Goal: Task Accomplishment & Management: Manage account settings

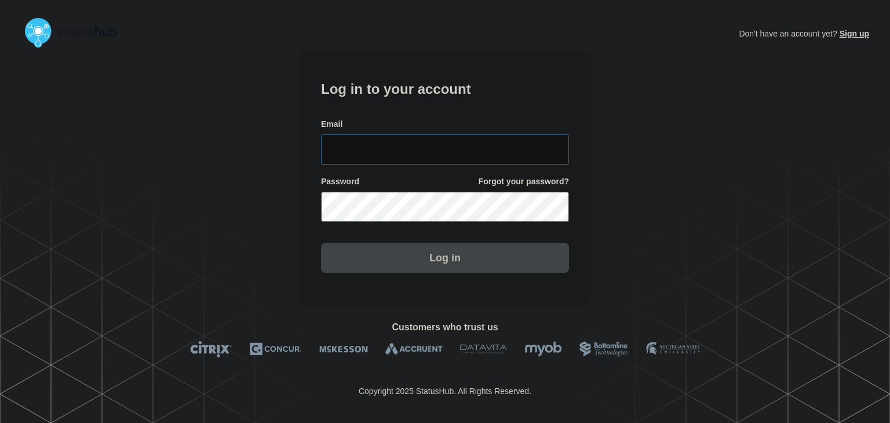
type input "[PERSON_NAME][EMAIL_ADDRESS][PERSON_NAME][DOMAIN_NAME]"
click at [375, 257] on button "Log in" at bounding box center [445, 258] width 248 height 30
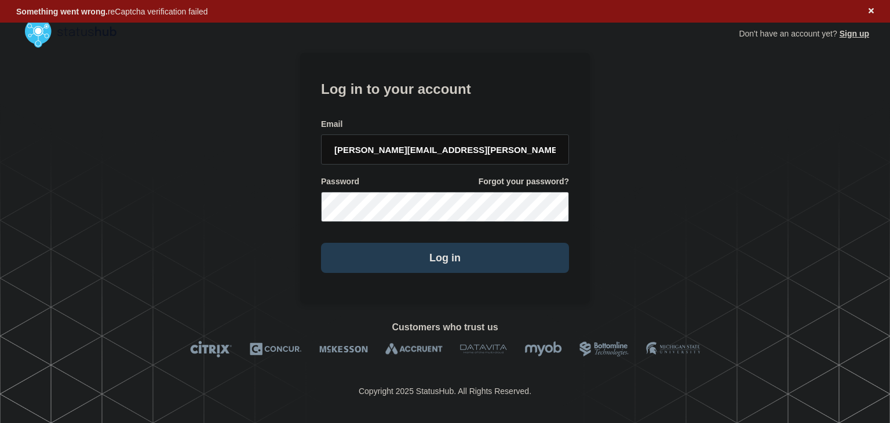
click at [398, 258] on button "Log in" at bounding box center [445, 258] width 248 height 30
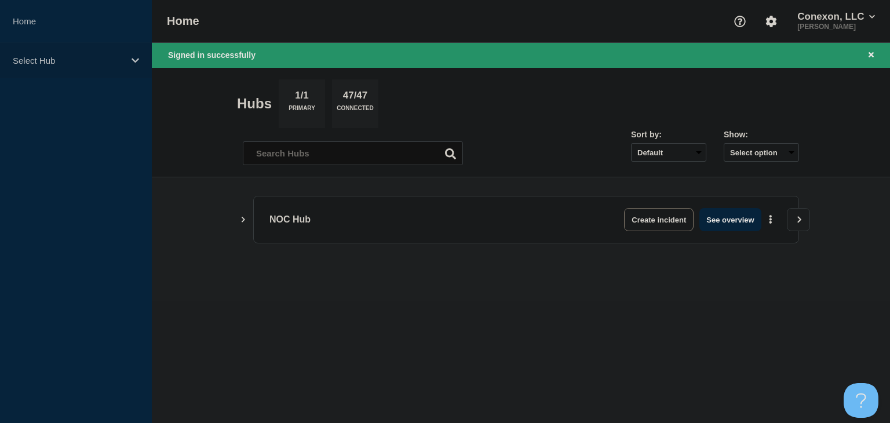
click at [88, 57] on p "Select Hub" at bounding box center [68, 61] width 111 height 10
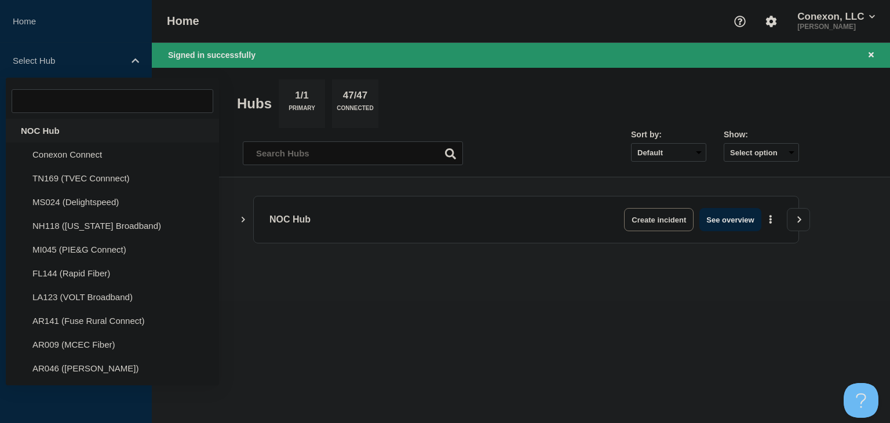
click at [45, 129] on div "NOC Hub" at bounding box center [112, 131] width 213 height 24
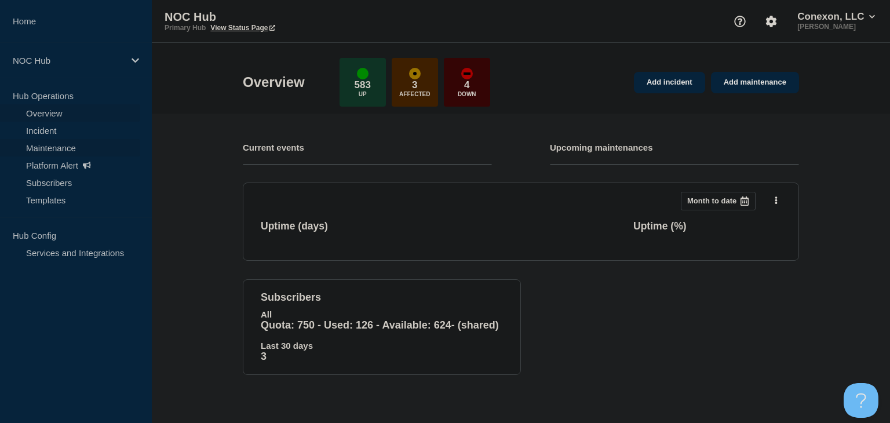
click at [64, 148] on link "Maintenance" at bounding box center [70, 147] width 140 height 17
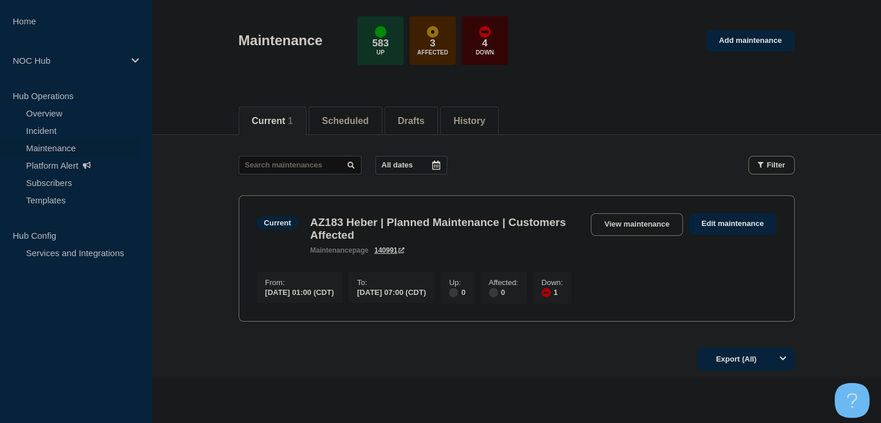
scroll to position [104, 0]
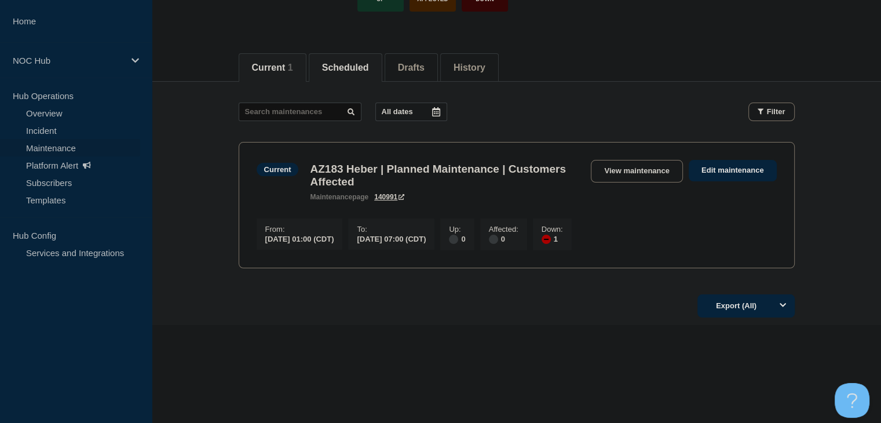
click at [369, 63] on button "Scheduled" at bounding box center [345, 68] width 47 height 10
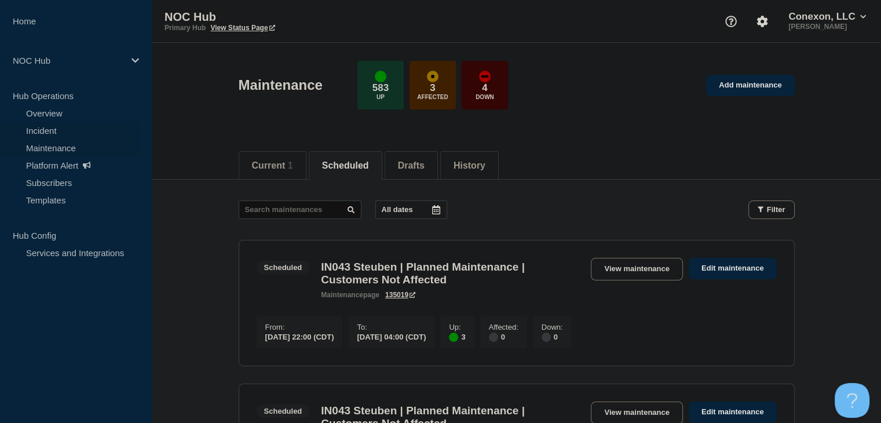
click at [44, 125] on link "Incident" at bounding box center [70, 130] width 140 height 17
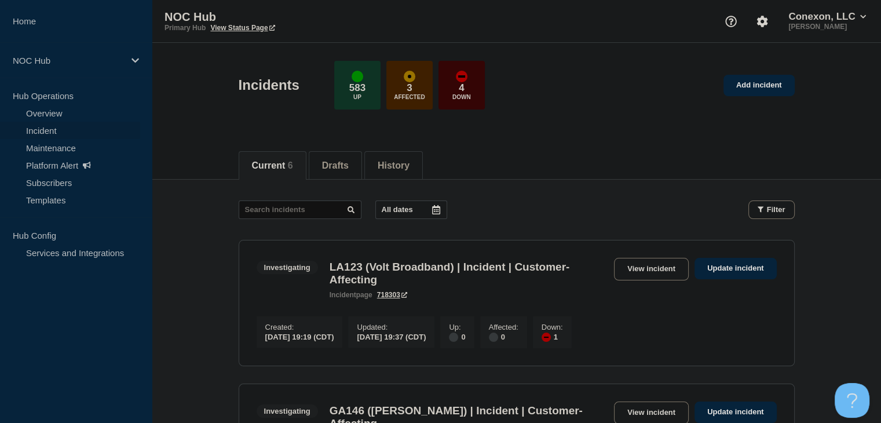
click at [78, 150] on link "Maintenance" at bounding box center [70, 147] width 140 height 17
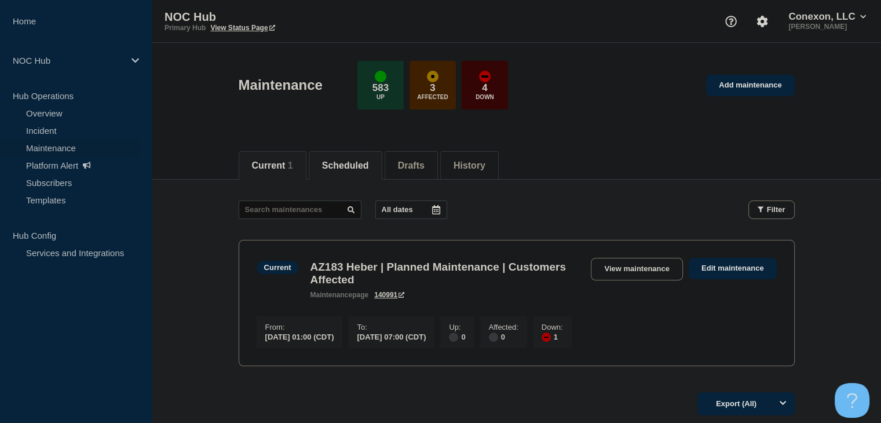
click at [359, 160] on button "Scheduled" at bounding box center [345, 165] width 47 height 10
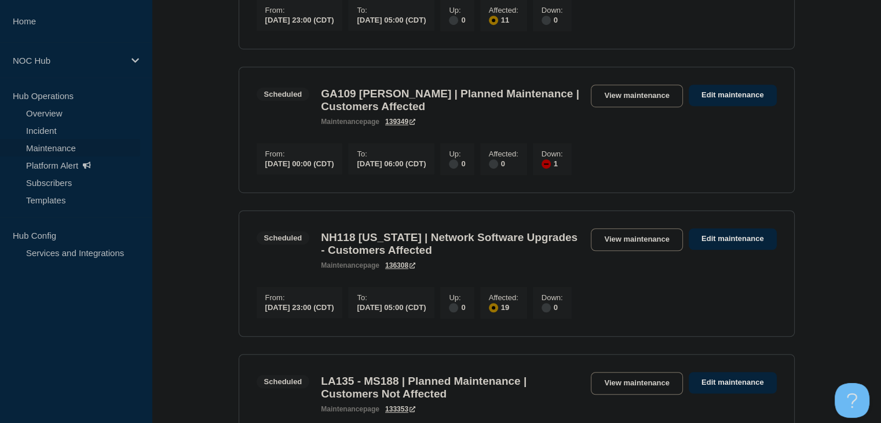
scroll to position [753, 0]
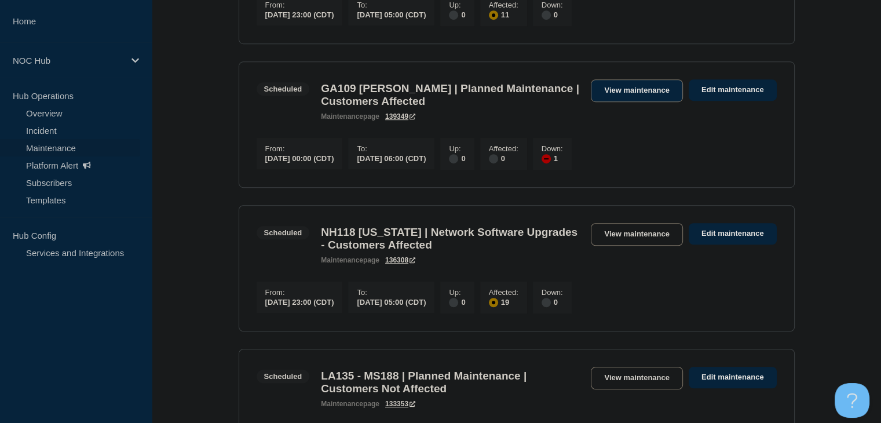
click at [623, 102] on link "View maintenance" at bounding box center [637, 90] width 92 height 23
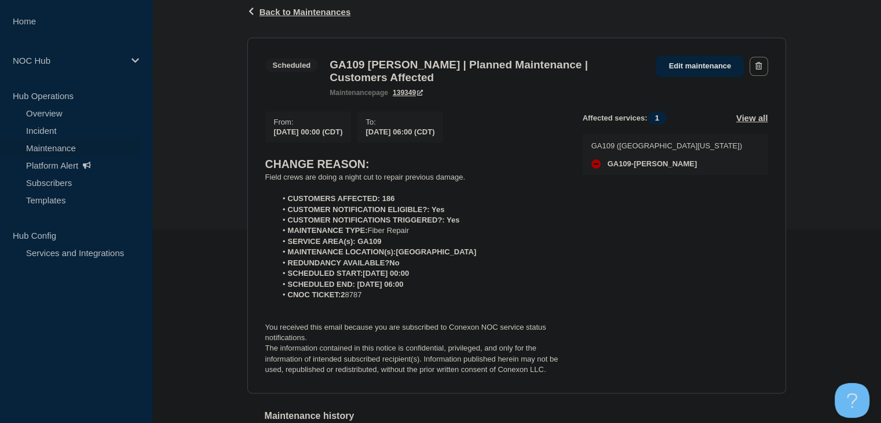
scroll to position [174, 0]
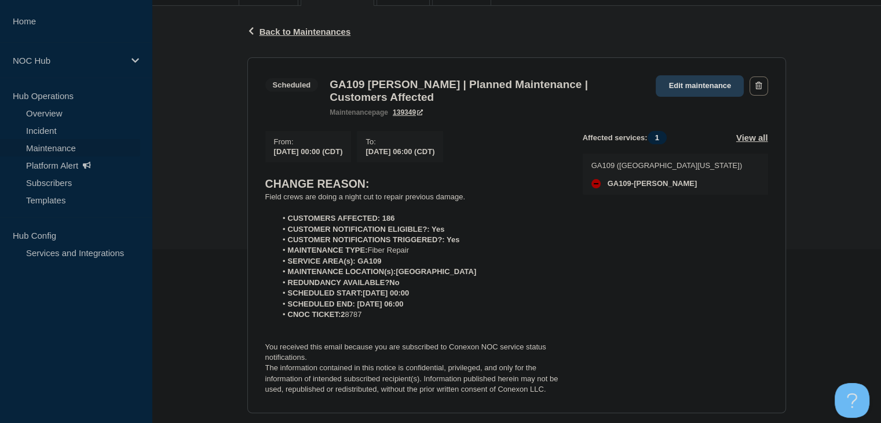
click at [701, 84] on link "Edit maintenance" at bounding box center [700, 85] width 88 height 21
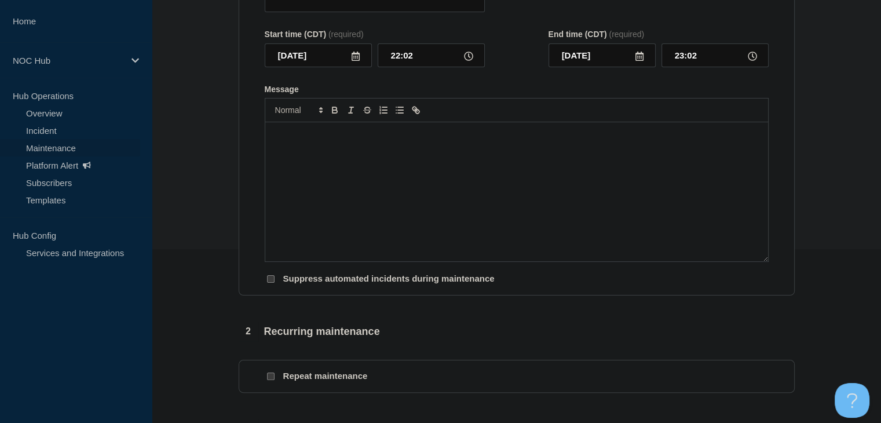
type input "GA109 Findley | Planned Maintenance | Customers Affected"
type input "2025-09-18"
type input "00:00"
type input "2025-09-18"
type input "06:00"
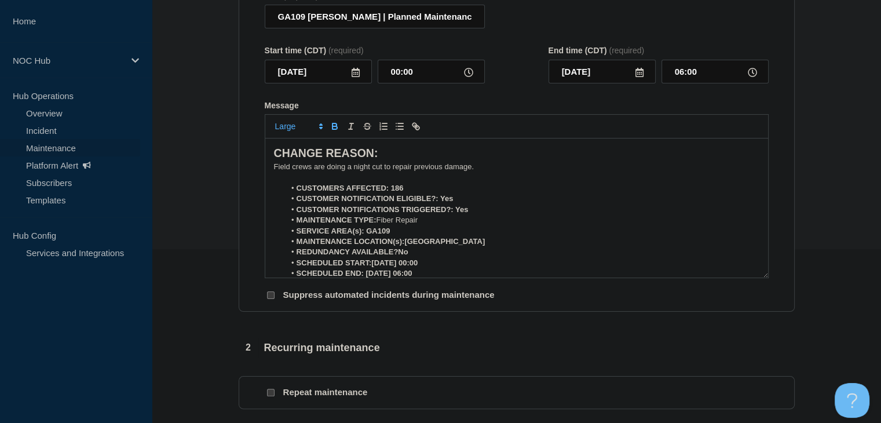
click at [355, 77] on icon at bounding box center [355, 72] width 9 height 9
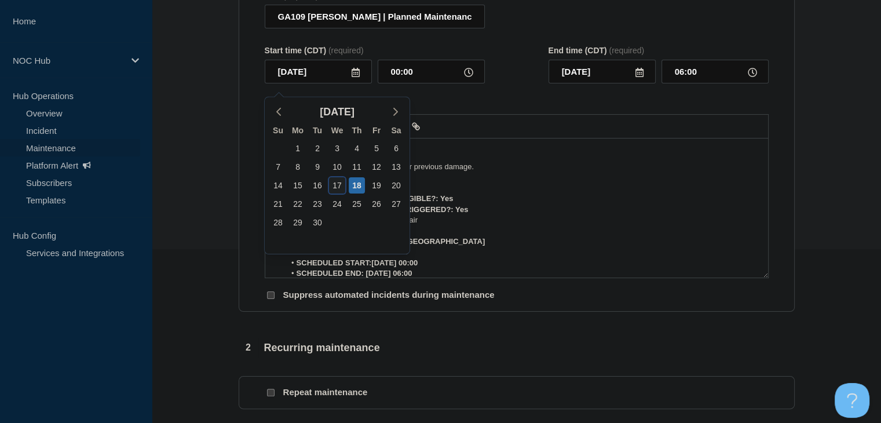
click at [340, 188] on div "17" at bounding box center [337, 185] width 16 height 16
type input "2025-09-17"
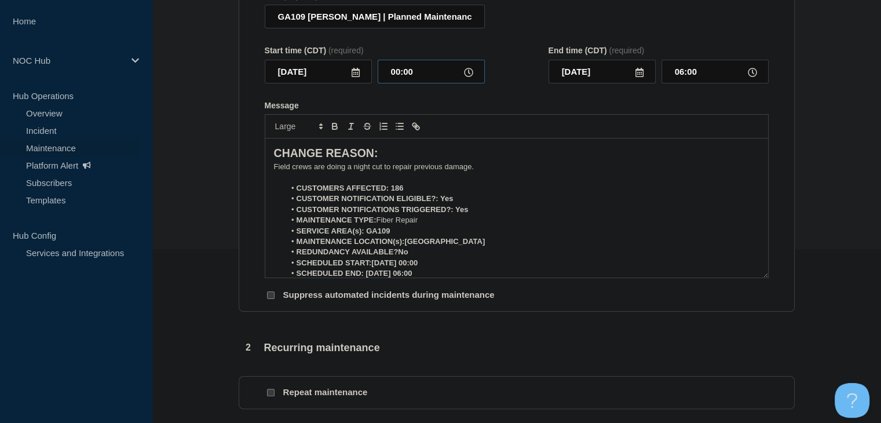
click at [394, 76] on input "00:00" at bounding box center [431, 72] width 107 height 24
type input "23:00"
type input "2025-09-18"
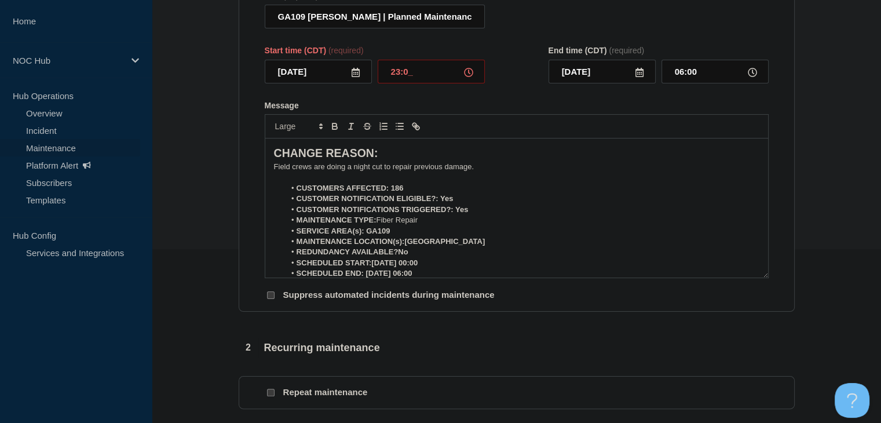
type input "05:00"
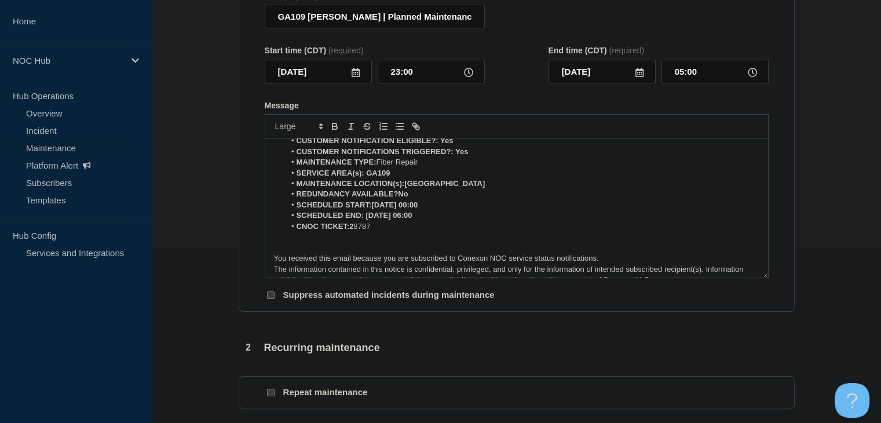
click at [409, 209] on strong "SCHEDULED START:2025-09-18 00:00" at bounding box center [358, 204] width 122 height 9
click at [447, 210] on li "SCHEDULED START:2025-09-17, 00:00" at bounding box center [522, 205] width 474 height 10
click at [403, 219] on strong "SCHEDULED END: 2025-09-18 06:00" at bounding box center [355, 215] width 116 height 9
click at [414, 219] on strong "SCHEDULED END: 2025-09-18, 06:00" at bounding box center [356, 215] width 118 height 9
click at [449, 219] on li "SCHEDULED END: 2025-09-18, 05:00" at bounding box center [522, 215] width 474 height 10
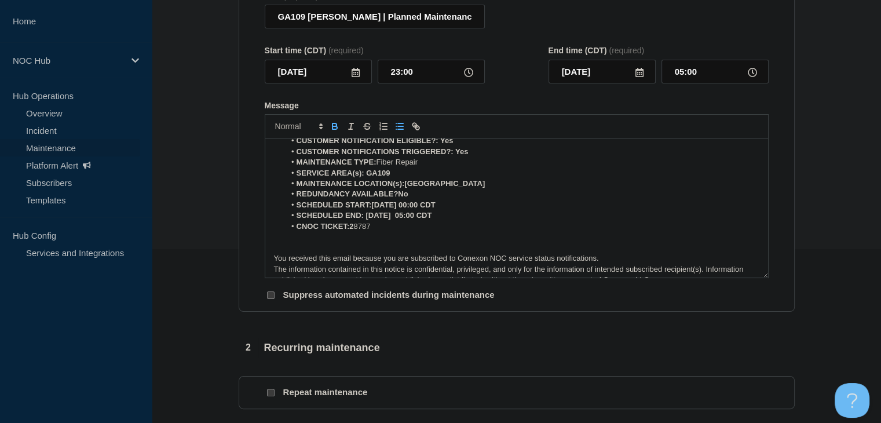
click at [400, 198] on strong "REDUNDANCY AVAILABLE?No" at bounding box center [353, 193] width 112 height 9
drag, startPoint x: 410, startPoint y: 203, endPoint x: 401, endPoint y: 202, distance: 9.3
click at [401, 199] on li "REDUNDANCY AVAILABLE? No" at bounding box center [522, 194] width 474 height 10
click at [336, 129] on icon "Toggle bold text" at bounding box center [334, 127] width 5 height 3
drag, startPoint x: 461, startPoint y: 214, endPoint x: 371, endPoint y: 211, distance: 90.4
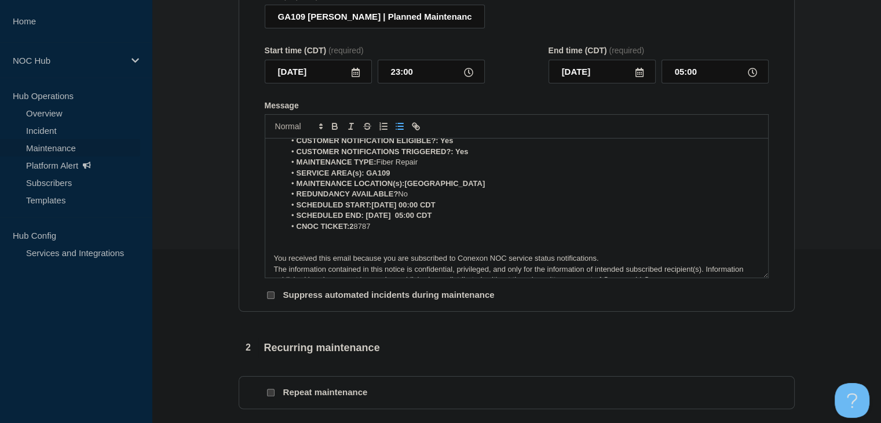
click at [371, 210] on li "SCHEDULED START:2025-09-17, 00:00 CDT" at bounding box center [522, 205] width 474 height 10
click at [334, 131] on icon "Toggle bold text" at bounding box center [335, 126] width 10 height 10
click at [372, 210] on li "SCHEDULED START: 2025-09-17, 00:00 CDT" at bounding box center [522, 205] width 474 height 10
drag, startPoint x: 450, startPoint y: 223, endPoint x: 365, endPoint y: 223, distance: 84.6
click at [365, 221] on li "SCHEDULED END: 2025-09-18, 05:00 CDT" at bounding box center [522, 215] width 474 height 10
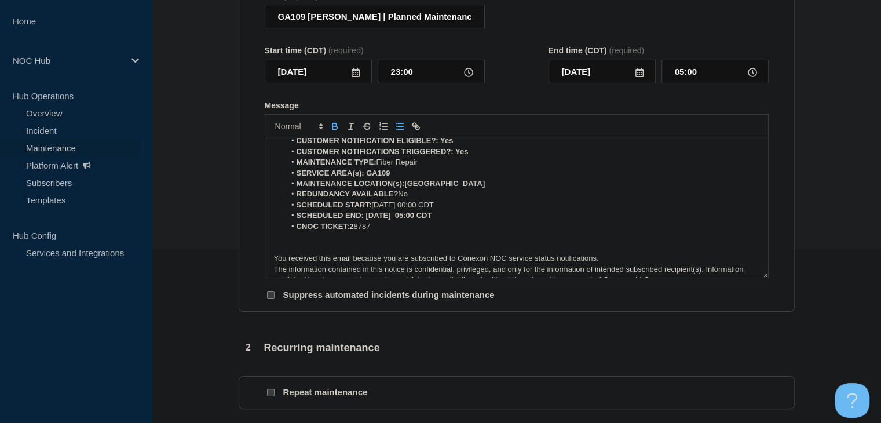
click at [336, 130] on icon "Toggle bold text" at bounding box center [335, 126] width 10 height 10
click at [350, 230] on strong "CNOC TICKET:2" at bounding box center [325, 226] width 57 height 9
drag, startPoint x: 375, startPoint y: 236, endPoint x: 350, endPoint y: 235, distance: 24.4
click at [350, 232] on li "CNOC TICKET: 2 8787" at bounding box center [522, 226] width 474 height 10
click at [335, 130] on icon "Toggle bold text" at bounding box center [335, 126] width 10 height 10
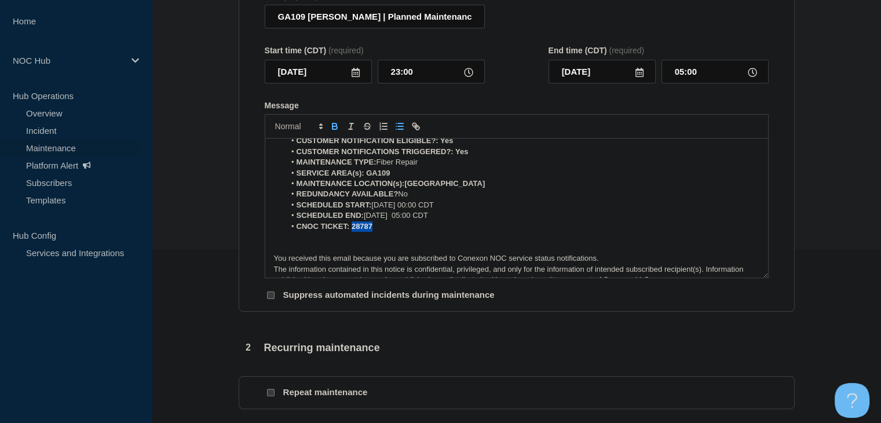
click at [335, 130] on icon "Toggle bold text" at bounding box center [335, 126] width 10 height 10
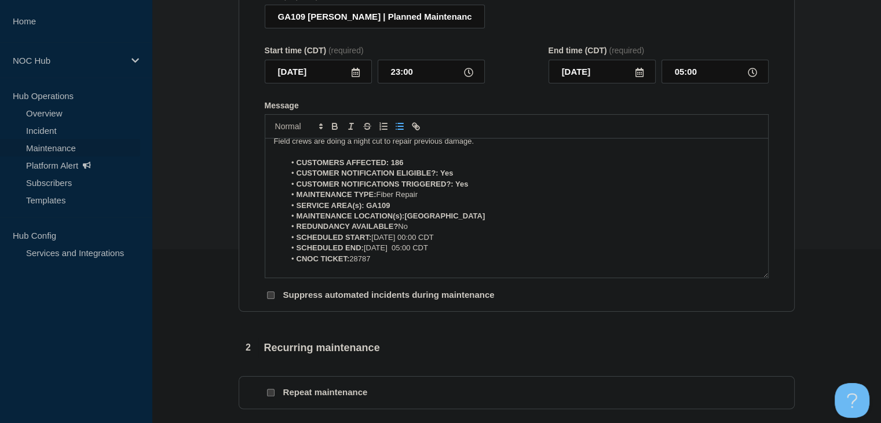
scroll to position [0, 0]
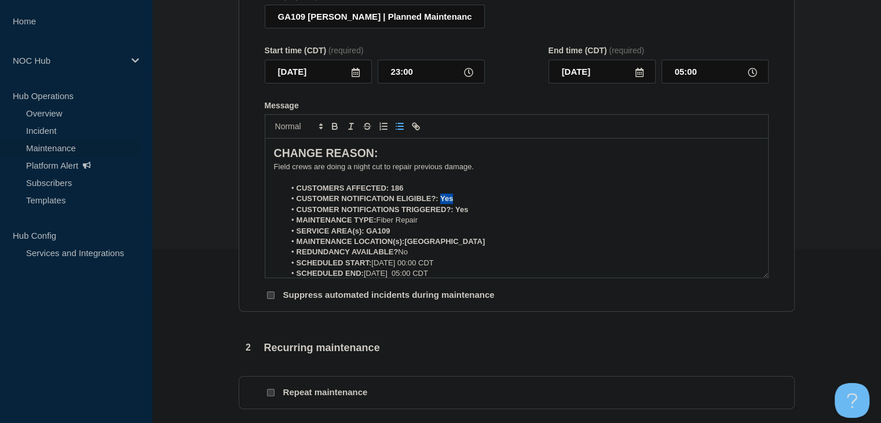
drag, startPoint x: 459, startPoint y: 207, endPoint x: 440, endPoint y: 207, distance: 19.1
click at [440, 204] on li "CUSTOMER NOTIFICATION ELIGIBLE?: Yes" at bounding box center [522, 198] width 474 height 10
click at [332, 131] on icon "Toggle bold text" at bounding box center [335, 126] width 10 height 10
drag, startPoint x: 475, startPoint y: 216, endPoint x: 455, endPoint y: 217, distance: 19.7
click at [455, 215] on li "CUSTOMER NOTIFICATIONS TRIGGERED?: Yes" at bounding box center [522, 209] width 474 height 10
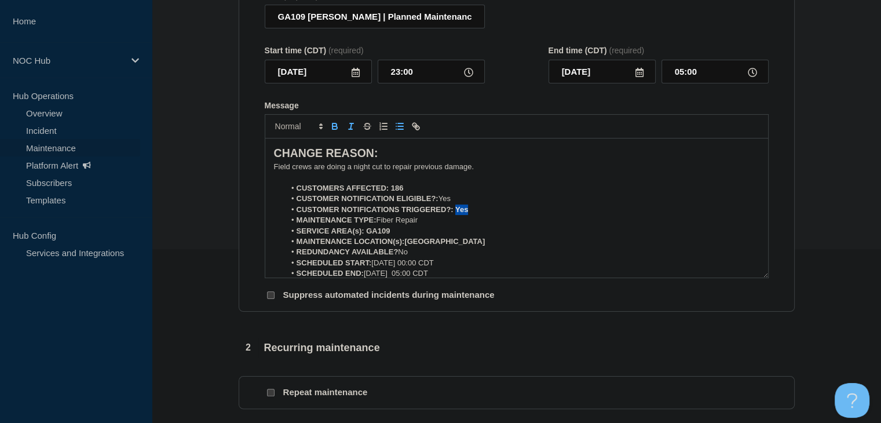
click at [343, 133] on button "Toggle italic text" at bounding box center [351, 126] width 16 height 14
click at [351, 131] on icon "Toggle italic text" at bounding box center [351, 126] width 10 height 10
click at [332, 126] on icon "Toggle bold text" at bounding box center [334, 124] width 4 height 3
drag, startPoint x: 405, startPoint y: 199, endPoint x: 390, endPoint y: 197, distance: 15.7
click at [390, 193] on li "CUSTOMERS AFFECTED: 186" at bounding box center [522, 188] width 474 height 10
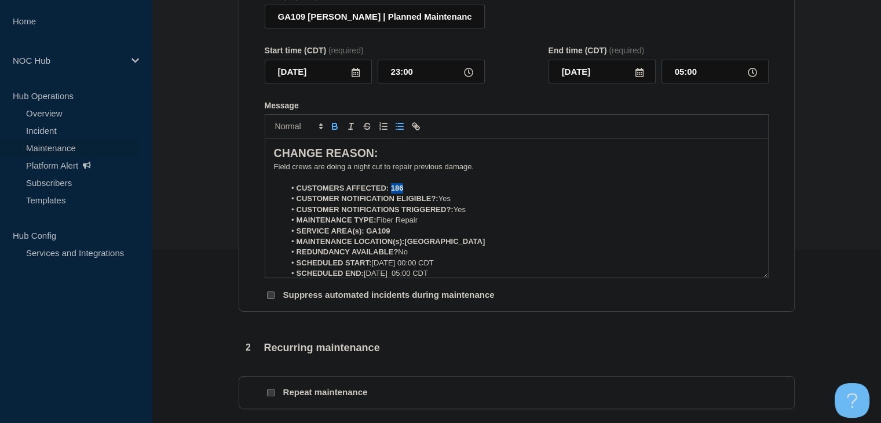
click at [335, 129] on icon "Toggle bold text" at bounding box center [334, 127] width 5 height 3
drag, startPoint x: 398, startPoint y: 240, endPoint x: 365, endPoint y: 240, distance: 33.0
click at [365, 236] on li "SERVICE AREA(s): GA109" at bounding box center [522, 231] width 474 height 10
click at [330, 131] on icon "Toggle bold text" at bounding box center [335, 126] width 10 height 10
click at [404, 246] on strong "MAINTENANCE LOCATION(s):Findley" at bounding box center [391, 241] width 189 height 9
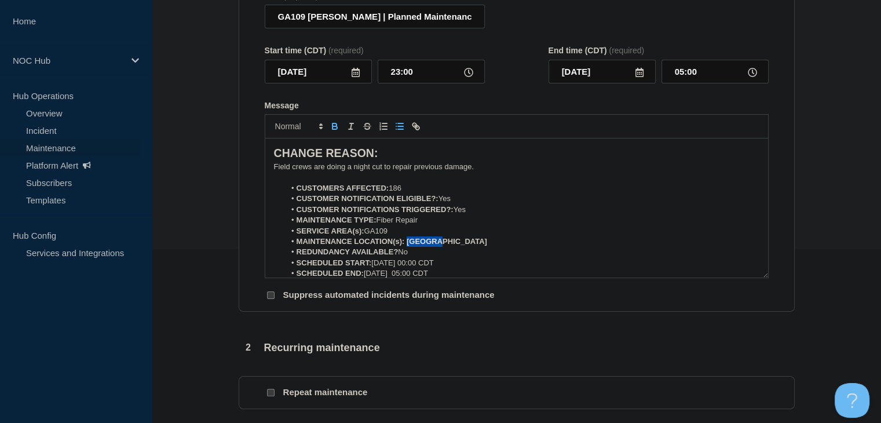
drag, startPoint x: 447, startPoint y: 250, endPoint x: 406, endPoint y: 250, distance: 40.5
click at [406, 247] on li "MAINTENANCE LOCATION(s): Findley" at bounding box center [522, 241] width 474 height 10
click at [333, 129] on icon "Toggle bold text" at bounding box center [334, 127] width 5 height 3
click at [324, 203] on strong "CUSTOMER NOTIFICATION ELIGIBLE?:" at bounding box center [368, 198] width 142 height 9
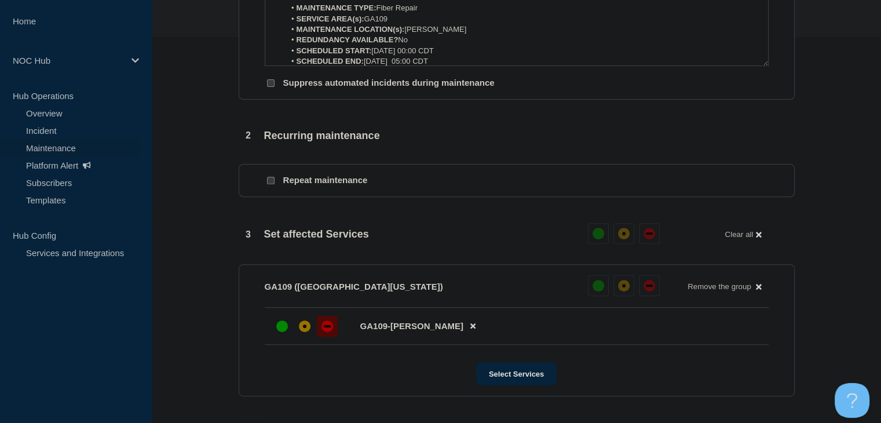
scroll to position [579, 0]
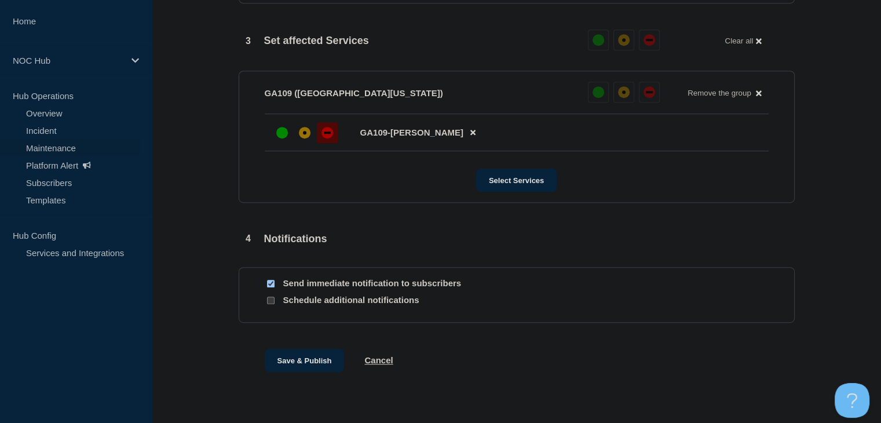
click at [291, 360] on button "Save & Publish" at bounding box center [305, 360] width 80 height 23
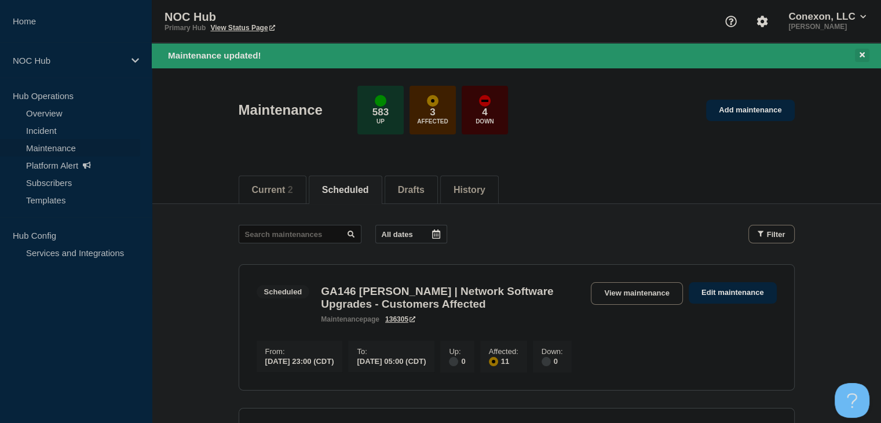
click at [864, 57] on icon at bounding box center [861, 55] width 5 height 8
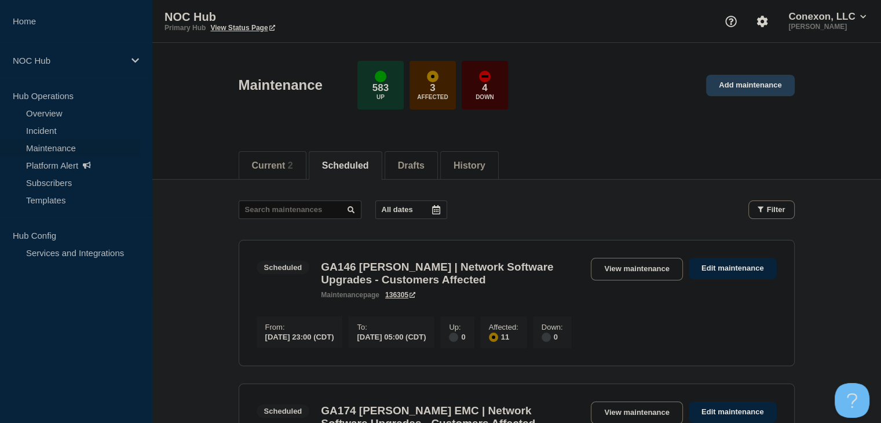
click at [742, 93] on link "Add maintenance" at bounding box center [750, 85] width 88 height 21
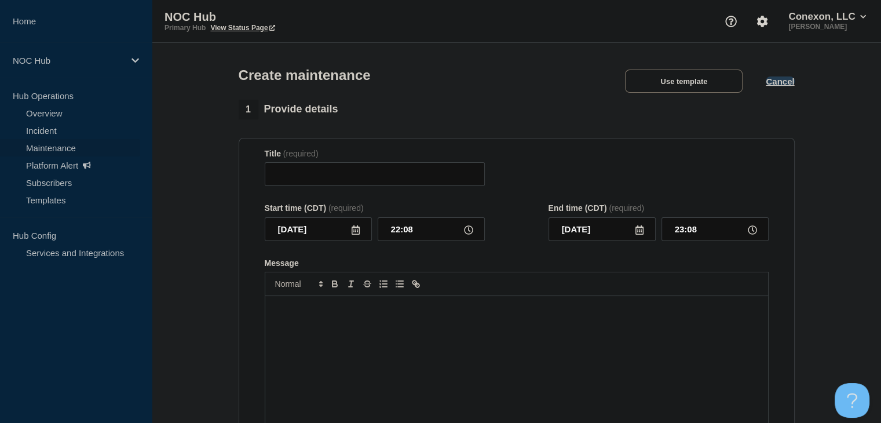
click at [783, 85] on button "Cancel" at bounding box center [780, 81] width 28 height 10
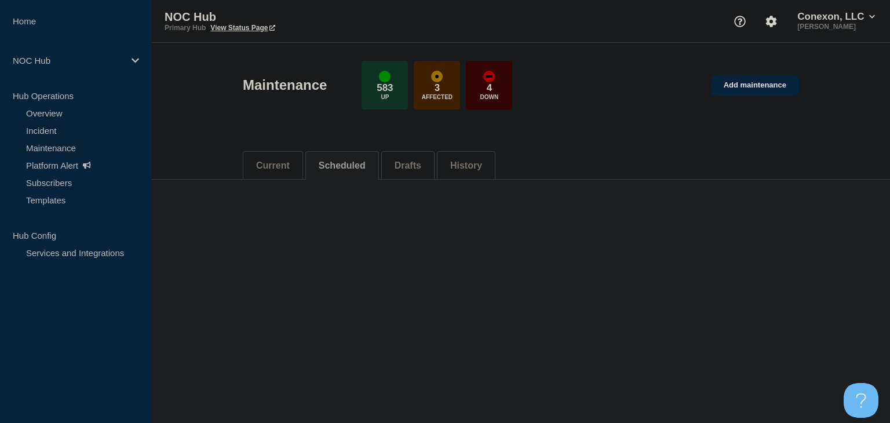
click at [86, 125] on link "Incident" at bounding box center [70, 130] width 140 height 17
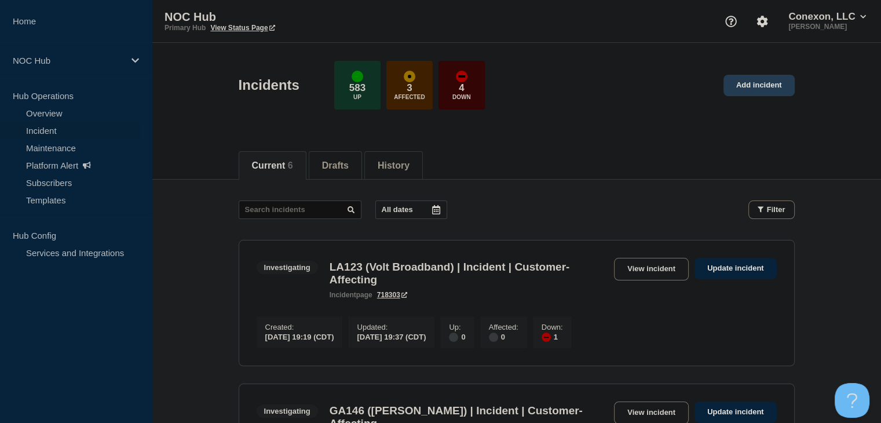
click at [744, 89] on link "Add incident" at bounding box center [758, 85] width 71 height 21
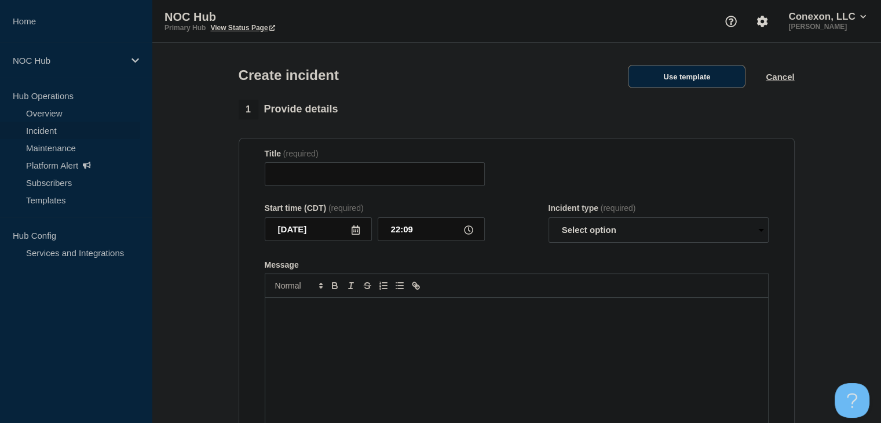
click at [669, 83] on button "Use template" at bounding box center [687, 76] width 118 height 23
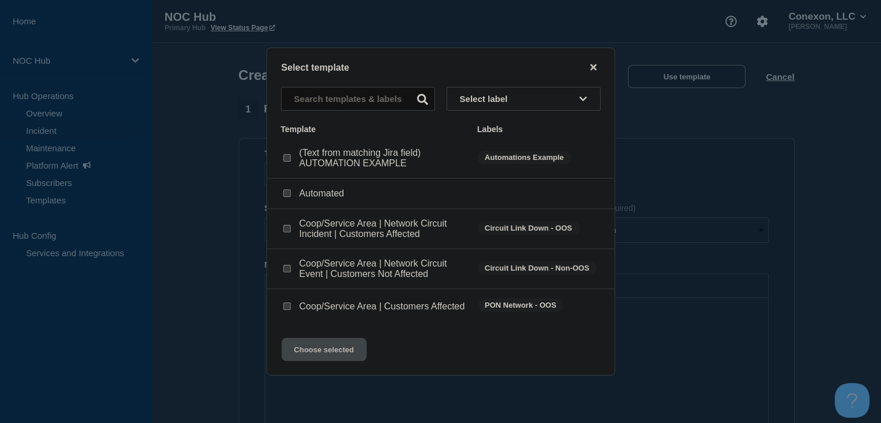
click at [287, 307] on input "Coop/Service Area | Customers Affected checkbox" at bounding box center [287, 306] width 8 height 8
checkbox input "true"
click at [300, 352] on button "Choose selected" at bounding box center [323, 349] width 85 height 23
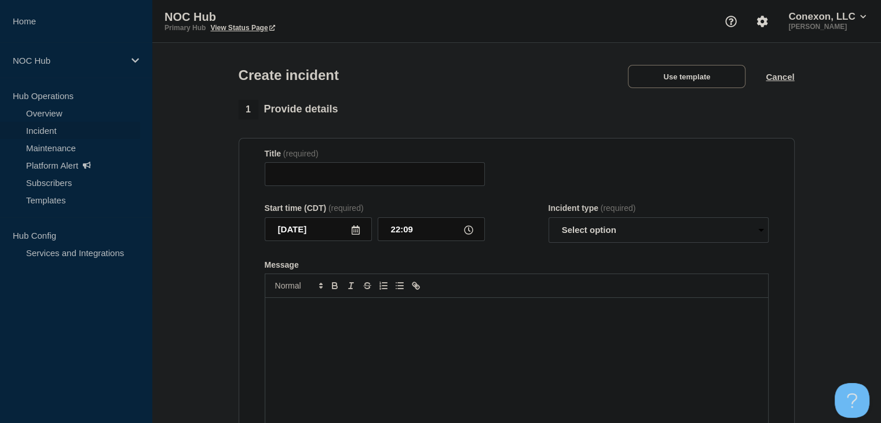
type input "Coop/Service Area | Customers Affected"
select select "investigating"
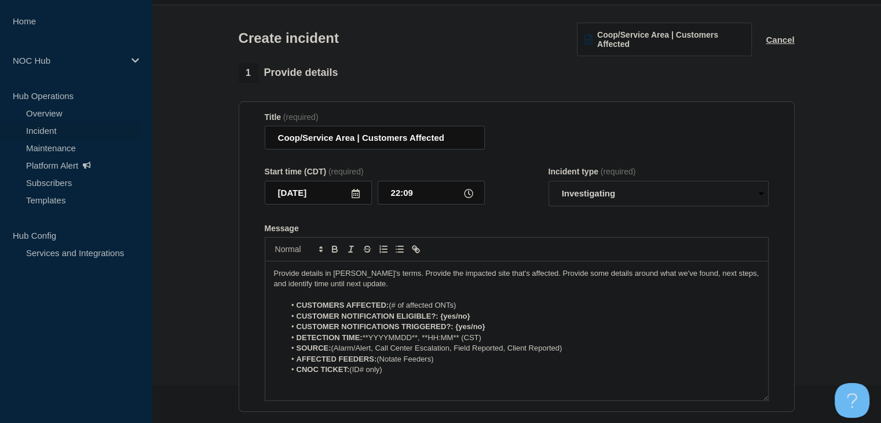
scroll to position [58, 0]
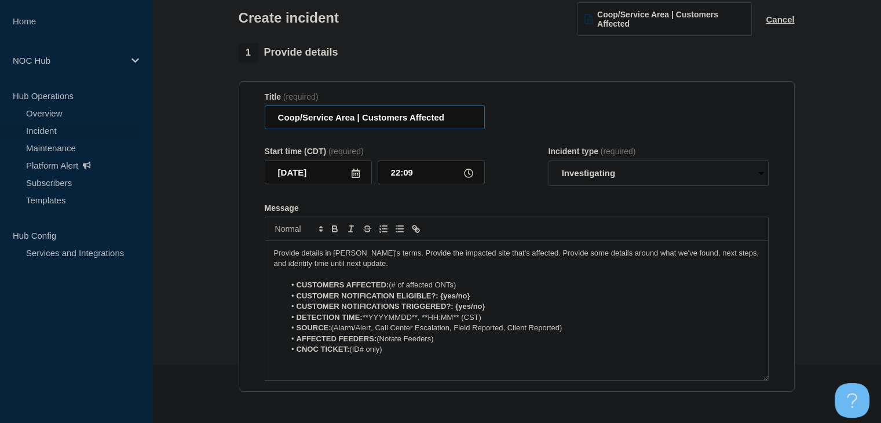
drag, startPoint x: 354, startPoint y: 122, endPoint x: 279, endPoint y: 122, distance: 75.3
click at [279, 122] on input "Coop/Service Area | Customers Affected" at bounding box center [375, 117] width 220 height 24
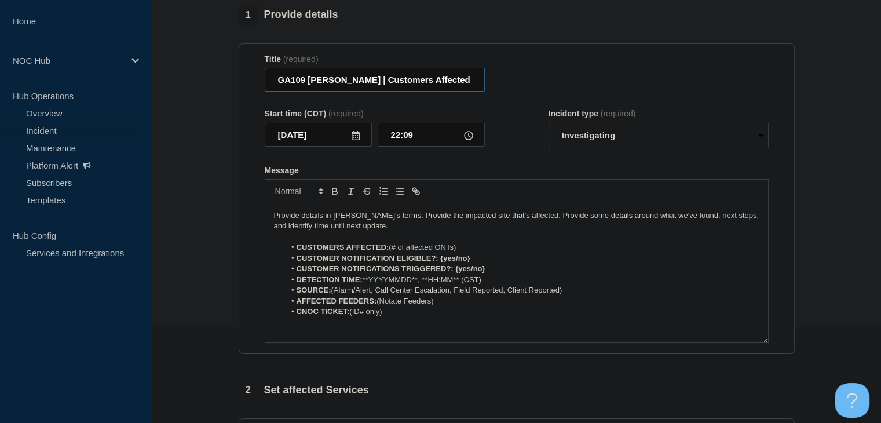
scroll to position [116, 0]
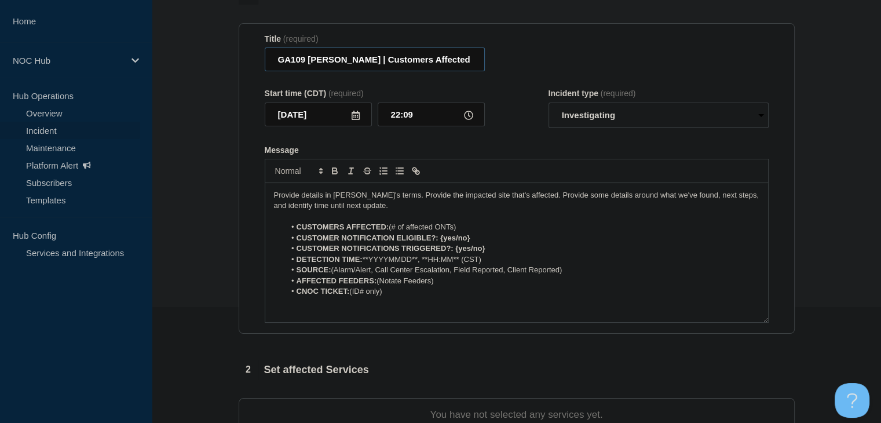
type input "GA109 [PERSON_NAME] | Customers Affected"
drag, startPoint x: 470, startPoint y: 225, endPoint x: 501, endPoint y: 235, distance: 32.8
click at [400, 226] on li "CUSTOMERS AFFECTED: (# of affected ONTs)" at bounding box center [522, 227] width 474 height 10
click at [410, 226] on li "CUSTOMERS AFFECTED: #" at bounding box center [522, 227] width 474 height 10
drag, startPoint x: 484, startPoint y: 238, endPoint x: 442, endPoint y: 242, distance: 42.4
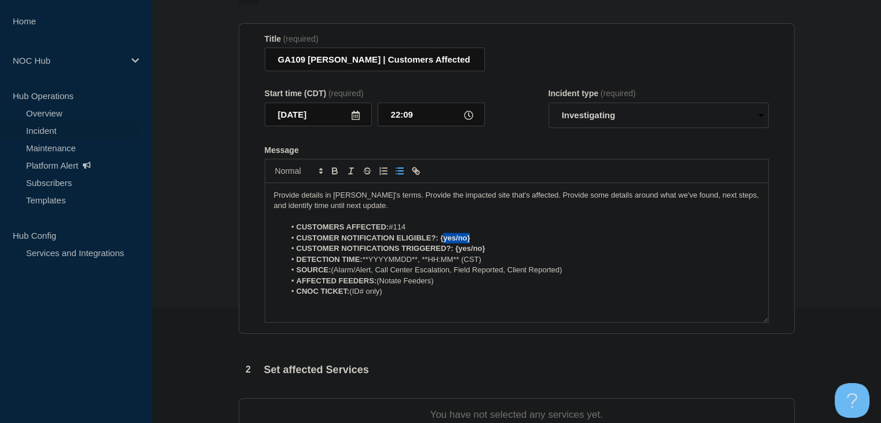
click at [442, 242] on li "CUSTOMER NOTIFICATION ELIGIBLE?: {yes/no}" at bounding box center [522, 238] width 474 height 10
click at [334, 173] on icon "Toggle bold text" at bounding box center [335, 171] width 10 height 10
drag, startPoint x: 481, startPoint y: 252, endPoint x: 455, endPoint y: 253, distance: 26.1
click at [455, 253] on li "CUSTOMER NOTIFICATIONS TRIGGERED?: {yes/no}" at bounding box center [522, 248] width 474 height 10
click at [332, 173] on icon "Toggle bold text" at bounding box center [335, 171] width 10 height 10
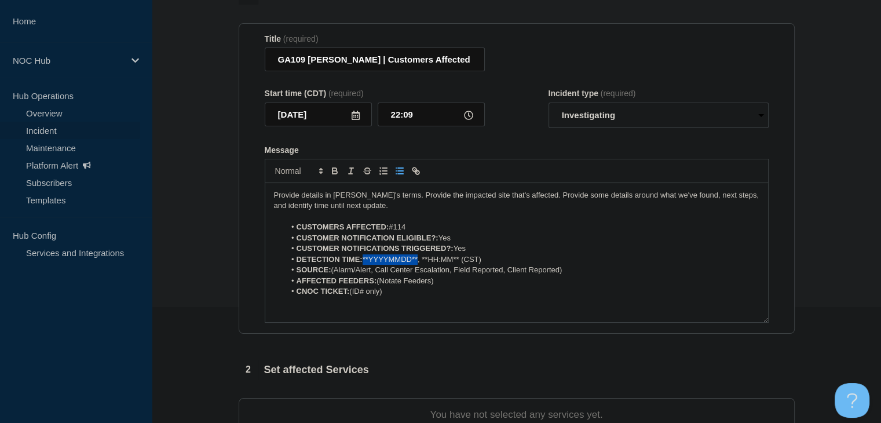
drag, startPoint x: 419, startPoint y: 262, endPoint x: 364, endPoint y: 264, distance: 55.0
click at [364, 264] on li "DETECTION TIME: **YYYYMMDD**, **HH:MM** (CST)" at bounding box center [522, 259] width 474 height 10
drag, startPoint x: 466, startPoint y: 264, endPoint x: 408, endPoint y: 265, distance: 58.5
click at [408, 265] on li "DETECTION TIME: 09-17-2025, **HH:MM** (CST)" at bounding box center [522, 259] width 474 height 10
drag, startPoint x: 557, startPoint y: 273, endPoint x: 374, endPoint y: 276, distance: 183.6
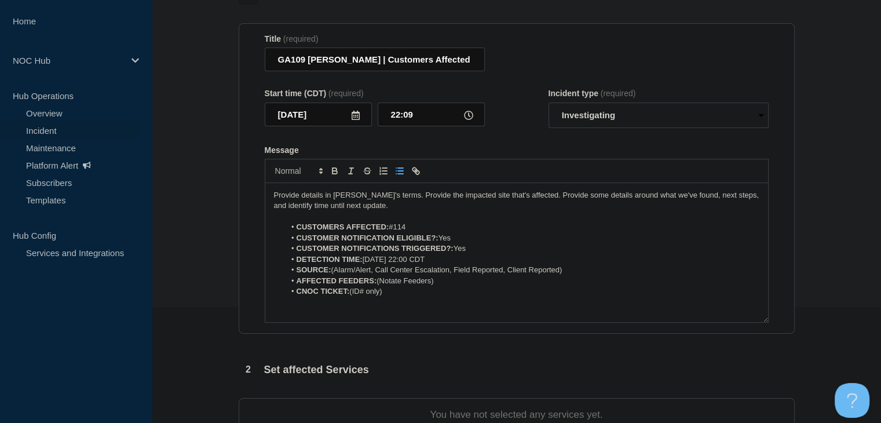
click at [374, 275] on li "SOURCE: (Alarm/Alert, Call Center Escalation, Field Reported, Client Reported)" at bounding box center [522, 270] width 474 height 10
click at [335, 272] on li "SOURCE: (Alarm/Alert" at bounding box center [522, 270] width 474 height 10
drag, startPoint x: 447, startPoint y: 282, endPoint x: 392, endPoint y: 283, distance: 55.6
click at [392, 282] on li "AFFECTED FEEDERS: (Notate Feeders)" at bounding box center [522, 281] width 474 height 10
click at [336, 170] on icon "Toggle bold text" at bounding box center [335, 171] width 10 height 10
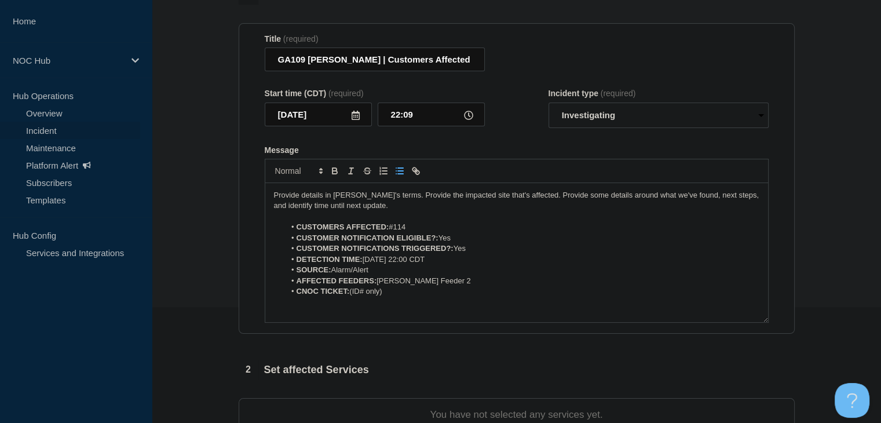
drag, startPoint x: 398, startPoint y: 297, endPoint x: 351, endPoint y: 297, distance: 47.5
click at [351, 297] on li "CNOC TICKET: (ID# only)" at bounding box center [522, 291] width 474 height 10
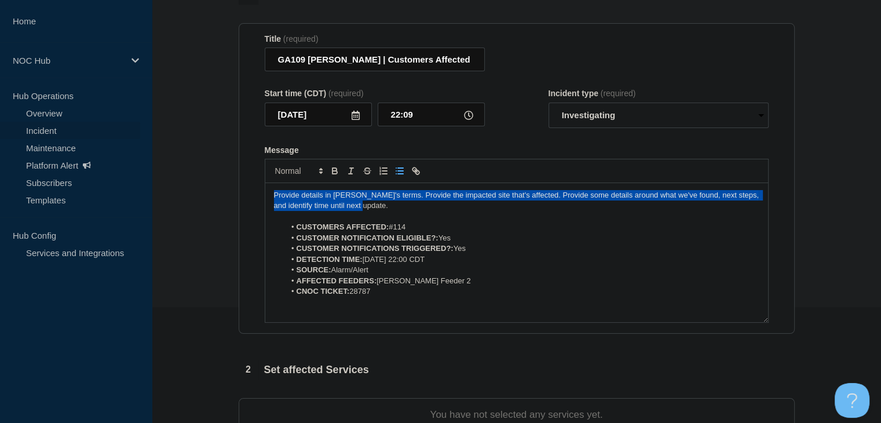
drag, startPoint x: 388, startPoint y: 207, endPoint x: 181, endPoint y: 192, distance: 207.8
click at [181, 192] on section "1 Provide details Title (required) GA109 Findley | Customers Affected Start tim…" at bounding box center [516, 316] width 729 height 663
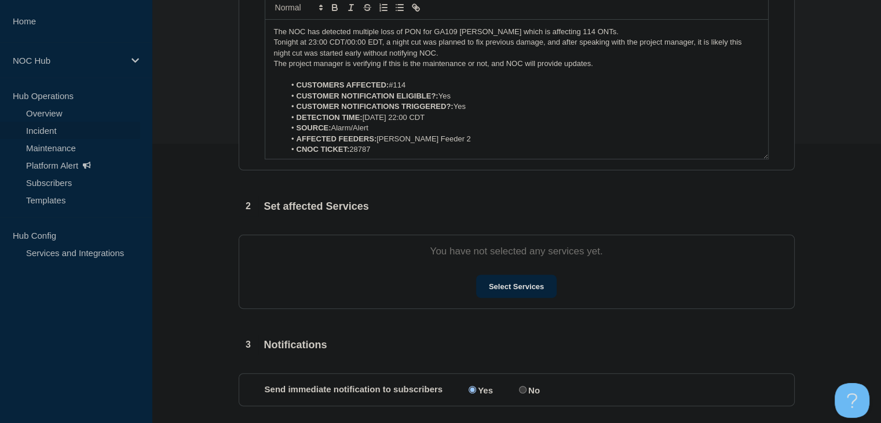
scroll to position [347, 0]
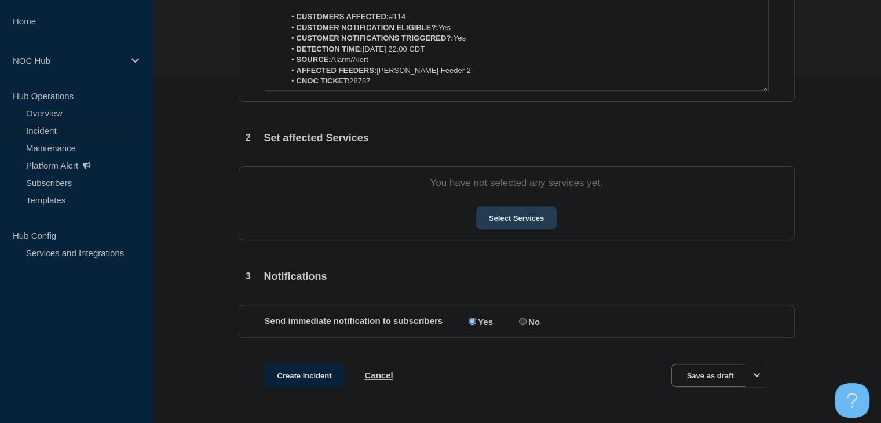
click at [481, 212] on button "Select Services" at bounding box center [516, 217] width 81 height 23
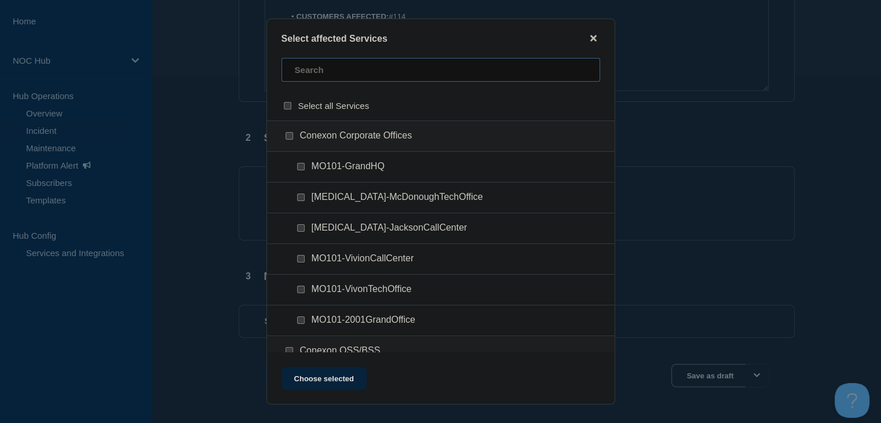
click at [346, 74] on input "text" at bounding box center [440, 70] width 319 height 24
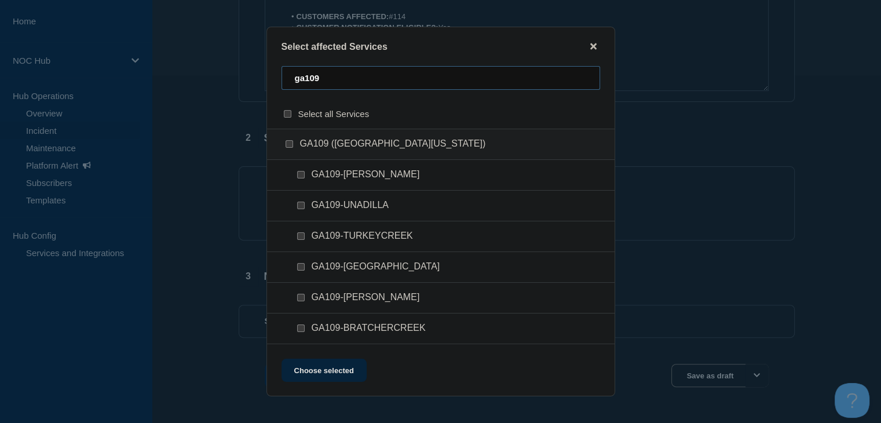
type input "ga109"
click at [301, 297] on input "GA109-FINDLEY checkbox" at bounding box center [301, 298] width 8 height 8
checkbox input "true"
click at [302, 372] on button "Choose selected" at bounding box center [323, 369] width 85 height 23
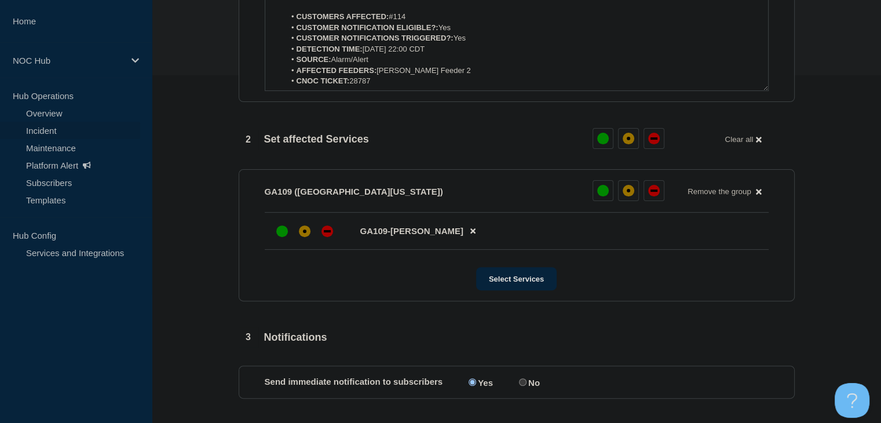
scroll to position [405, 0]
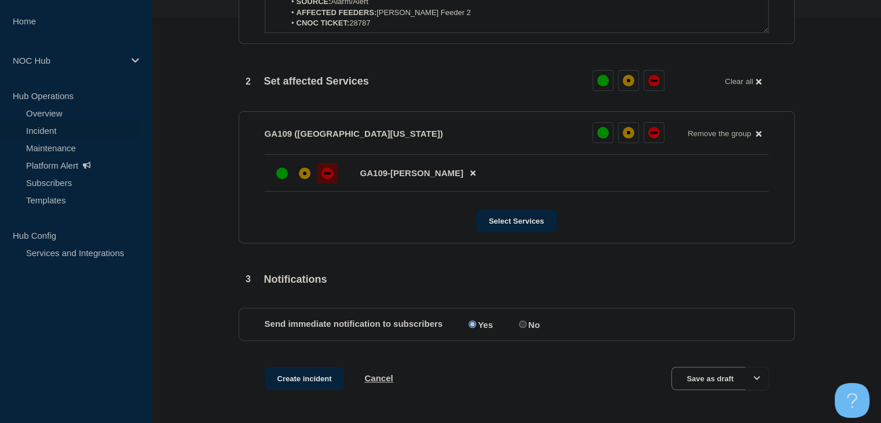
click at [320, 184] on div at bounding box center [327, 173] width 21 height 21
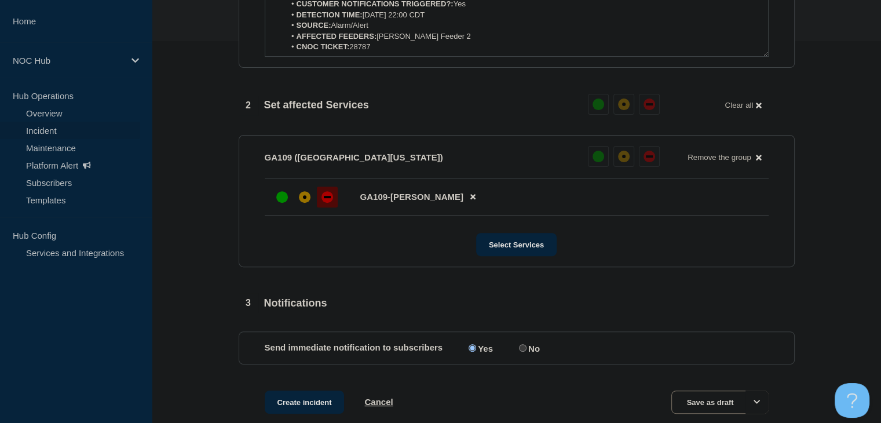
scroll to position [452, 0]
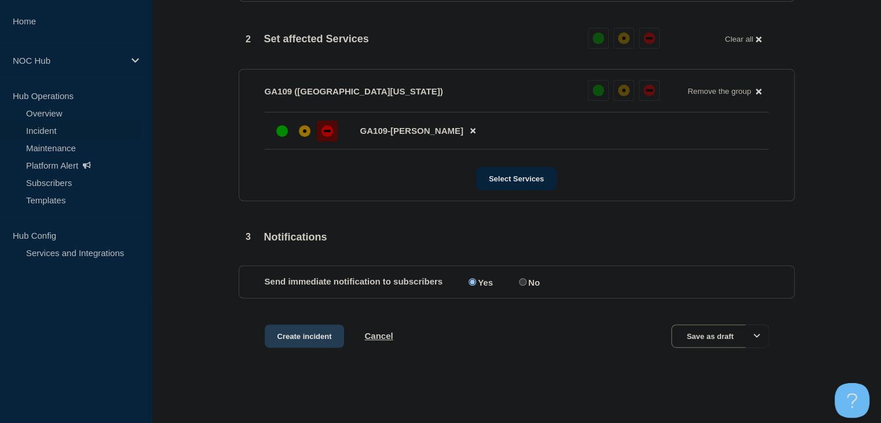
click at [300, 332] on button "Create incident" at bounding box center [305, 335] width 80 height 23
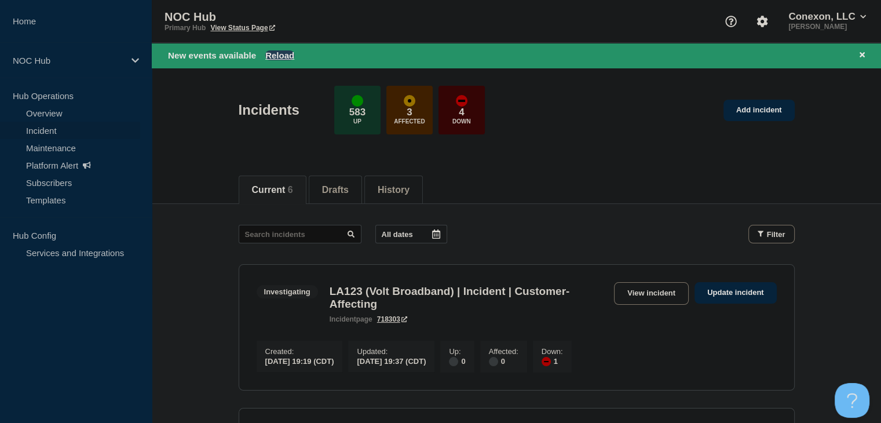
click at [287, 56] on button "Reload" at bounding box center [279, 55] width 29 height 10
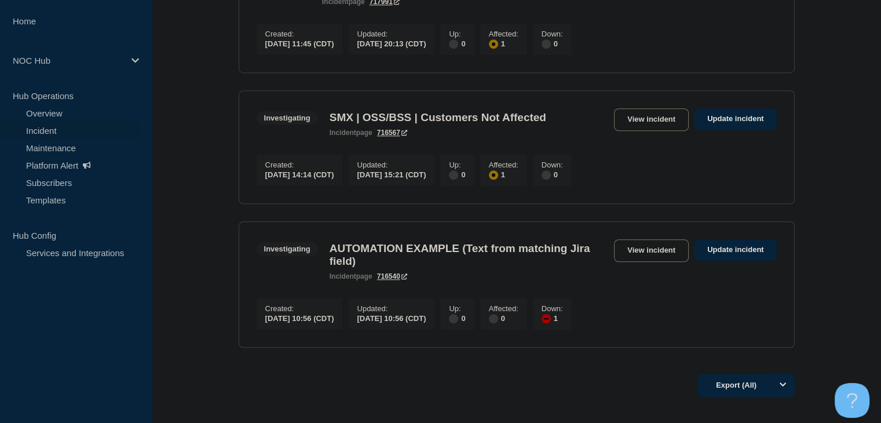
scroll to position [869, 0]
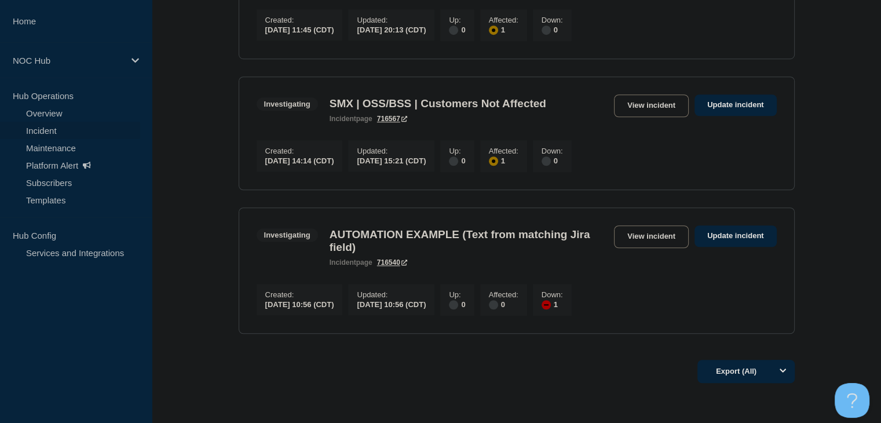
drag, startPoint x: 646, startPoint y: 141, endPoint x: 654, endPoint y: 147, distance: 10.3
click at [654, 123] on div "Investigating SMX | OSS/BSS | Customers Not Affected incident page 716567 View …" at bounding box center [517, 108] width 520 height 28
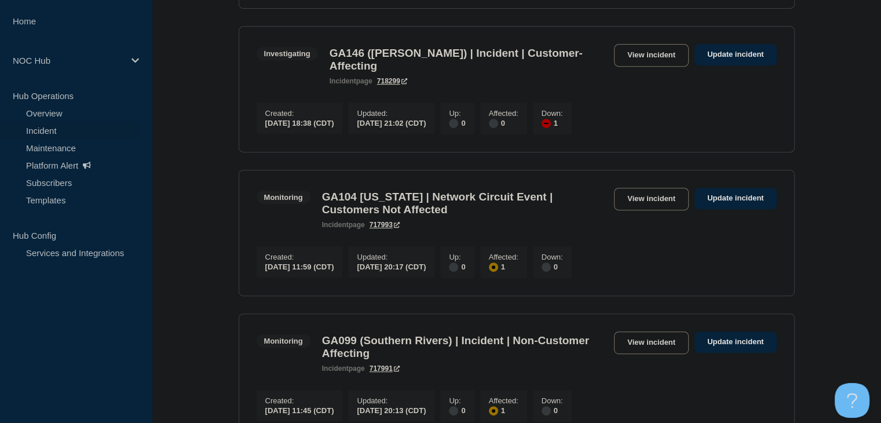
scroll to position [405, 0]
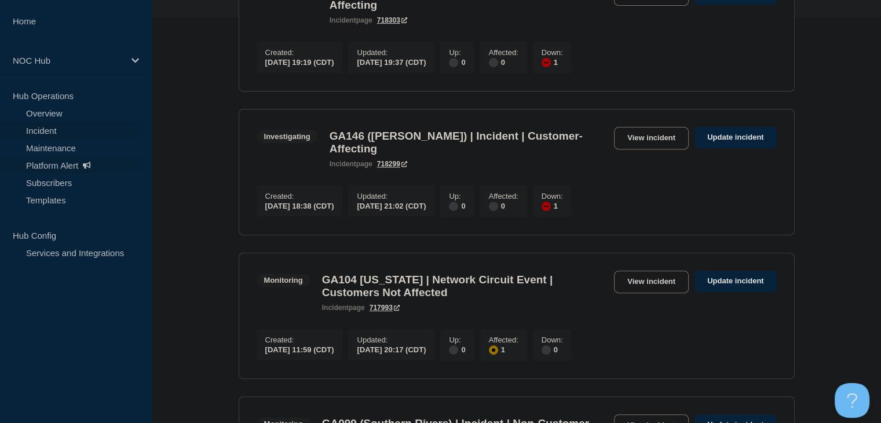
click at [53, 159] on link "Platform Alert" at bounding box center [70, 164] width 140 height 17
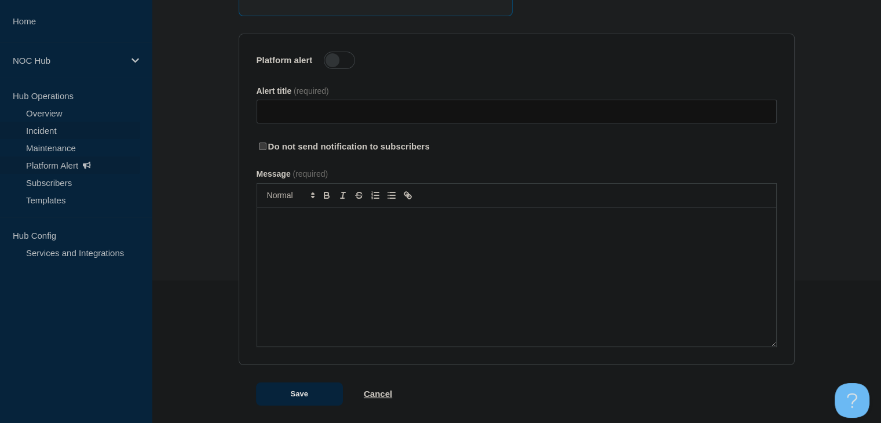
scroll to position [146, 0]
click at [42, 130] on link "Incident" at bounding box center [70, 130] width 140 height 17
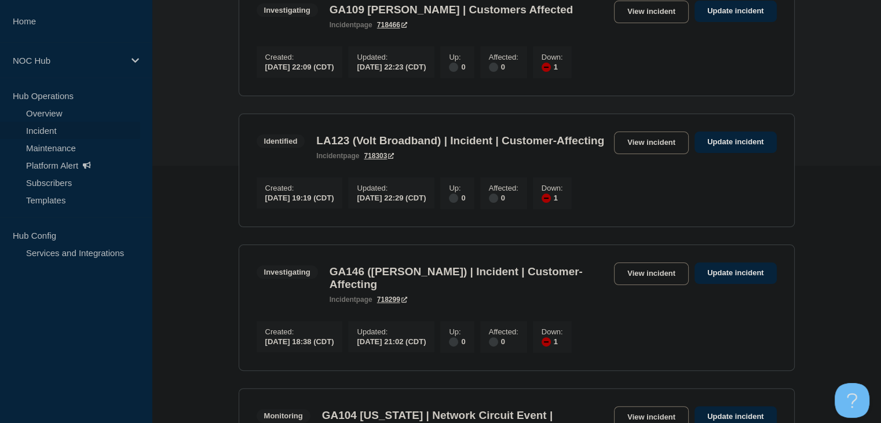
scroll to position [174, 0]
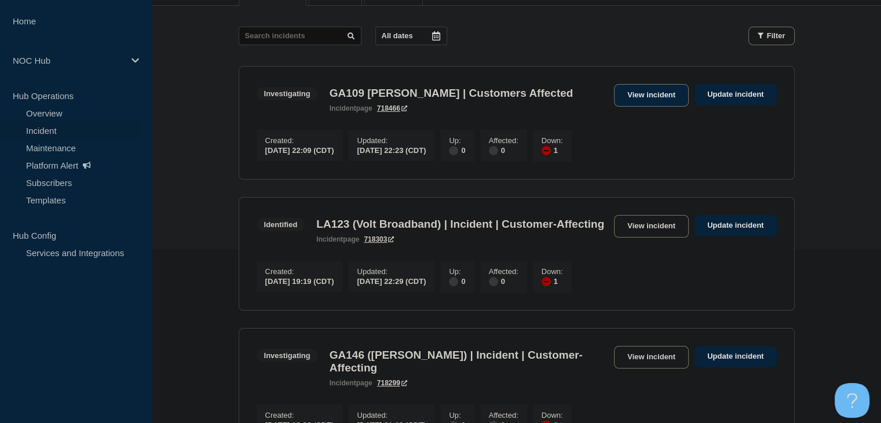
click at [632, 94] on link "View incident" at bounding box center [651, 95] width 75 height 23
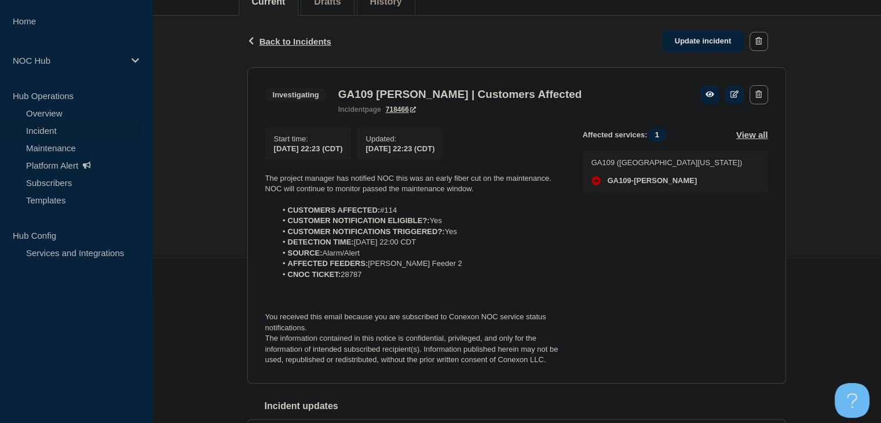
scroll to position [136, 0]
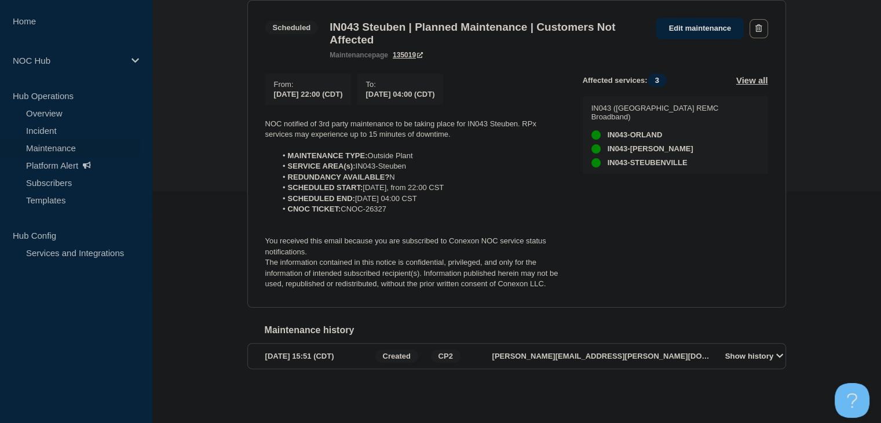
scroll to position [67, 0]
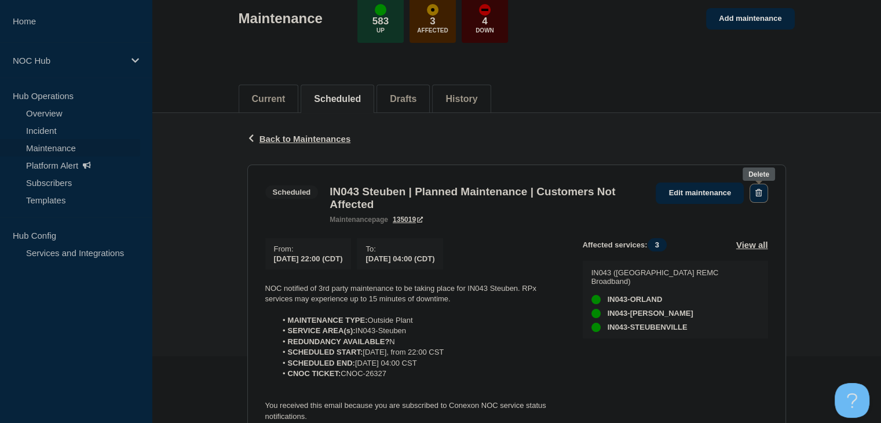
click at [762, 188] on button "button" at bounding box center [758, 193] width 18 height 19
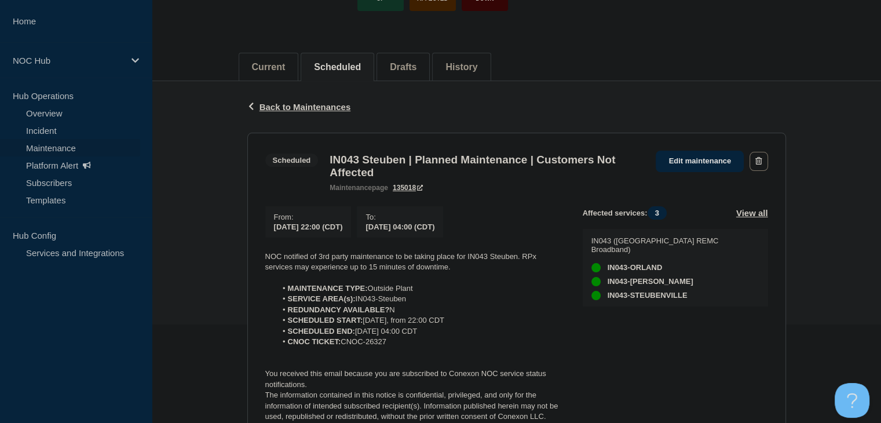
scroll to position [214, 0]
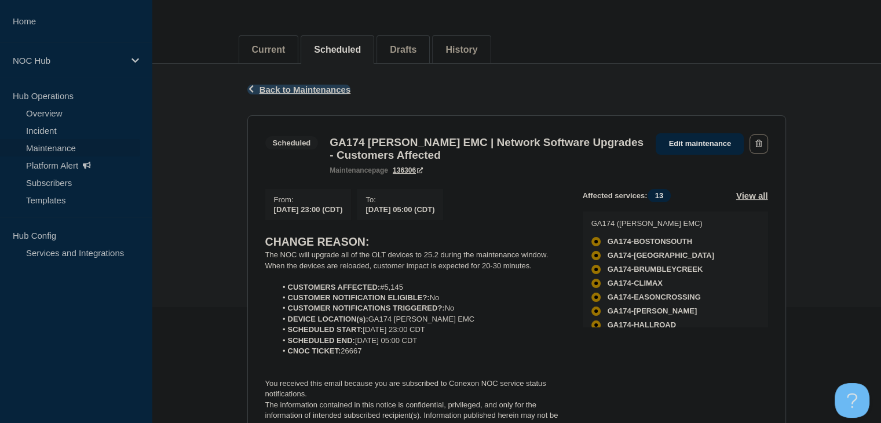
scroll to position [174, 0]
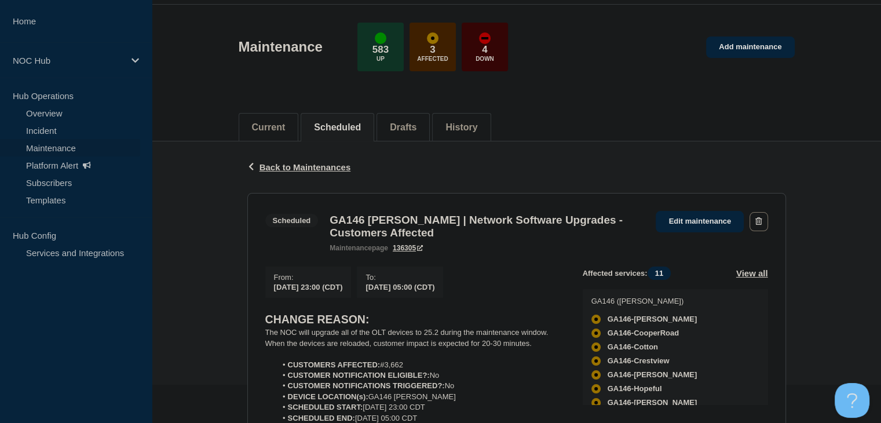
scroll to position [174, 0]
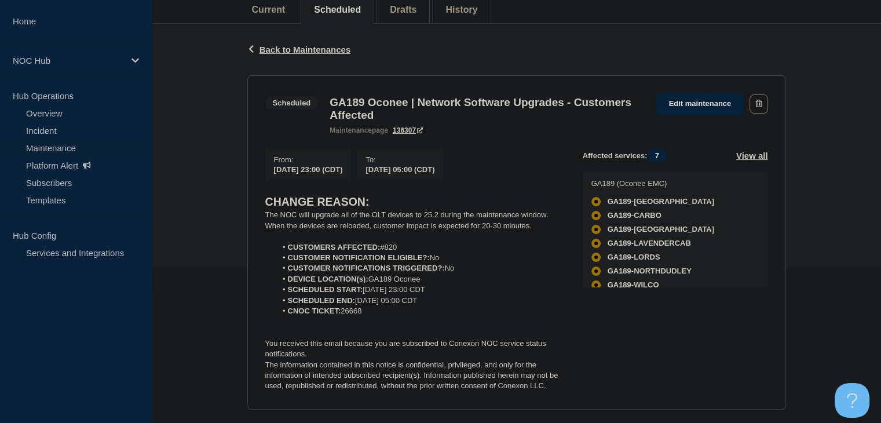
scroll to position [174, 0]
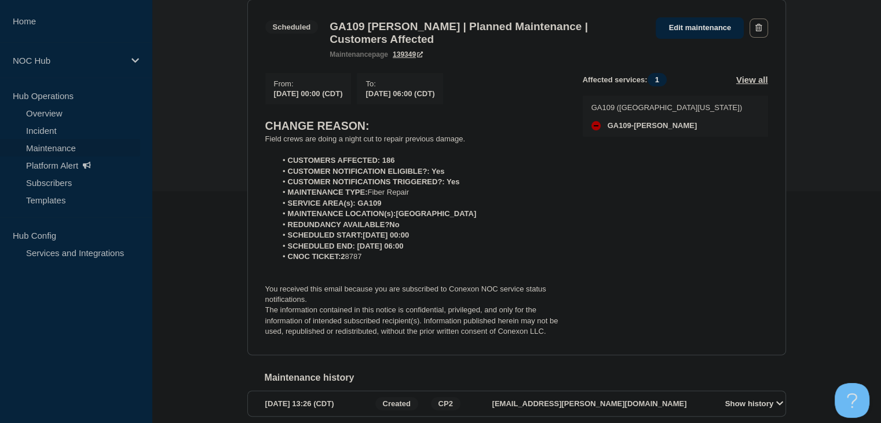
scroll to position [174, 0]
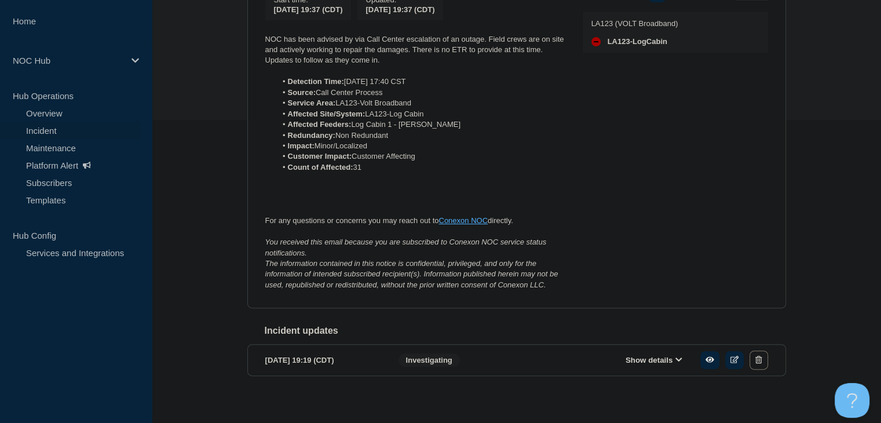
scroll to position [316, 0]
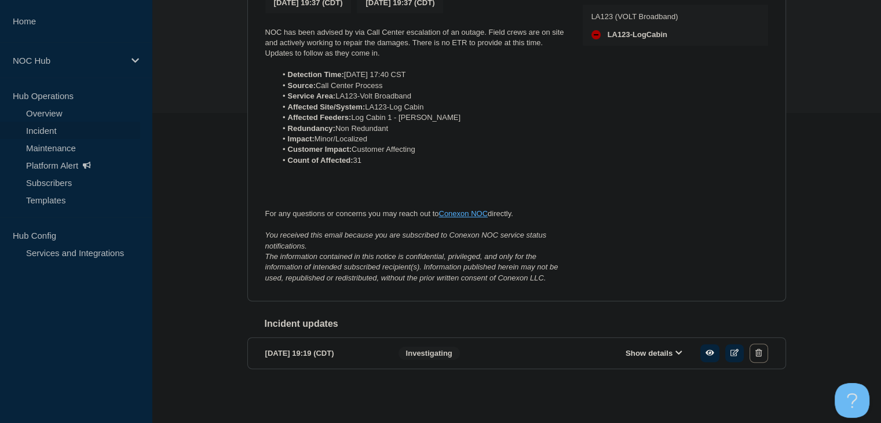
click at [637, 343] on section "2025-09-17 19:19 (CDT) Show details Investigating" at bounding box center [516, 353] width 539 height 32
click at [642, 351] on button "Show details" at bounding box center [654, 353] width 64 height 10
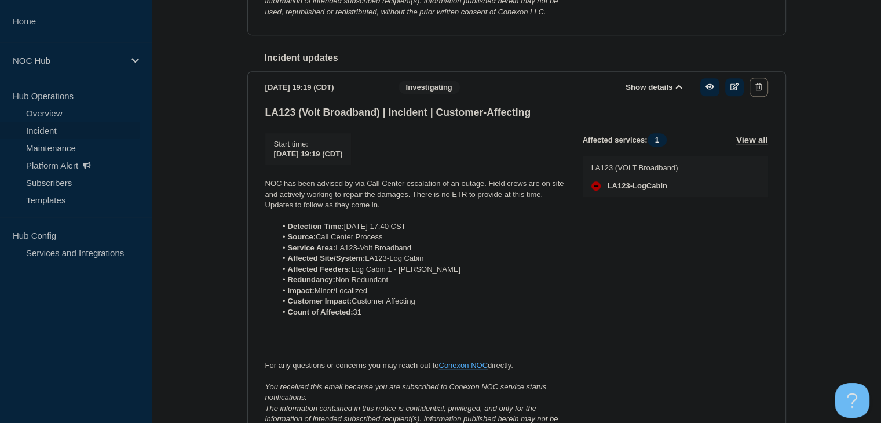
scroll to position [550, 0]
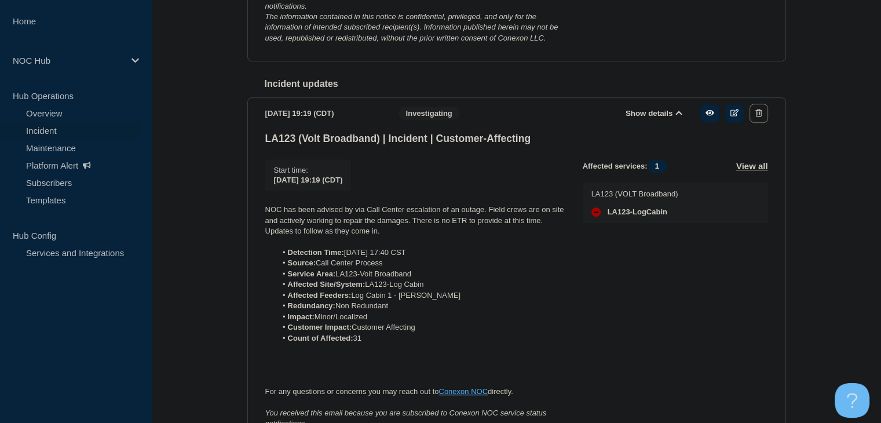
click at [621, 133] on section "2025-09-17 19:19 (CDT) Show details Investigating LA123 (Volt Broadband) | Inci…" at bounding box center [516, 286] width 539 height 379
click at [629, 118] on button "Show details" at bounding box center [654, 113] width 64 height 10
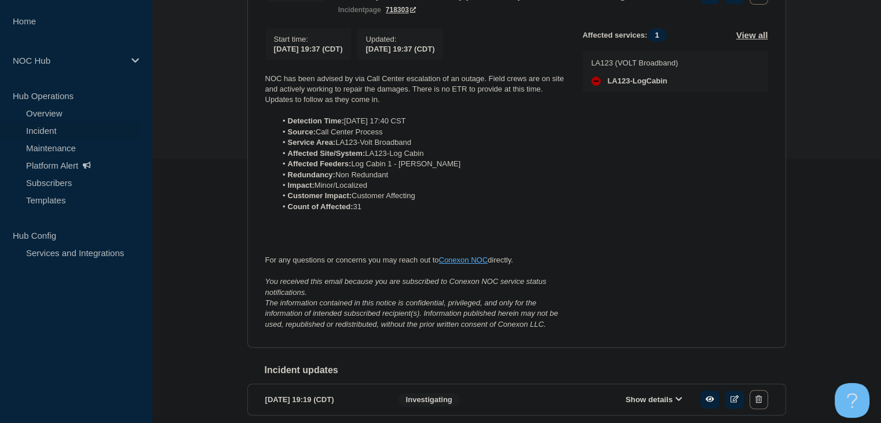
scroll to position [200, 0]
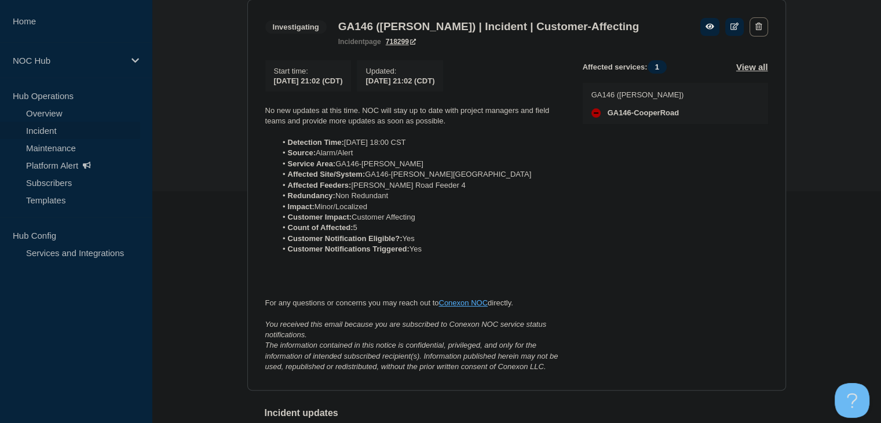
scroll to position [174, 0]
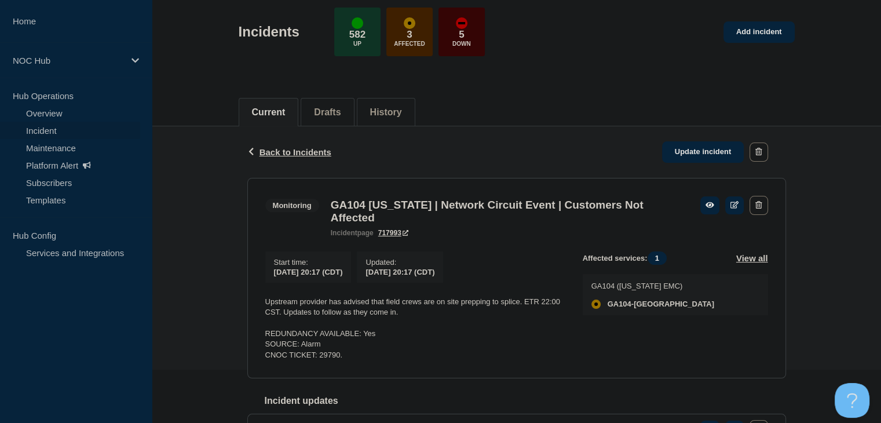
scroll to position [176, 0]
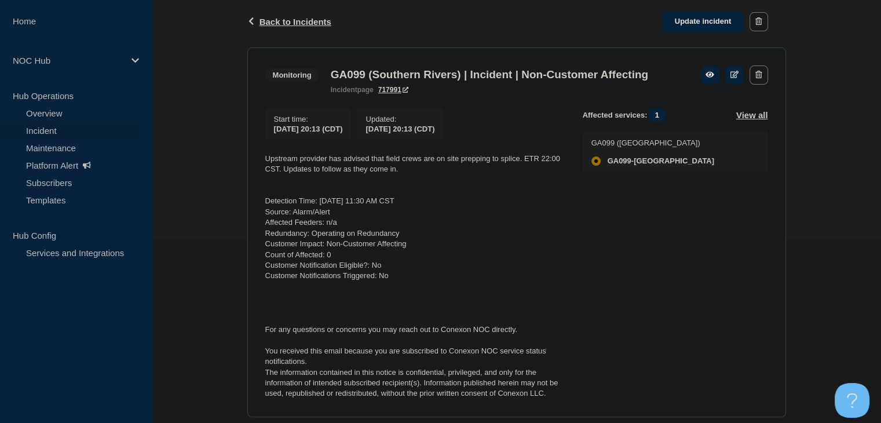
scroll to position [164, 0]
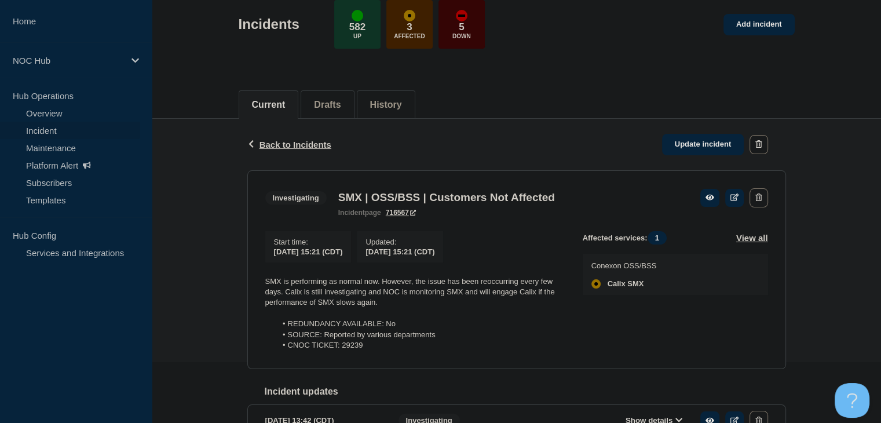
scroll to position [174, 0]
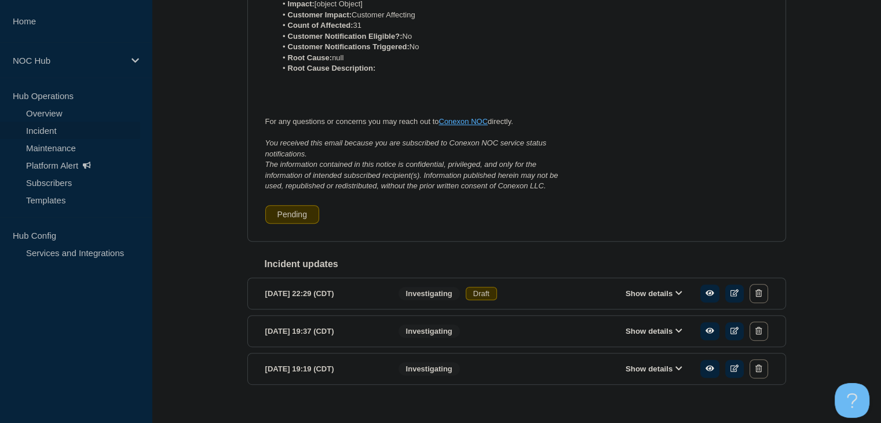
scroll to position [508, 0]
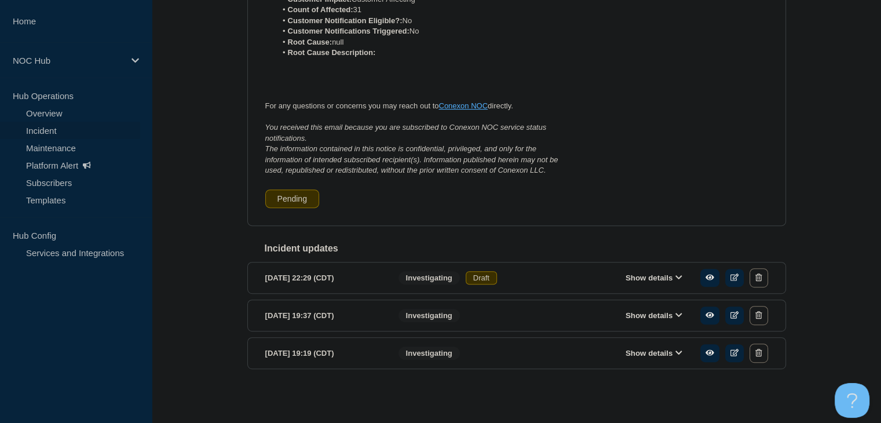
click at [653, 312] on button "Show details" at bounding box center [654, 315] width 64 height 10
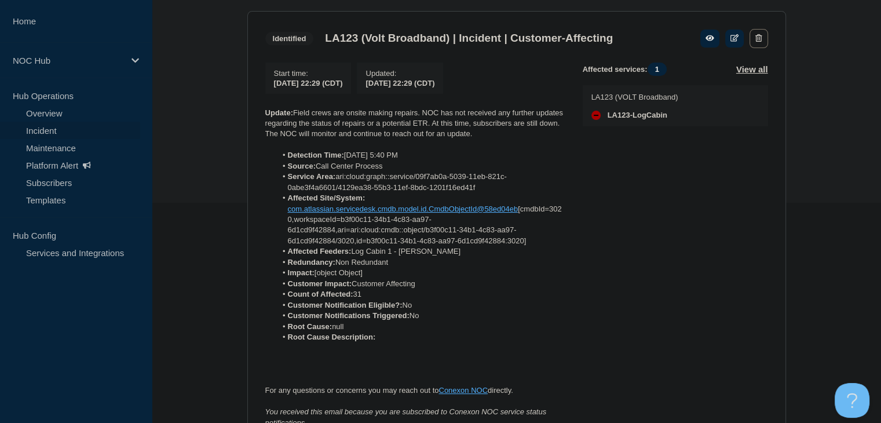
scroll to position [160, 0]
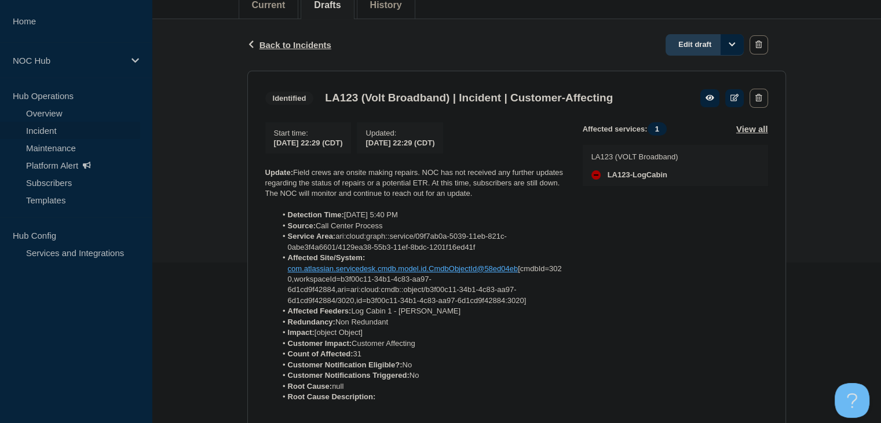
click at [692, 46] on link "Edit draft" at bounding box center [704, 44] width 78 height 21
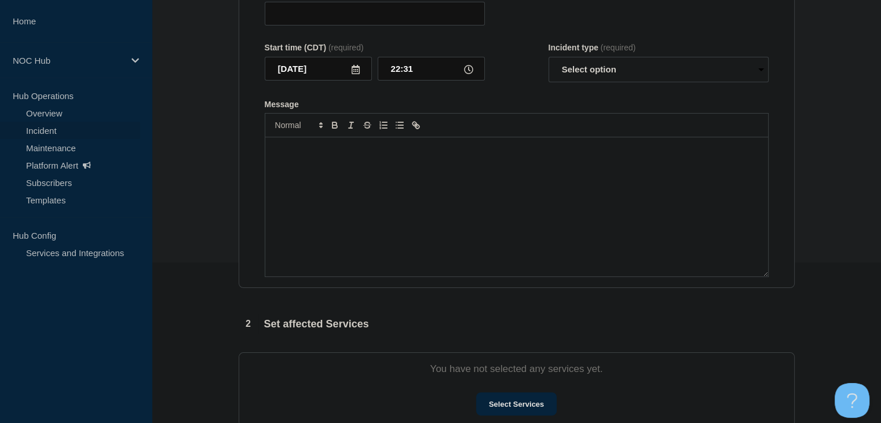
type input "LA123 (Volt Broadband) | Incident | Customer-Affecting"
type input "22:29"
select select "identified"
radio input "false"
radio input "true"
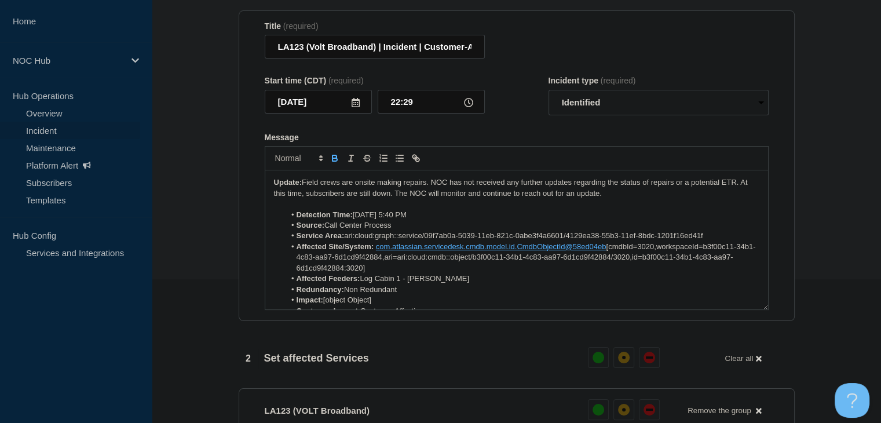
scroll to position [58, 0]
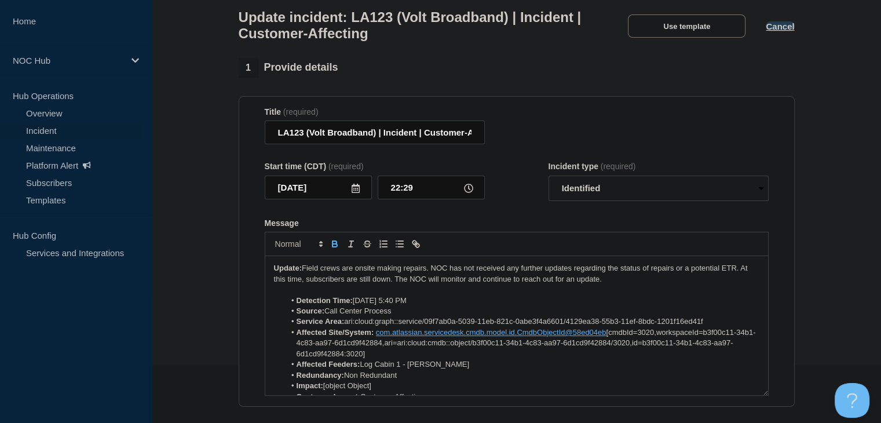
click at [776, 31] on button "Cancel" at bounding box center [780, 26] width 28 height 10
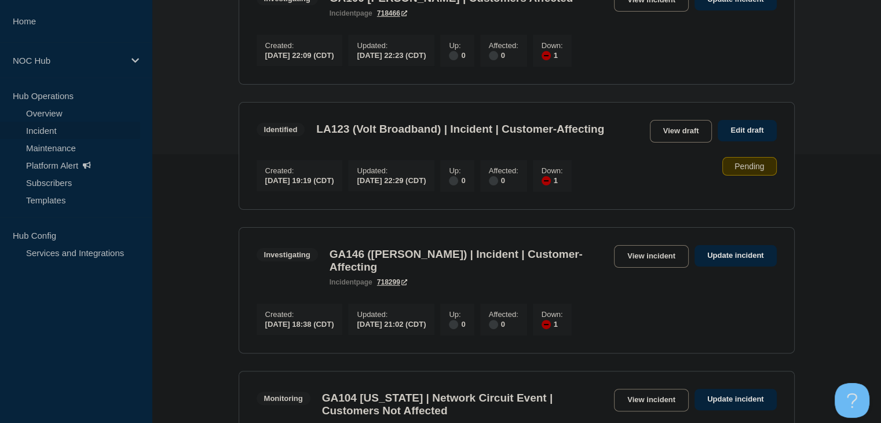
scroll to position [347, 0]
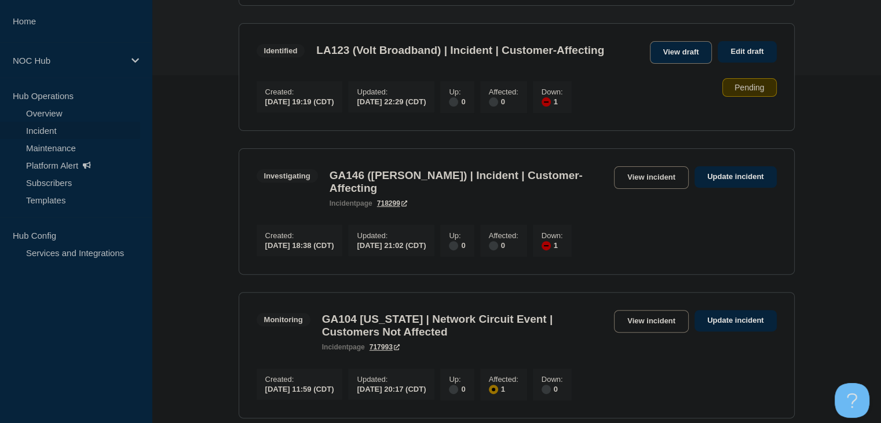
click at [672, 59] on link "View draft" at bounding box center [681, 52] width 63 height 23
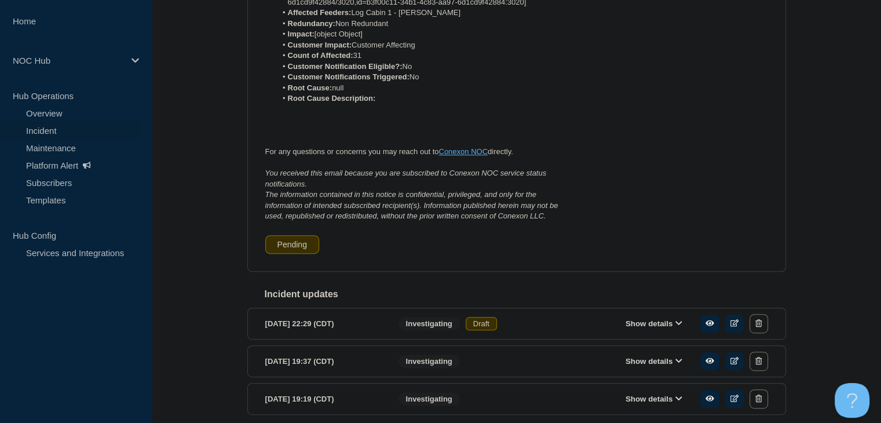
scroll to position [508, 0]
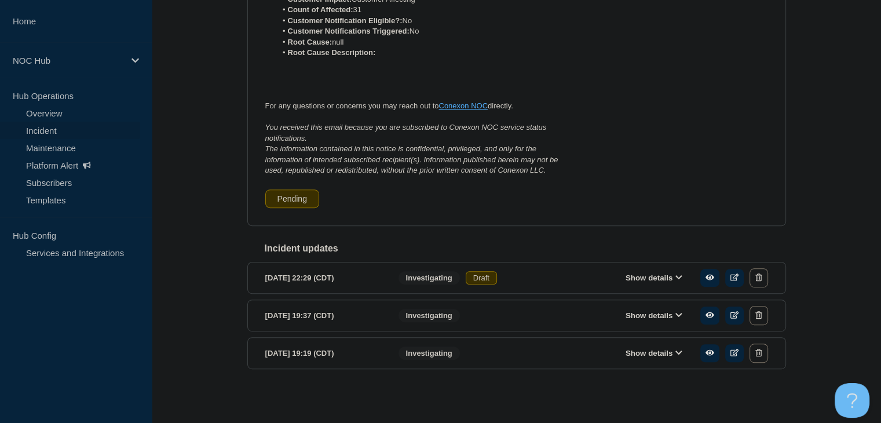
click at [630, 279] on button "Show details" at bounding box center [654, 278] width 64 height 10
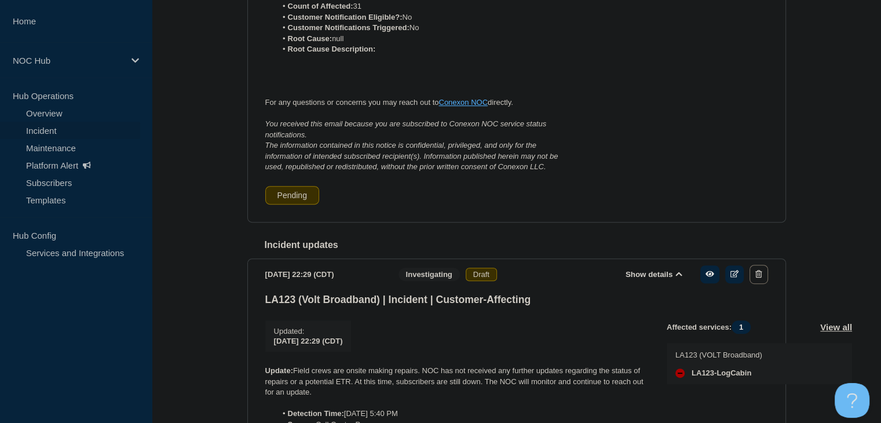
scroll to position [740, 0]
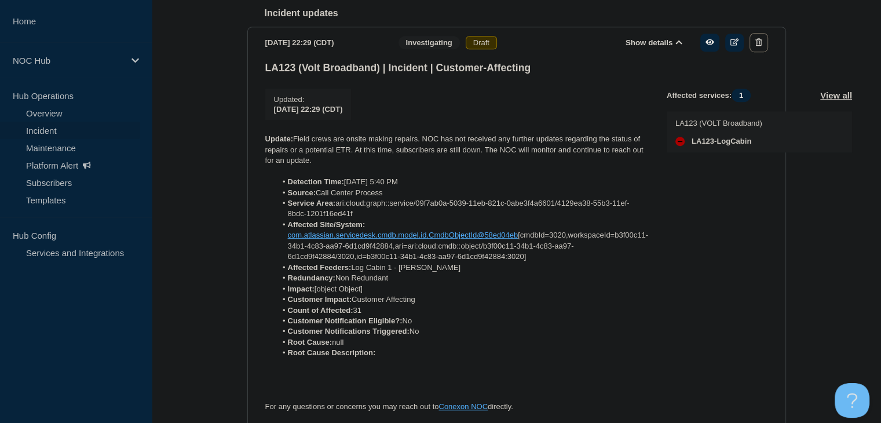
click at [676, 45] on icon at bounding box center [678, 42] width 7 height 8
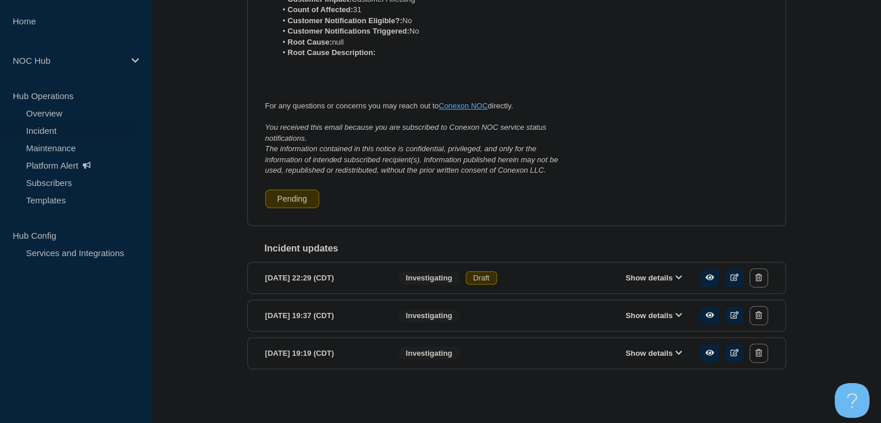
click at [653, 316] on button "Show details" at bounding box center [654, 315] width 64 height 10
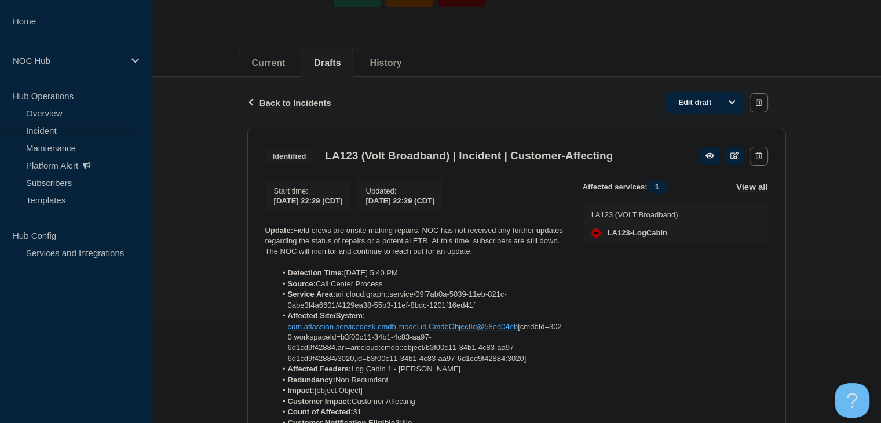
scroll to position [0, 0]
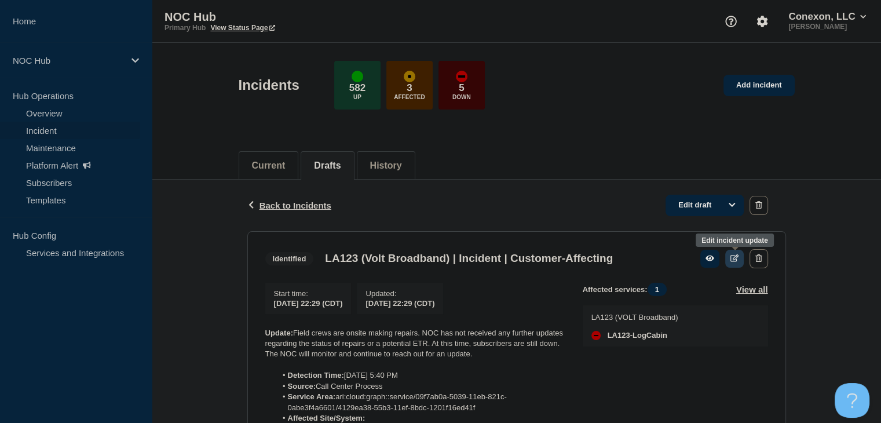
click at [734, 257] on icon at bounding box center [734, 258] width 9 height 8
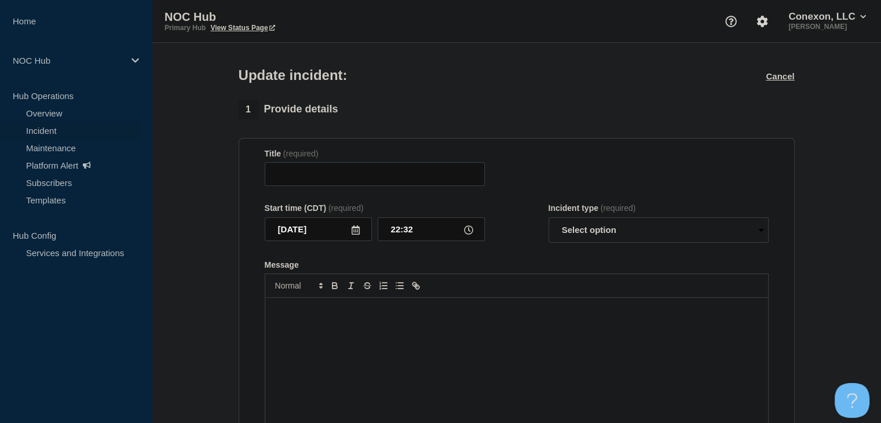
type input "LA123 (Volt Broadband) | Incident | Customer-Affecting"
type input "22:29"
select select "identified"
radio input "false"
radio input "true"
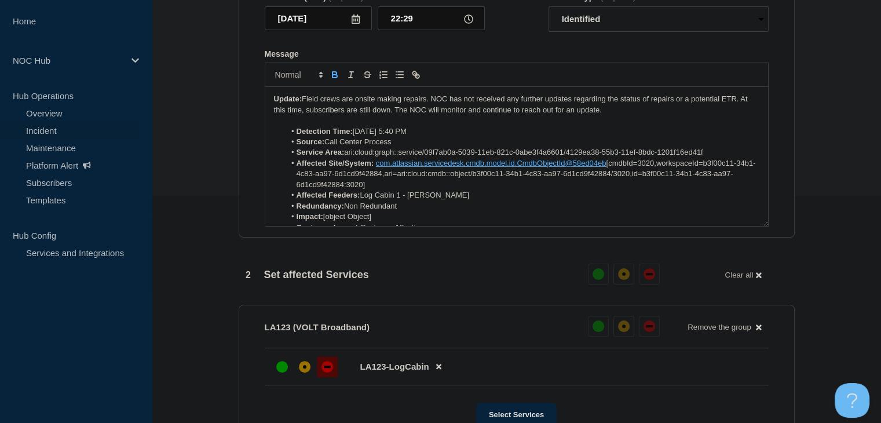
scroll to position [232, 0]
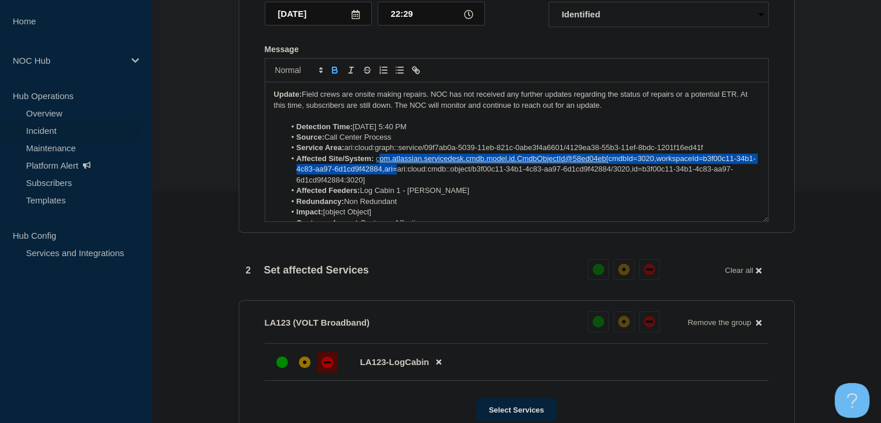
drag, startPoint x: 412, startPoint y: 181, endPoint x: 378, endPoint y: 167, distance: 37.4
click at [378, 167] on li "Affected Site/System: com.atlassian.servicedesk.cmdb.model.id.CmdbObjectId@58ed…" at bounding box center [522, 169] width 474 height 32
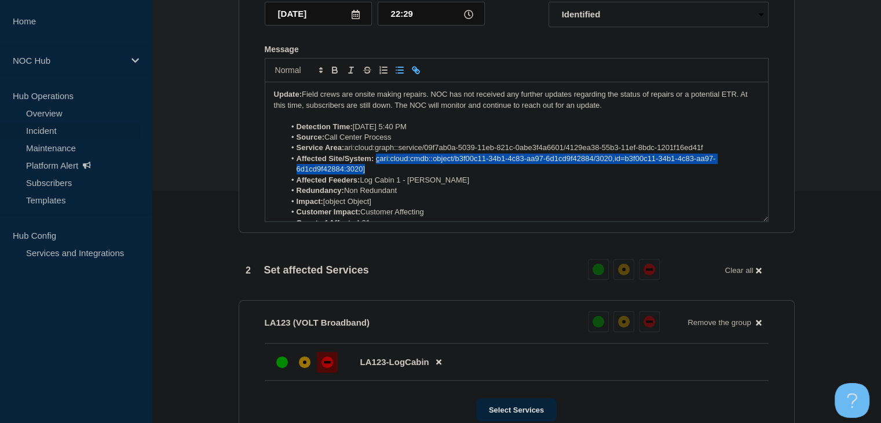
drag, startPoint x: 390, startPoint y: 180, endPoint x: 376, endPoint y: 168, distance: 18.5
click at [376, 168] on li "Affected Site/System: c ari:cloud:cmdb::object/b3f00c11-34b1-4c83-aa97-6d1cd9f4…" at bounding box center [522, 163] width 474 height 21
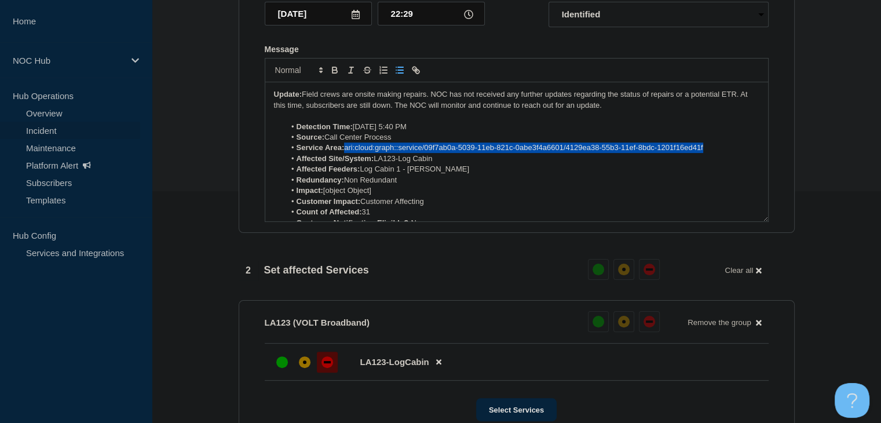
drag, startPoint x: 707, startPoint y: 153, endPoint x: 347, endPoint y: 156, distance: 359.7
click at [347, 153] on li "Service Area: ari:cloud:graph::service/09f7ab0a-5039-11eb-821c-0abe3f4a6601/412…" at bounding box center [522, 147] width 474 height 10
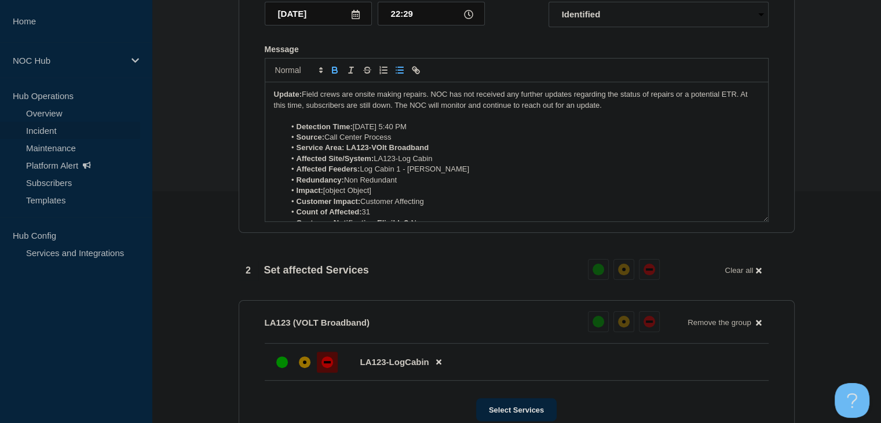
click at [381, 152] on strong "Service Area: LA123-VOlt Broadband" at bounding box center [363, 147] width 133 height 9
drag, startPoint x: 441, startPoint y: 152, endPoint x: 346, endPoint y: 157, distance: 95.1
click at [346, 153] on li "Service Area: LA123-Volt Broadband" at bounding box center [522, 147] width 474 height 10
click at [330, 75] on icon "Toggle bold text" at bounding box center [335, 70] width 10 height 10
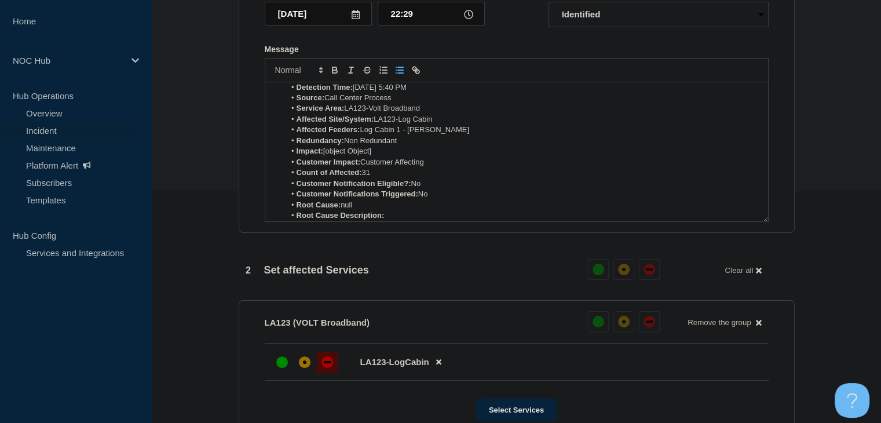
scroll to position [58, 0]
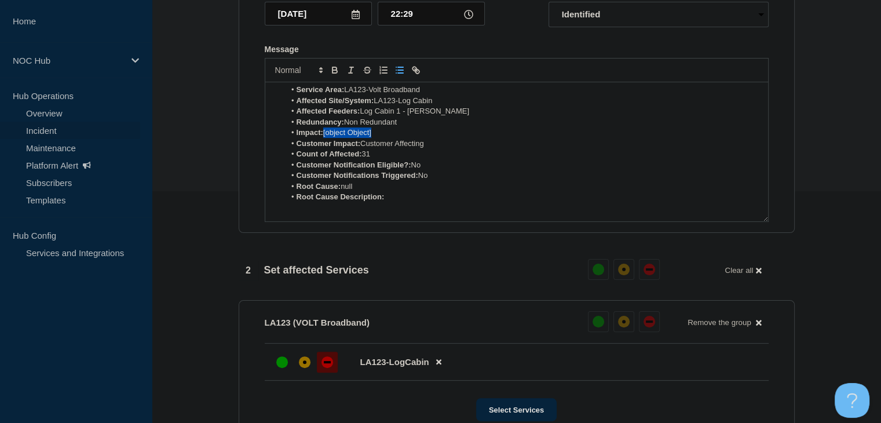
drag, startPoint x: 394, startPoint y: 143, endPoint x: 324, endPoint y: 142, distance: 69.5
click at [324, 138] on li "Impact: [object Object]" at bounding box center [522, 132] width 474 height 10
drag, startPoint x: 369, startPoint y: 191, endPoint x: 265, endPoint y: 193, distance: 104.8
click at [265, 193] on div "Update: Field crews are onsite making repairs. NOC has not received any further…" at bounding box center [516, 151] width 503 height 139
click at [357, 191] on strong "Root Cause Description:" at bounding box center [341, 186] width 88 height 9
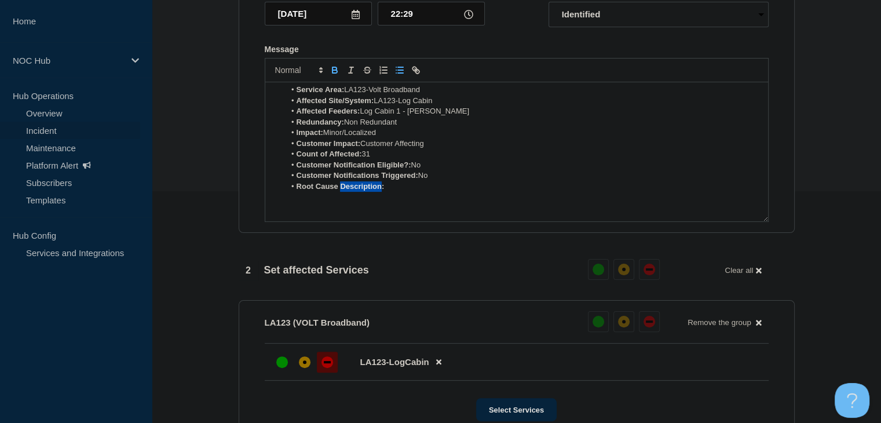
click at [357, 191] on strong "Root Cause Description:" at bounding box center [341, 186] width 88 height 9
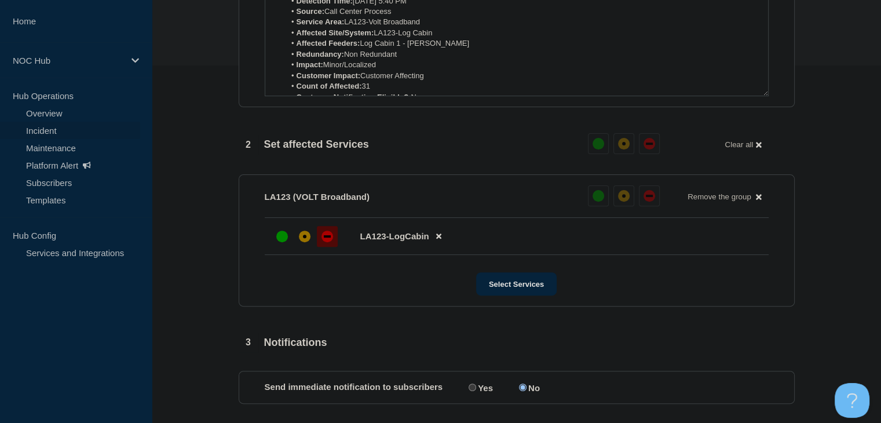
scroll to position [442, 0]
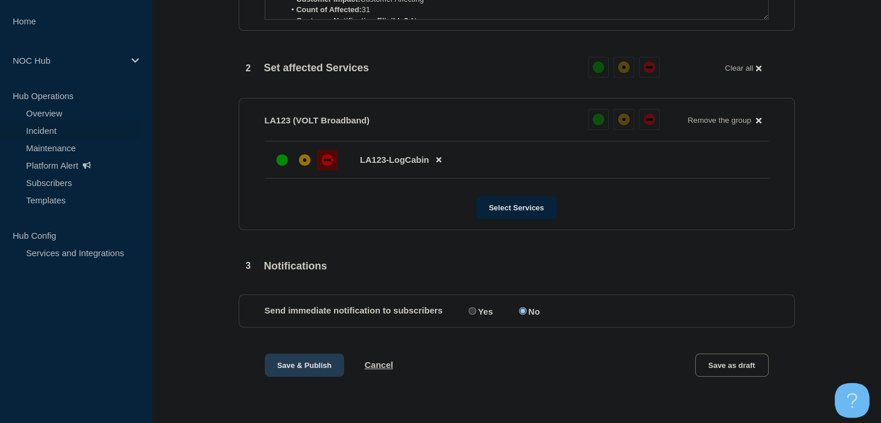
click at [317, 363] on button "Save & Publish" at bounding box center [305, 364] width 80 height 23
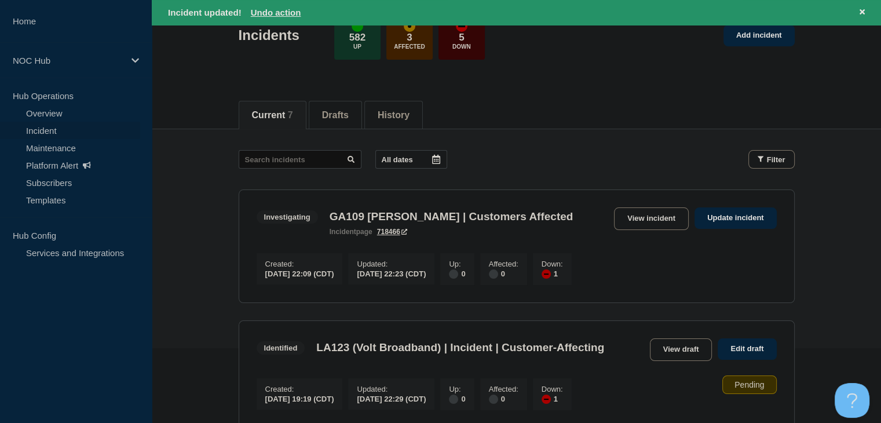
scroll to position [58, 0]
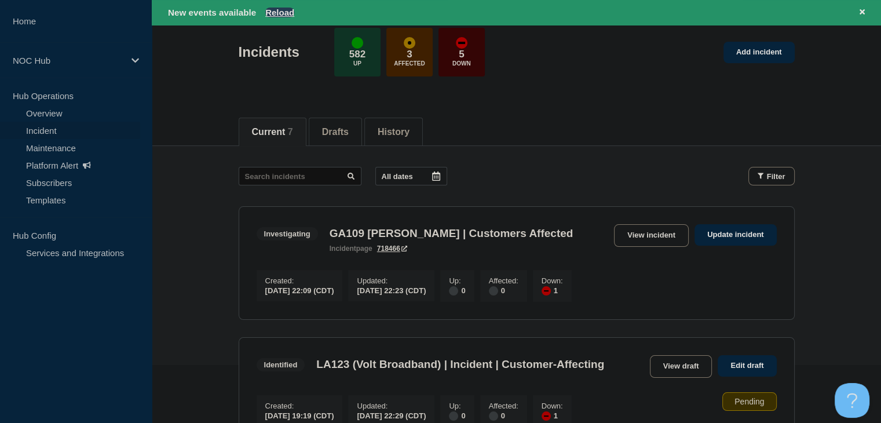
click at [290, 10] on button "Reload" at bounding box center [279, 13] width 29 height 10
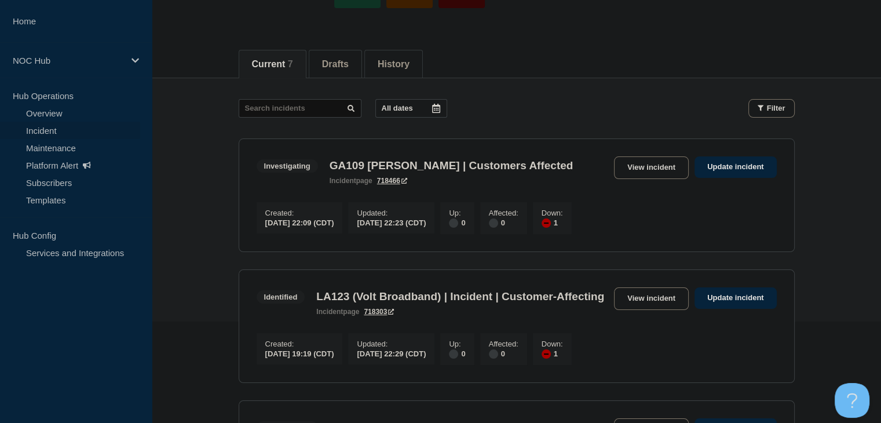
scroll to position [33, 0]
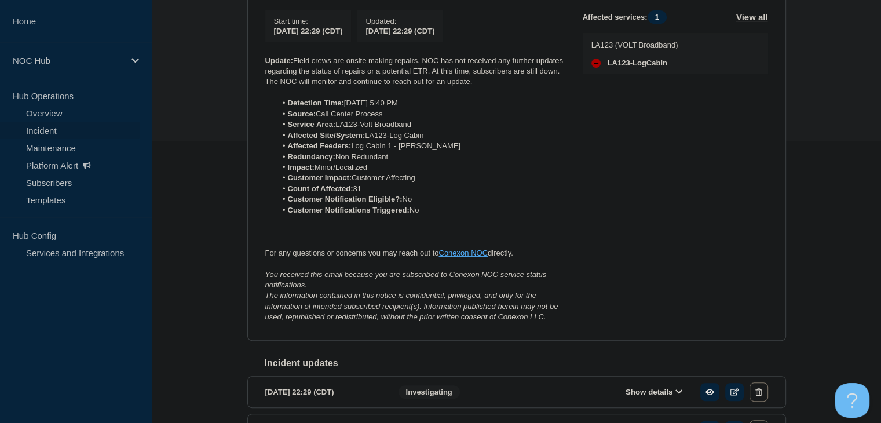
scroll to position [228, 0]
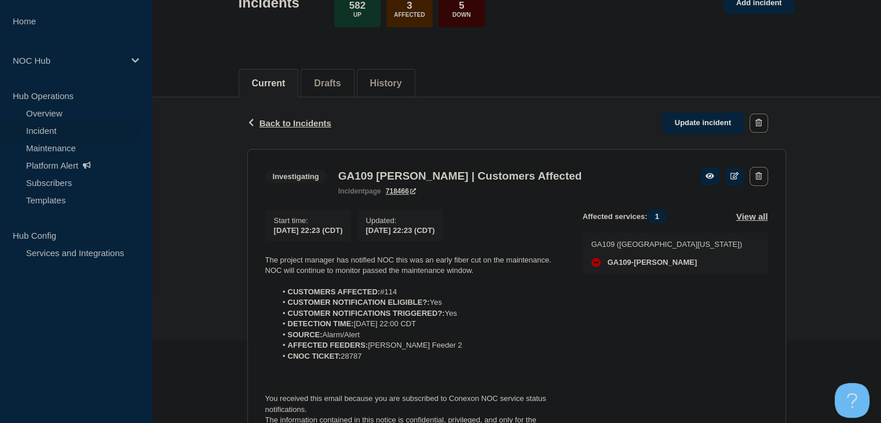
scroll to position [252, 0]
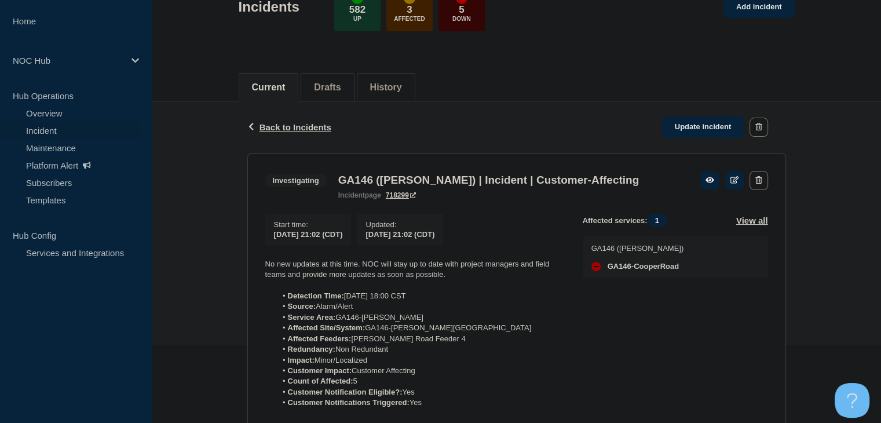
scroll to position [58, 0]
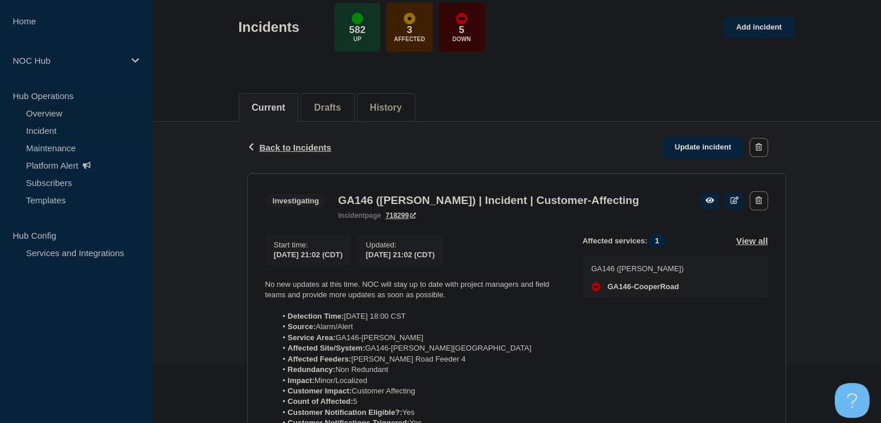
drag, startPoint x: 46, startPoint y: 113, endPoint x: 43, endPoint y: 129, distance: 16.0
click at [46, 113] on link "Overview" at bounding box center [70, 112] width 140 height 17
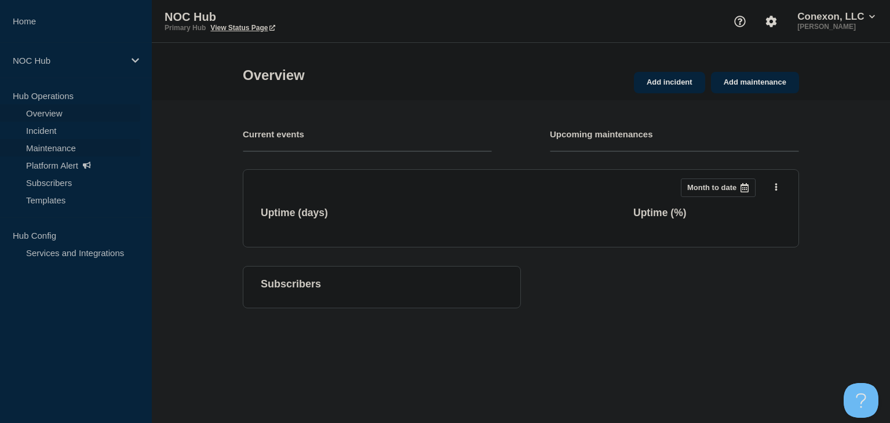
click at [39, 145] on link "Maintenance" at bounding box center [70, 147] width 140 height 17
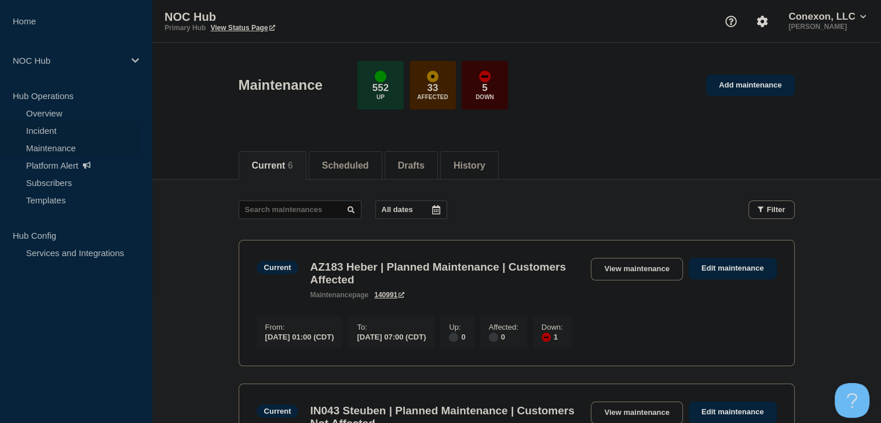
click at [67, 128] on link "Incident" at bounding box center [70, 130] width 140 height 17
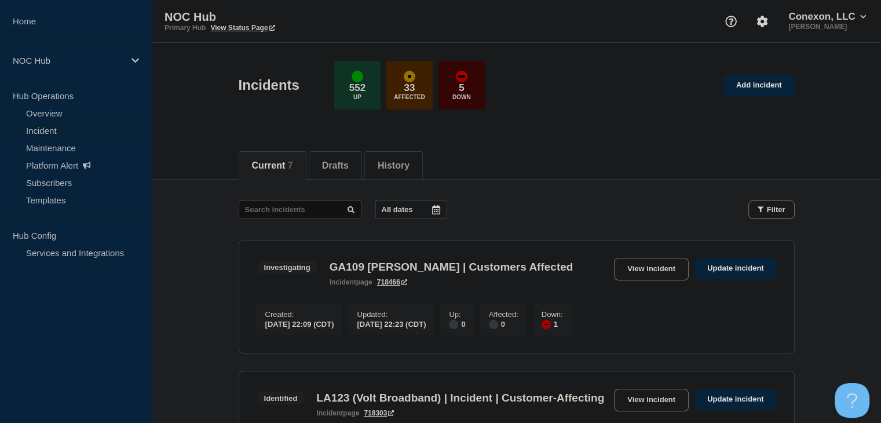
click at [47, 130] on link "Incident" at bounding box center [70, 130] width 140 height 17
click at [47, 144] on link "Maintenance" at bounding box center [70, 147] width 140 height 17
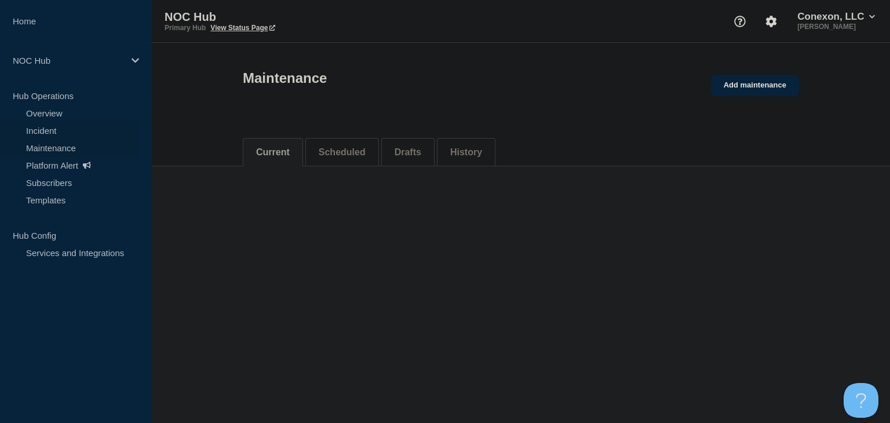
click at [44, 131] on link "Incident" at bounding box center [70, 130] width 140 height 17
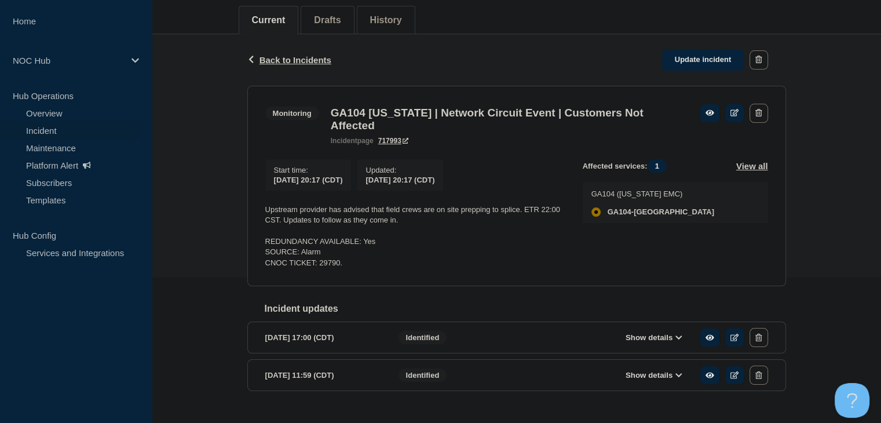
scroll to position [118, 0]
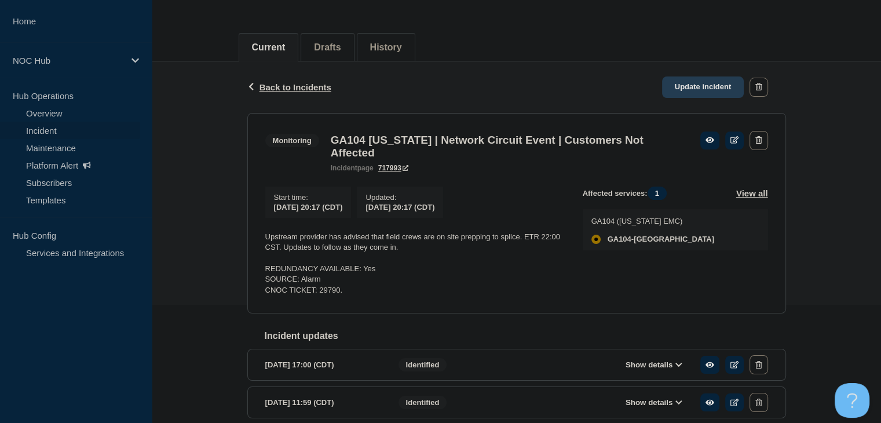
click at [682, 87] on link "Update incident" at bounding box center [703, 86] width 82 height 21
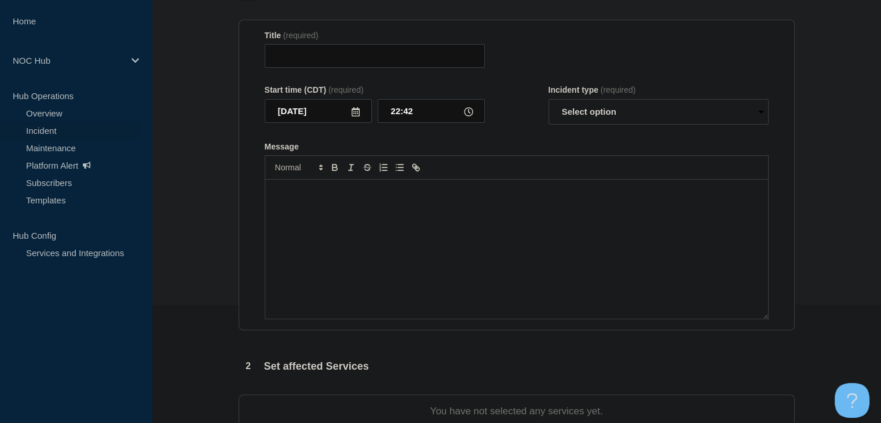
type input "GA104 [US_STATE] | Network Circuit Event | Customers Not Affected"
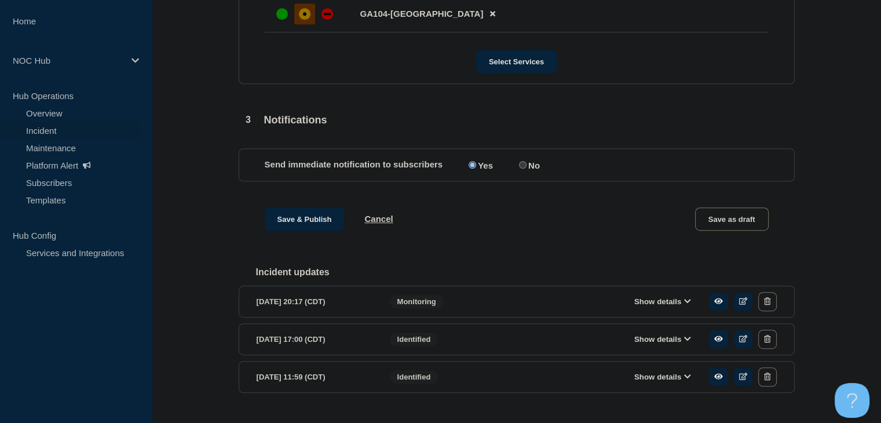
scroll to position [614, 0]
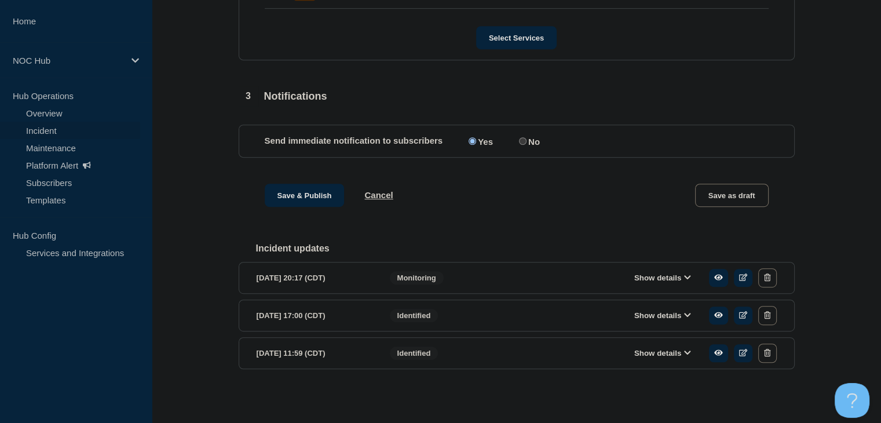
click at [646, 279] on button "Show details" at bounding box center [663, 278] width 64 height 10
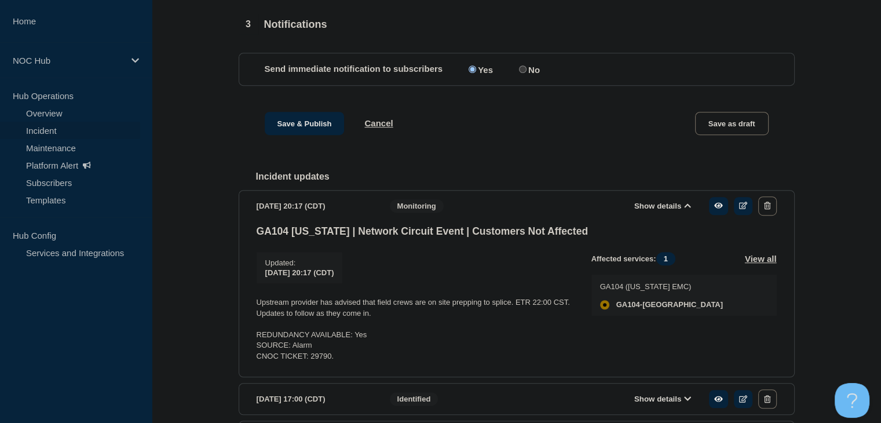
scroll to position [771, 0]
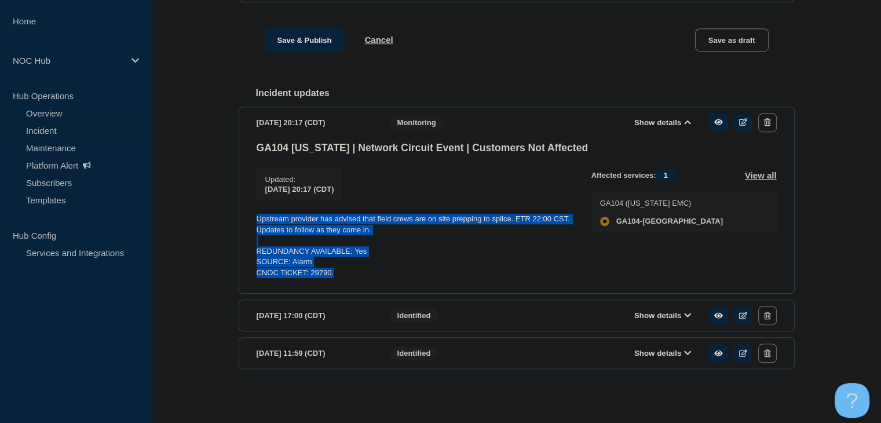
drag, startPoint x: 339, startPoint y: 276, endPoint x: 242, endPoint y: 220, distance: 112.3
click at [242, 220] on section "[DATE] 20:17 (CDT) Show details Monitoring GA104 [US_STATE] | Network Circuit E…" at bounding box center [517, 200] width 556 height 187
copy div "Upstream provider has advised that field crews are on site prepping to splice. …"
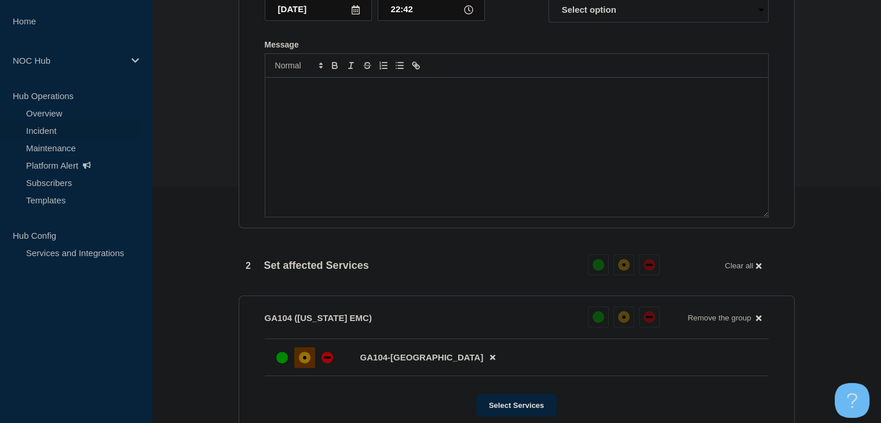
scroll to position [134, 0]
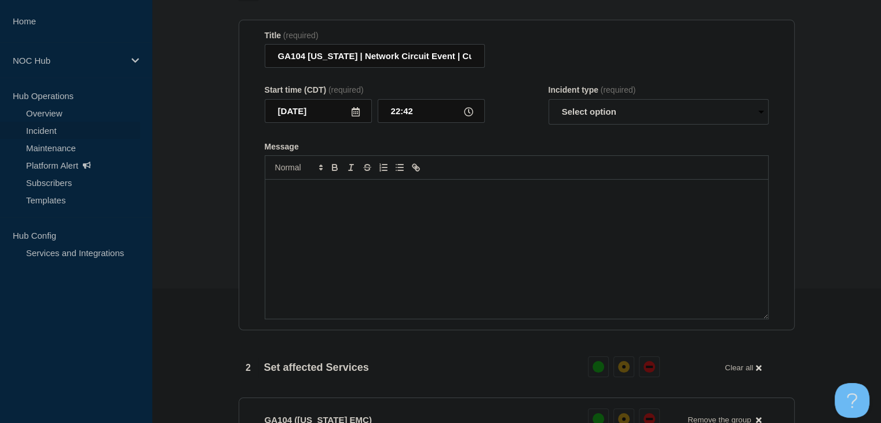
click at [330, 214] on div "Message" at bounding box center [516, 249] width 503 height 139
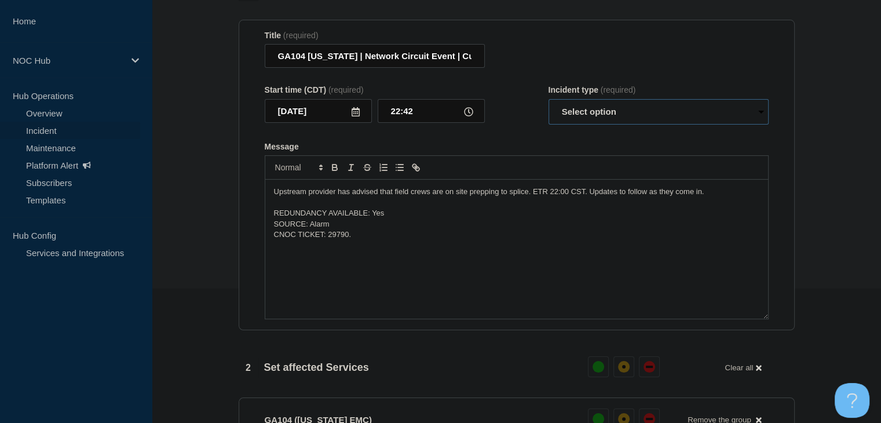
click at [635, 111] on select "Select option Investigating Identified Monitoring Resolved" at bounding box center [658, 111] width 220 height 25
select select "monitoring"
click at [548, 106] on select "Select option Investigating Identified Monitoring Resolved" at bounding box center [658, 111] width 220 height 25
click at [332, 197] on p "Upstream provider has advised that field crews are on site prepping to splice. …" at bounding box center [516, 191] width 485 height 10
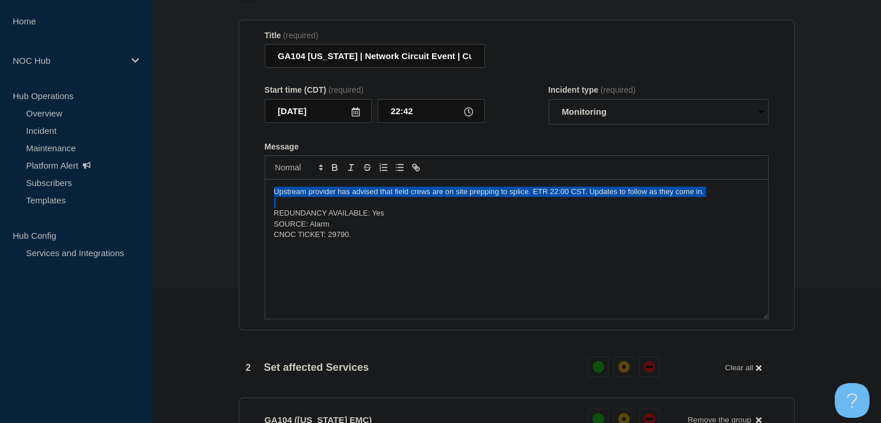
click at [332, 197] on p "Upstream provider has advised that field crews are on site prepping to splice. …" at bounding box center [516, 191] width 485 height 10
click at [331, 197] on p "Upstream provider has advised that field crews are on site prepping to splice. …" at bounding box center [516, 191] width 485 height 10
click at [326, 197] on p "Upstream provider has advised that field crews are on site prepping to splice. …" at bounding box center [516, 191] width 485 height 10
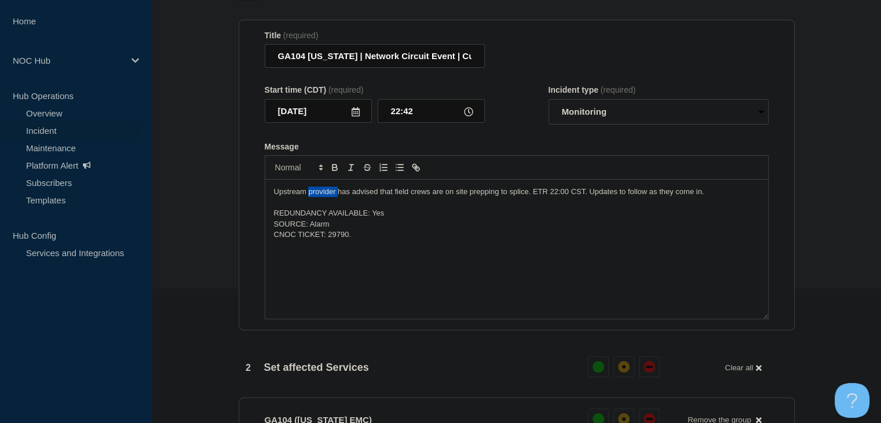
click at [326, 197] on p "Upstream provider has advised that field crews are on site prepping to splice. …" at bounding box center [516, 191] width 485 height 10
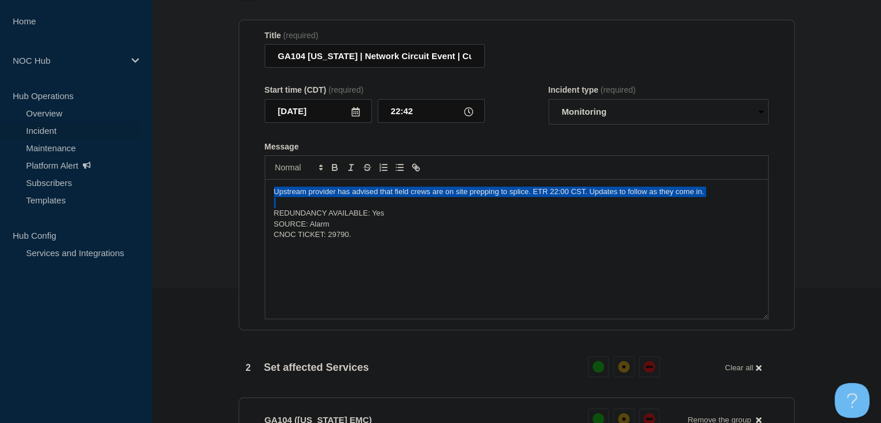
click at [326, 197] on p "Upstream provider has advised that field crews are on site prepping to splice. …" at bounding box center [516, 191] width 485 height 10
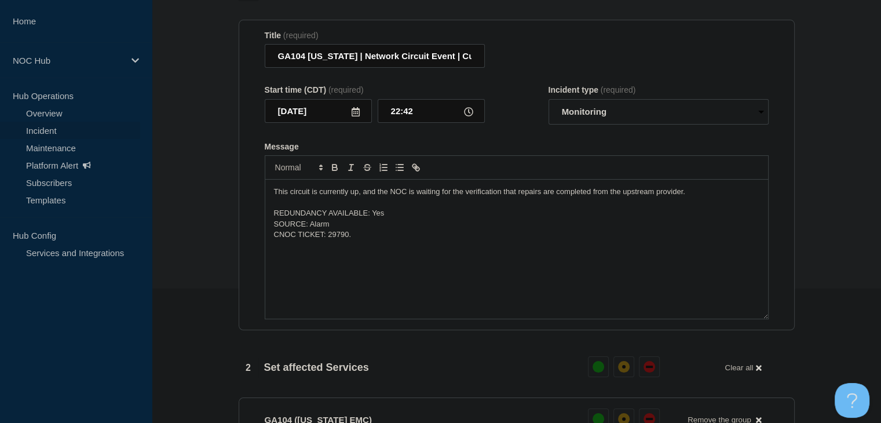
click at [325, 197] on p "This circuit is currently up, and the NOC is waiting for the verification that …" at bounding box center [516, 191] width 485 height 10
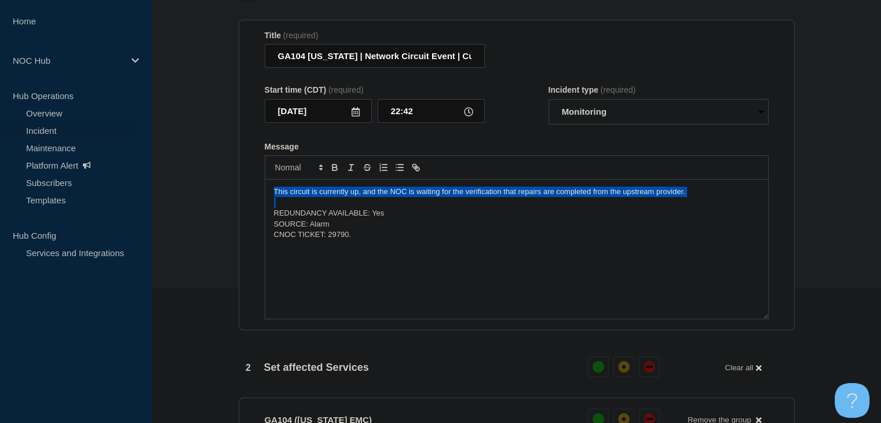
click at [325, 197] on p "This circuit is currently up, and the NOC is waiting for the verification that …" at bounding box center [516, 191] width 485 height 10
copy p "This circuit is currently up, and the NOC is waiting for the verification that …"
click at [686, 197] on p "This circuit is currently up, and the NOC is waiting for the verification that …" at bounding box center [516, 191] width 485 height 10
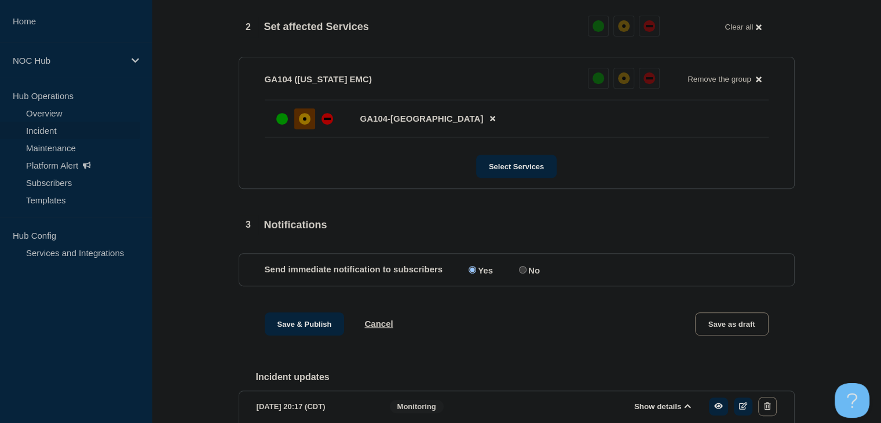
scroll to position [540, 0]
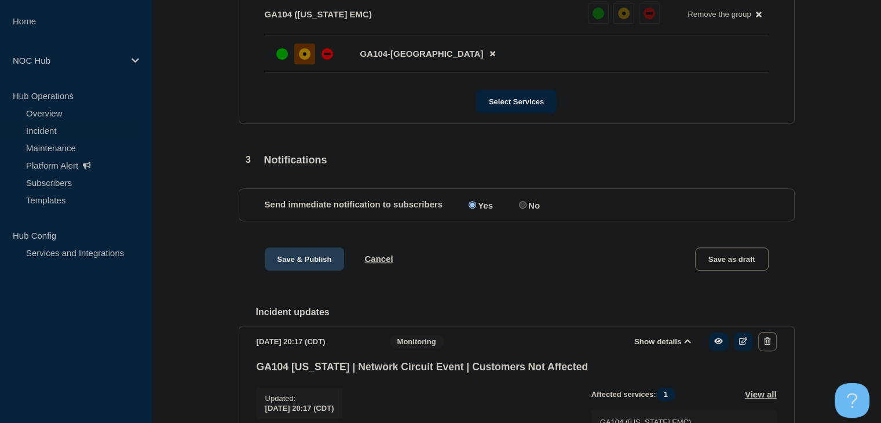
click at [297, 265] on button "Save & Publish" at bounding box center [305, 258] width 80 height 23
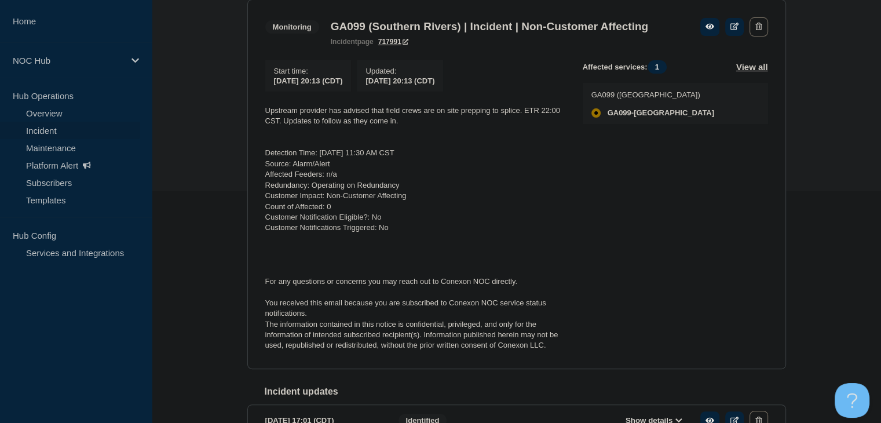
scroll to position [174, 0]
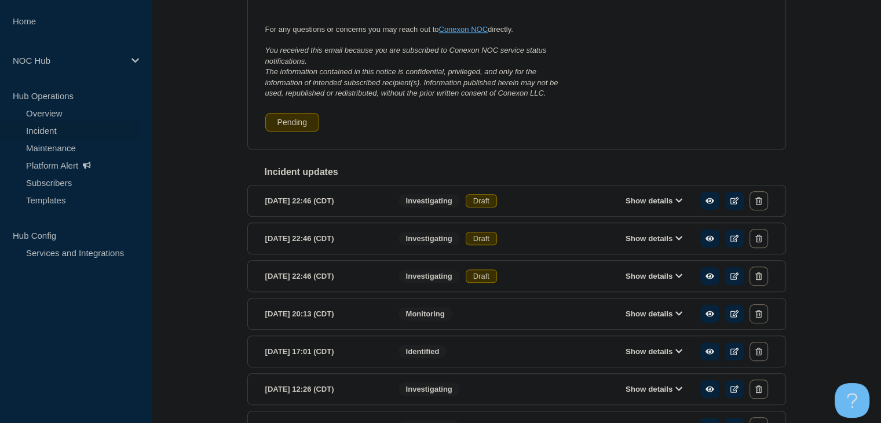
scroll to position [607, 0]
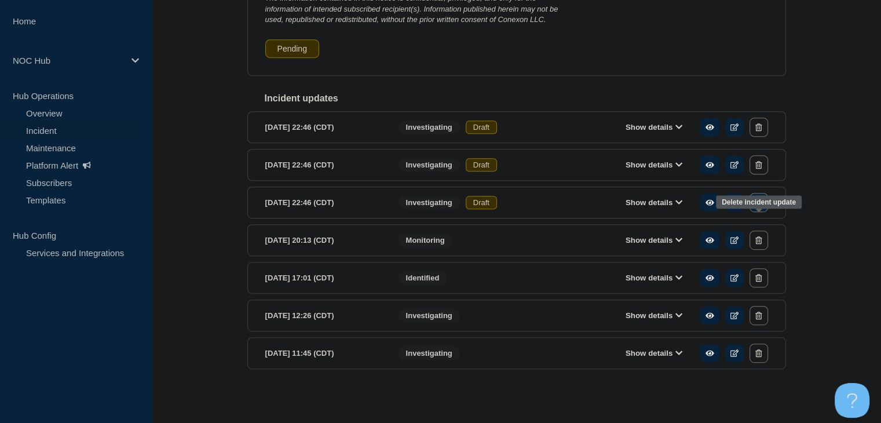
click at [759, 206] on icon "button" at bounding box center [758, 203] width 6 height 8
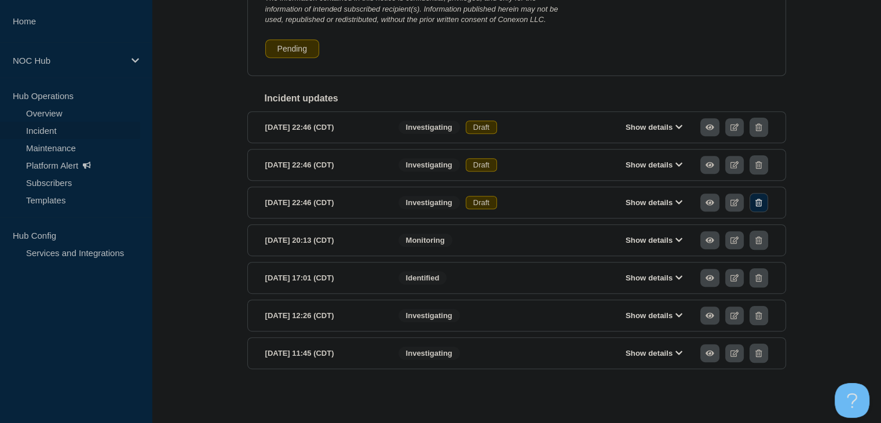
scroll to position [632, 0]
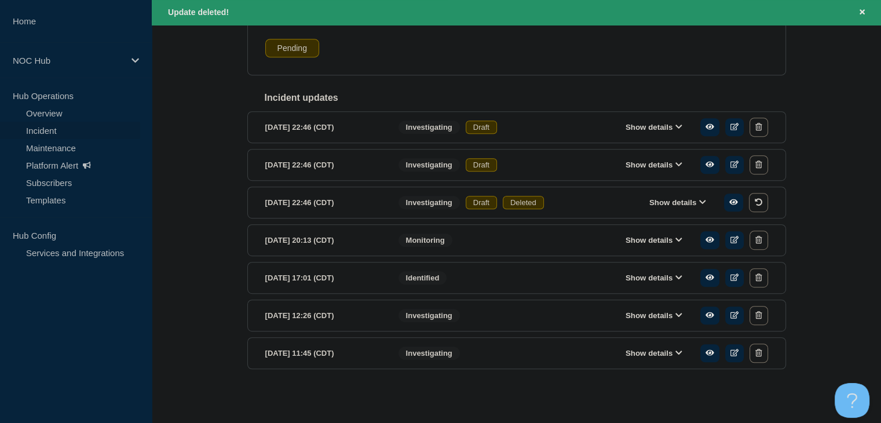
click at [526, 204] on div "Deleted" at bounding box center [523, 202] width 41 height 13
click at [760, 167] on icon "button" at bounding box center [758, 164] width 6 height 8
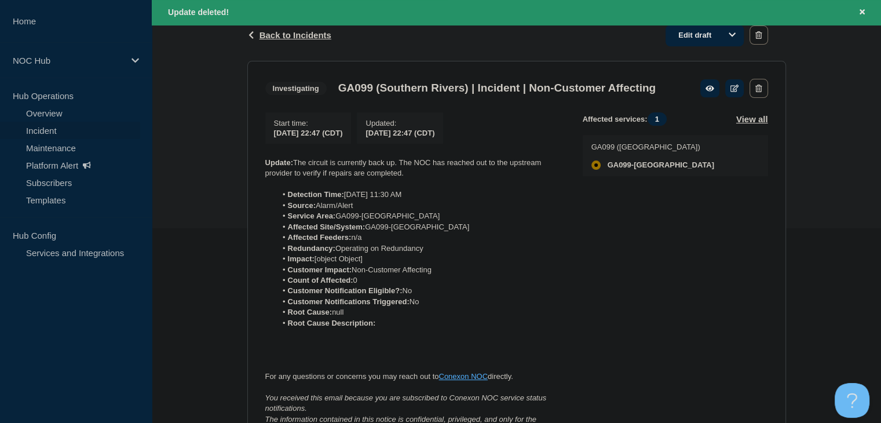
scroll to position [169, 0]
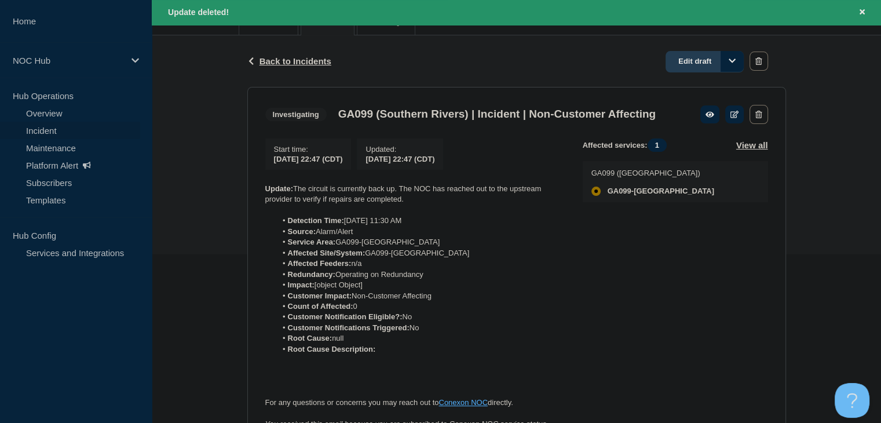
click at [696, 59] on link "Edit draft" at bounding box center [704, 61] width 78 height 21
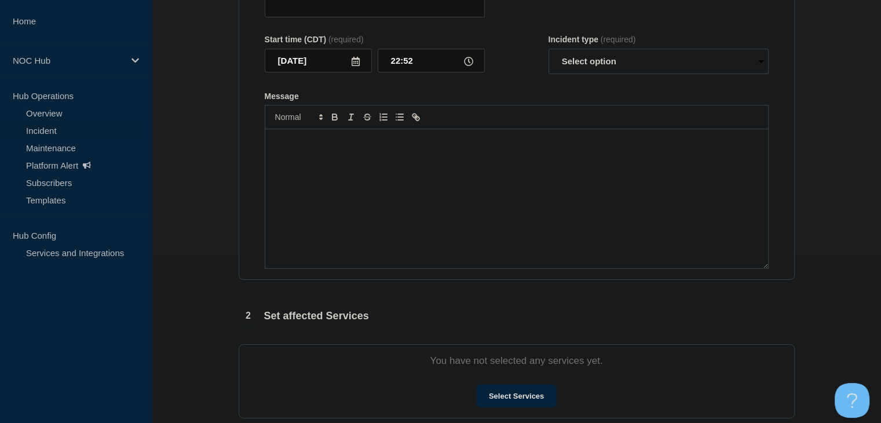
type input "GA099 (Southern Rivers) | Incident | Non-Customer Affecting"
type input "22:47"
select select "investigating"
radio input "false"
radio input "true"
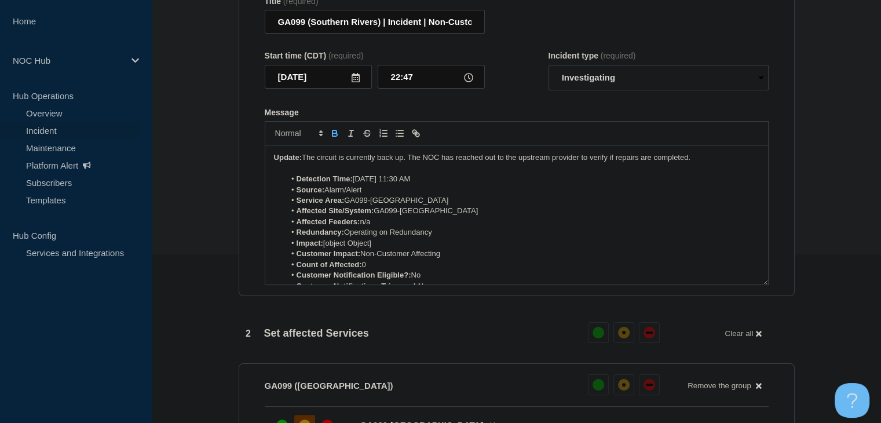
scroll to position [58, 0]
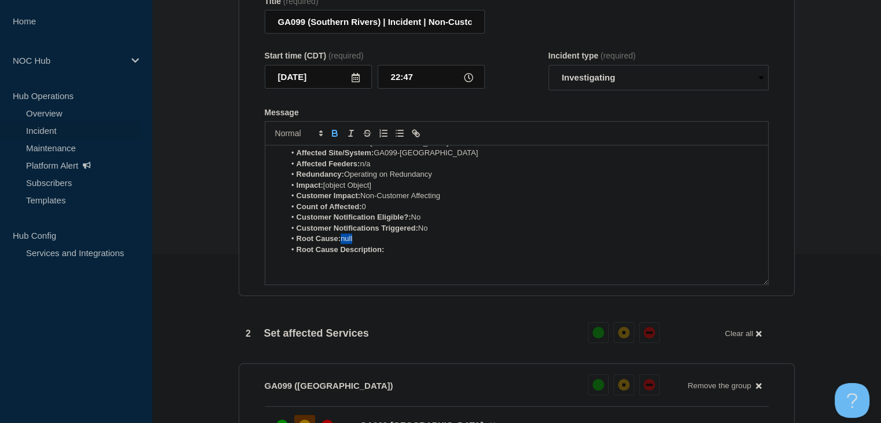
drag, startPoint x: 358, startPoint y: 246, endPoint x: 343, endPoint y: 247, distance: 15.7
click at [343, 244] on li "Root Cause: null" at bounding box center [522, 238] width 474 height 10
click at [359, 244] on li "Root Cause: null" at bounding box center [522, 238] width 474 height 10
click at [366, 244] on li "Root Cause: null" at bounding box center [522, 238] width 474 height 10
drag, startPoint x: 365, startPoint y: 244, endPoint x: 342, endPoint y: 246, distance: 23.2
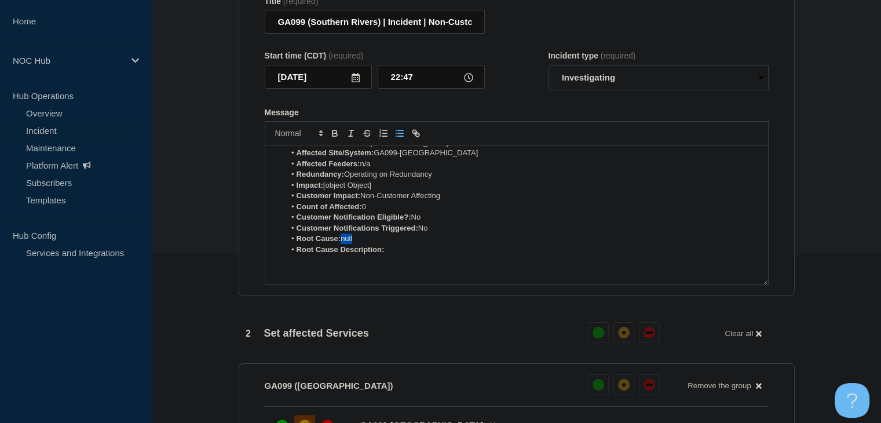
click at [342, 244] on li "Root Cause: null" at bounding box center [522, 238] width 474 height 10
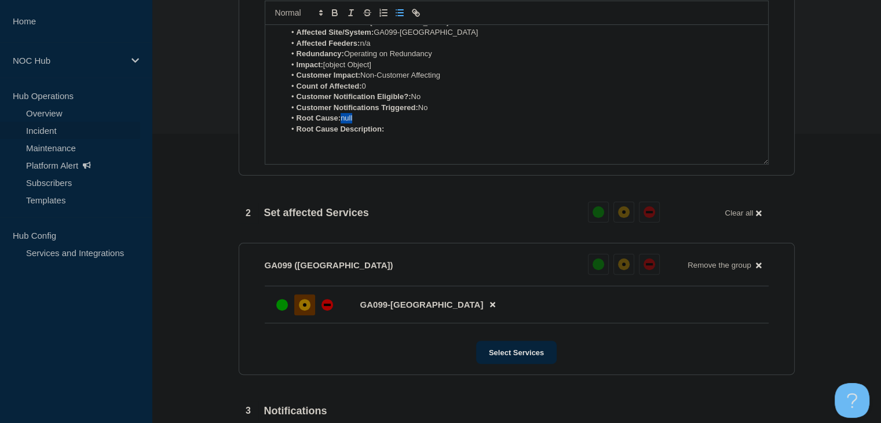
scroll to position [211, 0]
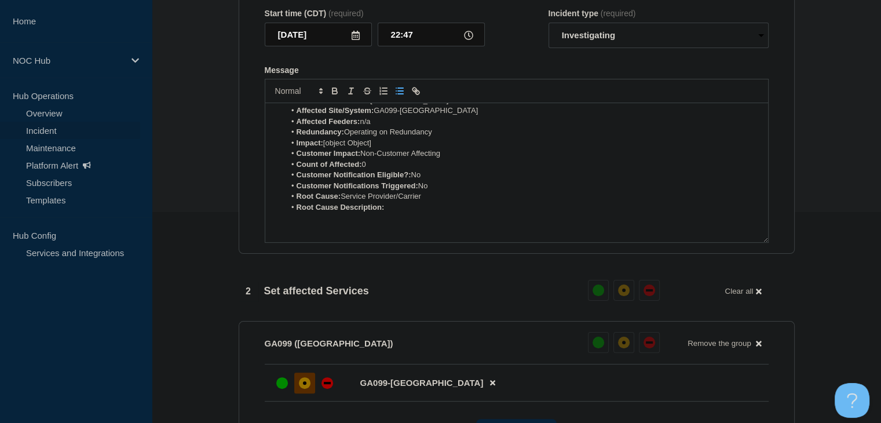
click at [438, 213] on li "Root Cause Description:" at bounding box center [522, 207] width 474 height 10
drag, startPoint x: 557, startPoint y: 211, endPoint x: 385, endPoint y: 214, distance: 172.0
click at [385, 213] on li "Root Cause Description: Fiber cut on service provider's network" at bounding box center [522, 207] width 474 height 10
click at [337, 96] on icon "Toggle bold text" at bounding box center [335, 91] width 10 height 10
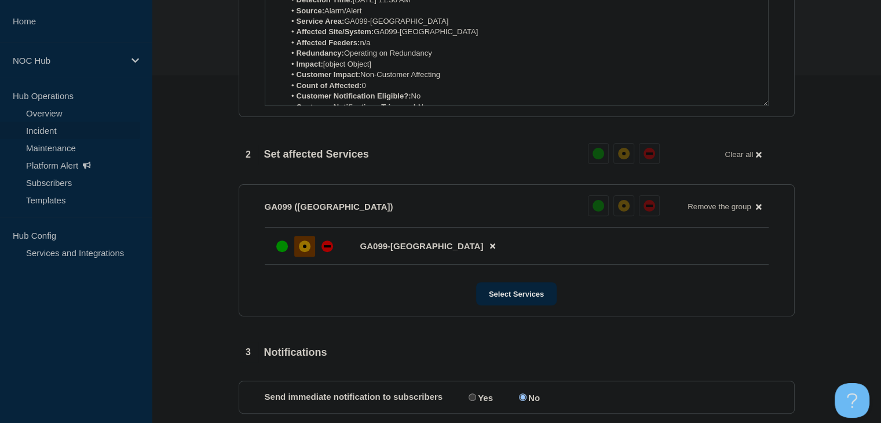
scroll to position [442, 0]
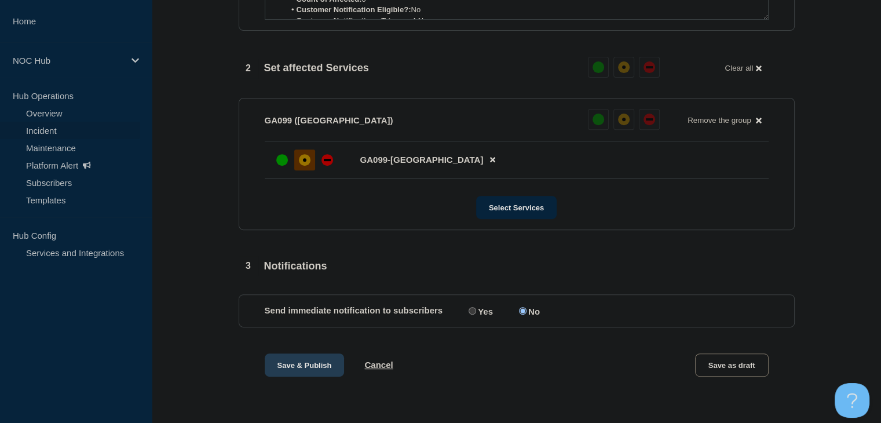
click at [298, 369] on button "Save & Publish" at bounding box center [305, 364] width 80 height 23
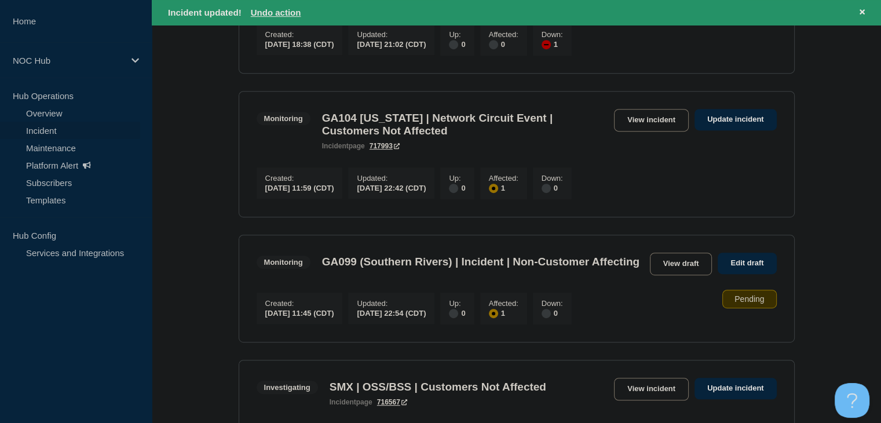
scroll to position [579, 0]
click at [688, 275] on link "View draft" at bounding box center [681, 263] width 63 height 23
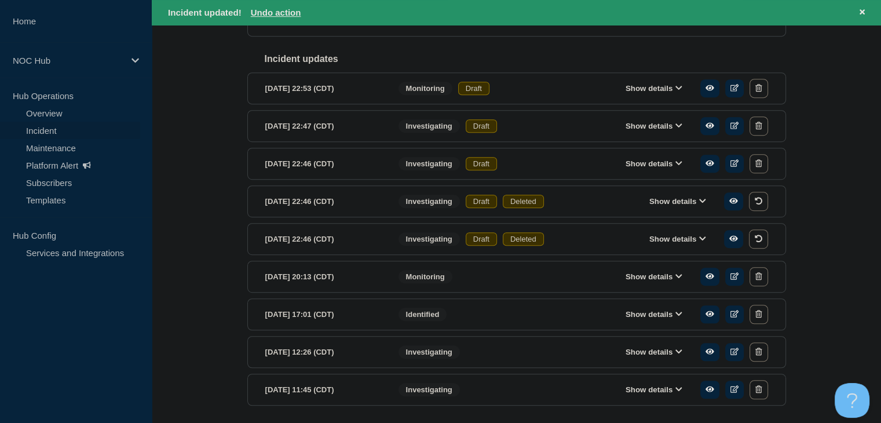
scroll to position [637, 0]
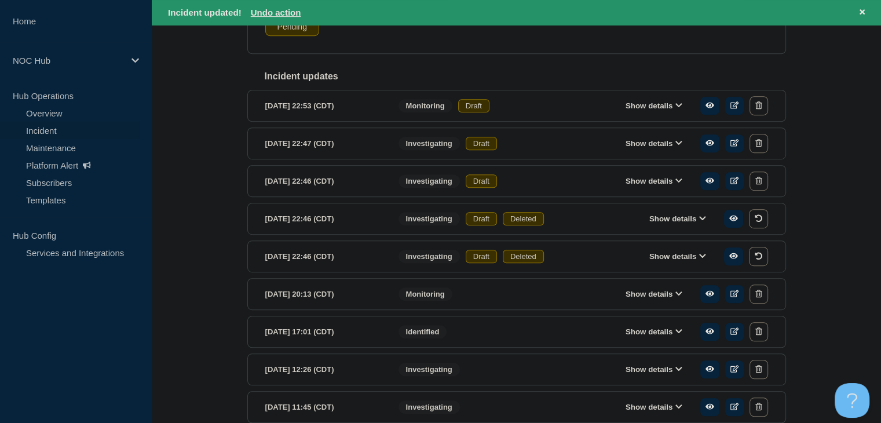
click at [654, 111] on button "Show details" at bounding box center [654, 106] width 64 height 10
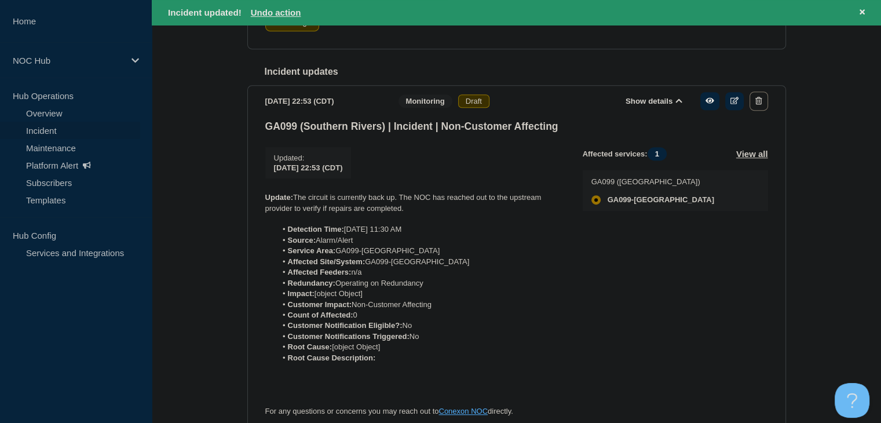
scroll to position [579, 0]
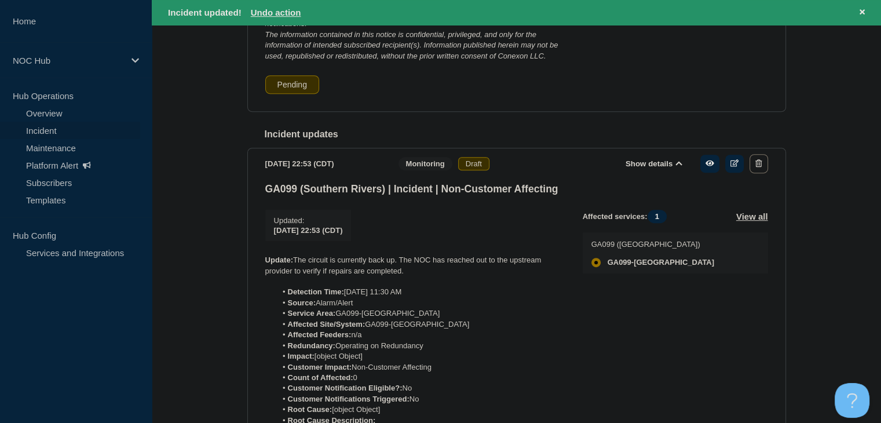
click at [678, 167] on icon at bounding box center [678, 163] width 7 height 8
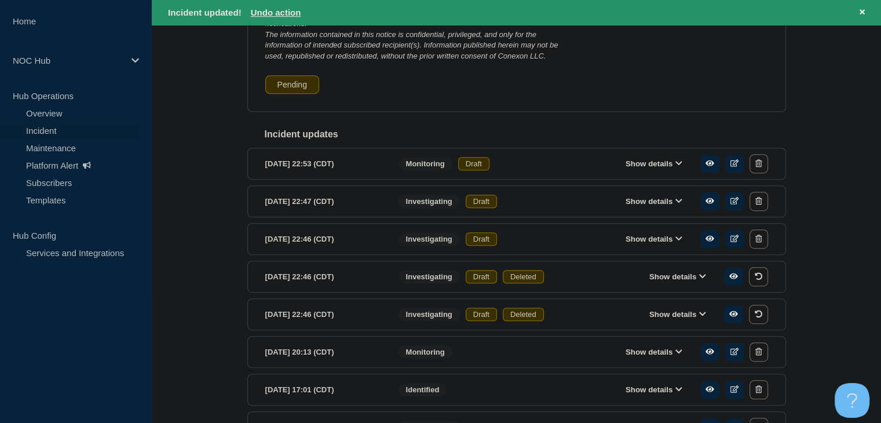
click at [634, 206] on button "Show details" at bounding box center [654, 201] width 64 height 10
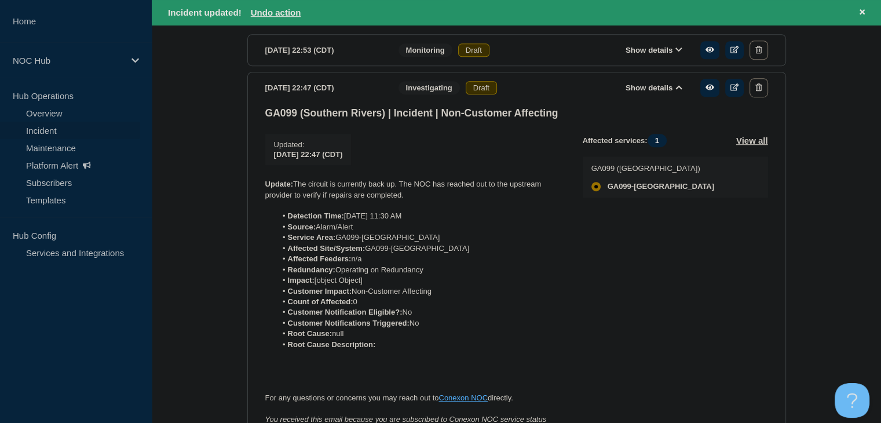
scroll to position [695, 0]
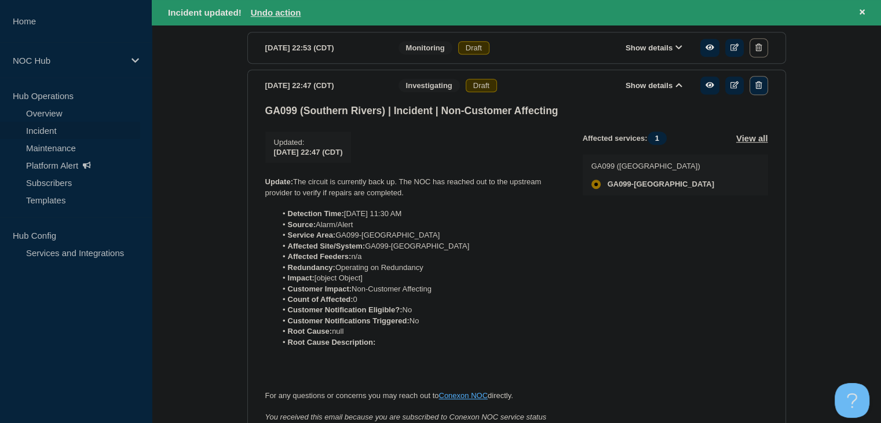
click at [763, 95] on button "button" at bounding box center [758, 85] width 18 height 19
click at [762, 57] on button "button" at bounding box center [758, 47] width 18 height 19
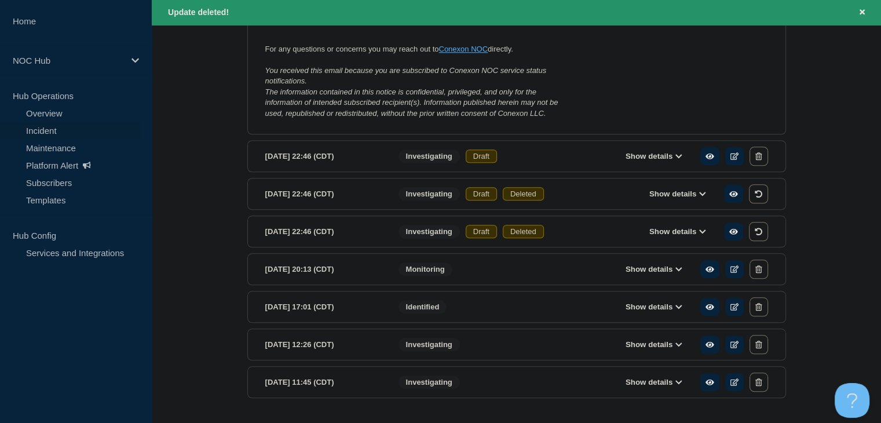
scroll to position [1042, 0]
click at [657, 160] on button "Show details" at bounding box center [654, 155] width 64 height 10
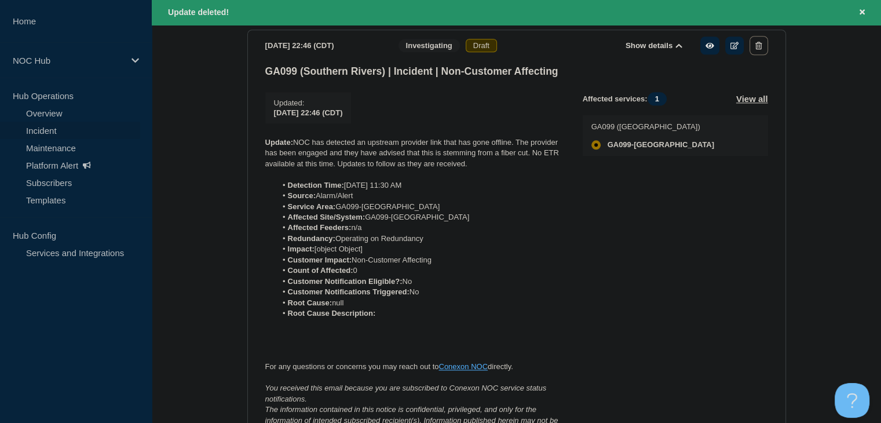
scroll to position [1158, 0]
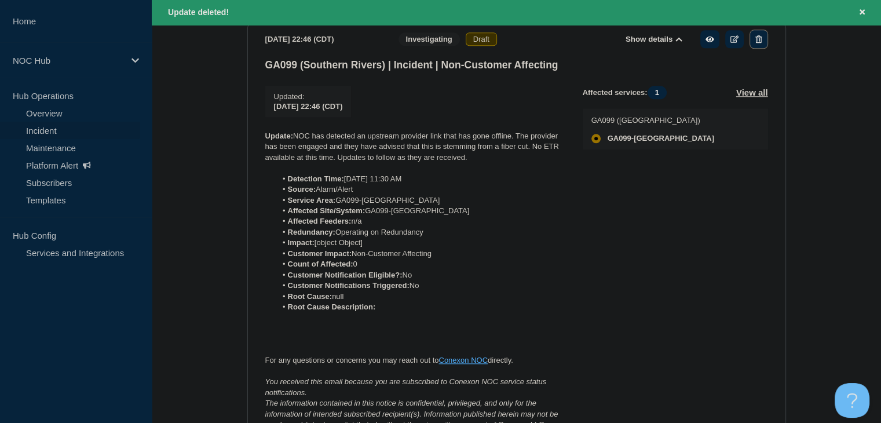
click at [756, 43] on icon "button" at bounding box center [758, 39] width 6 height 8
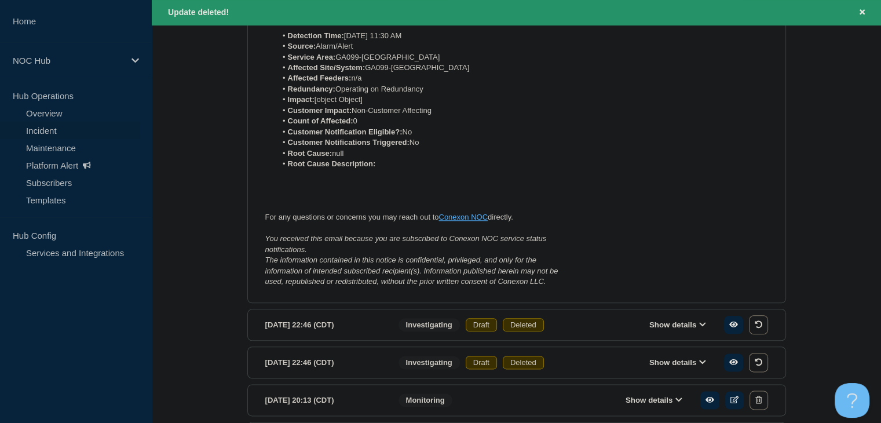
scroll to position [1390, 0]
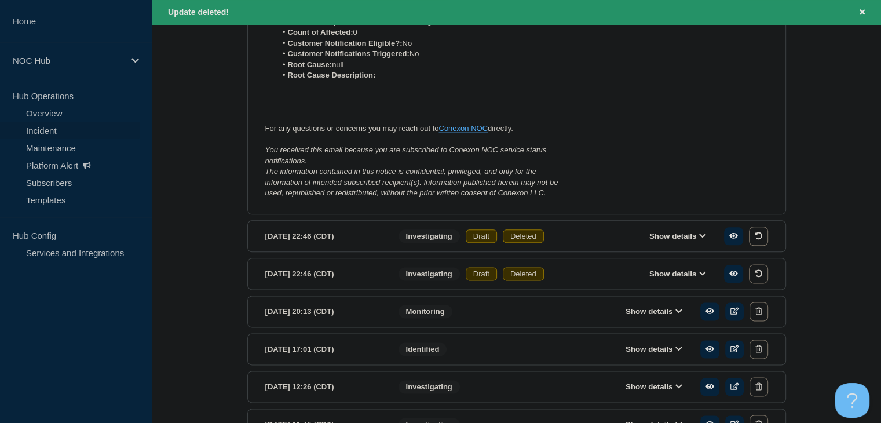
click at [650, 327] on section "2025-09-17 20:13 (CDT) Show details Monitoring" at bounding box center [516, 311] width 539 height 32
click at [651, 316] on button "Show details" at bounding box center [654, 311] width 64 height 10
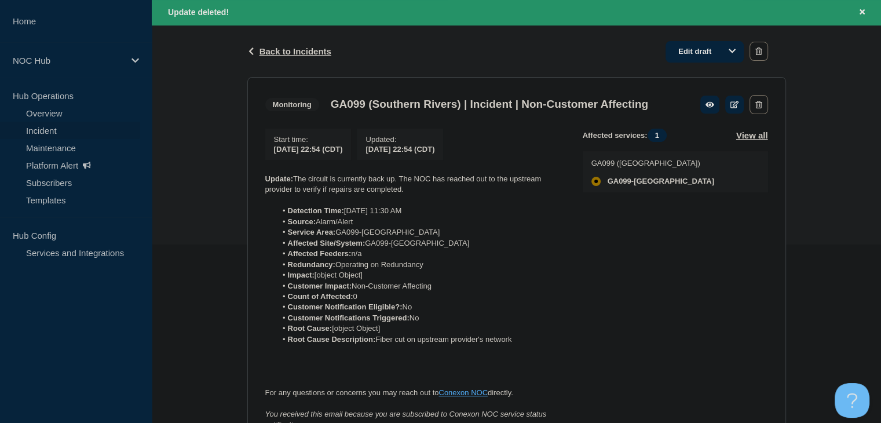
scroll to position [116, 0]
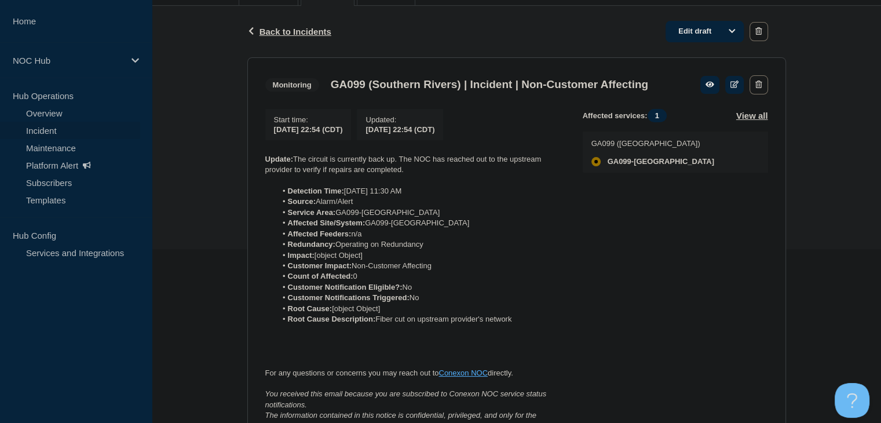
scroll to position [174, 0]
click at [692, 31] on link "Edit draft" at bounding box center [704, 31] width 78 height 21
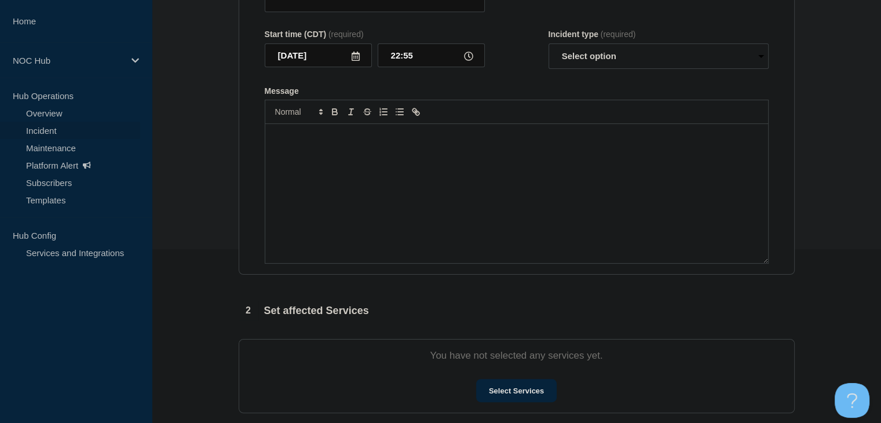
type input "GA099 (Southern Rivers) | Incident | Non-Customer Affecting"
type input "22:54"
select select "monitoring"
radio input "false"
radio input "true"
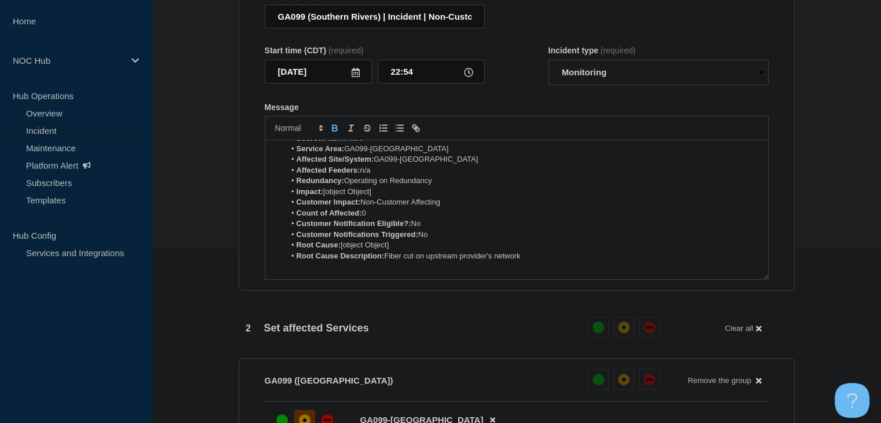
scroll to position [116, 0]
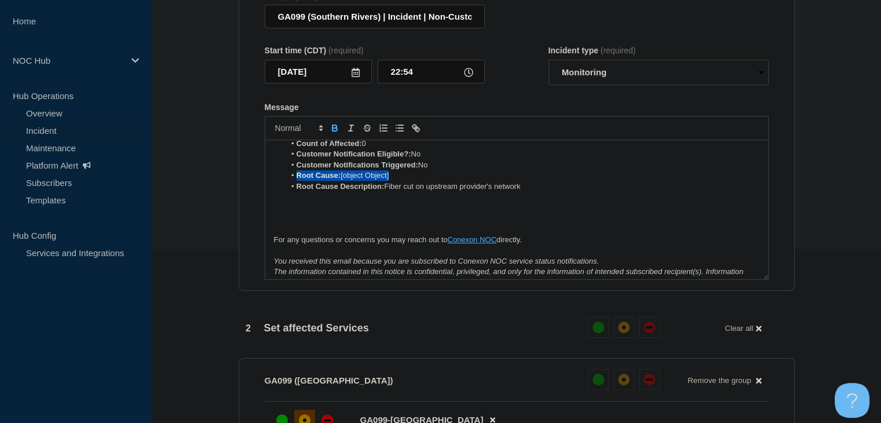
drag, startPoint x: 411, startPoint y: 186, endPoint x: 283, endPoint y: 188, distance: 128.0
click at [283, 188] on ol "Detection Time: [DATE] 11:30 AM Source: Alarm/Alert Service Area: GA099-Souther…" at bounding box center [516, 122] width 485 height 139
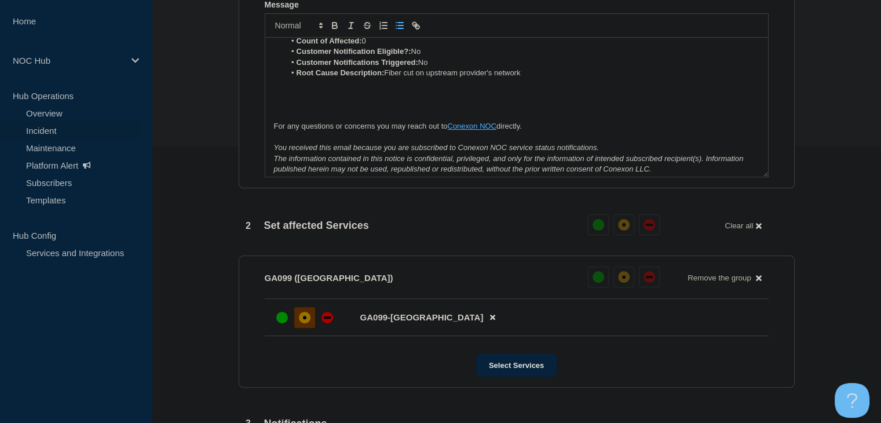
scroll to position [442, 0]
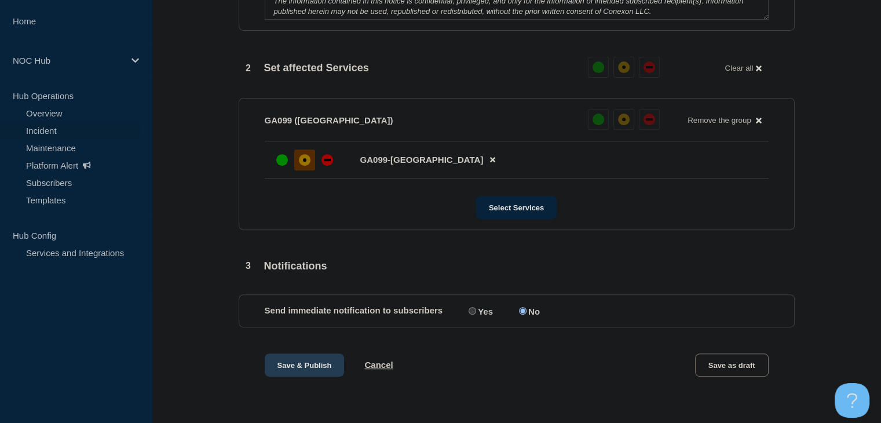
click at [292, 364] on button "Save & Publish" at bounding box center [305, 364] width 80 height 23
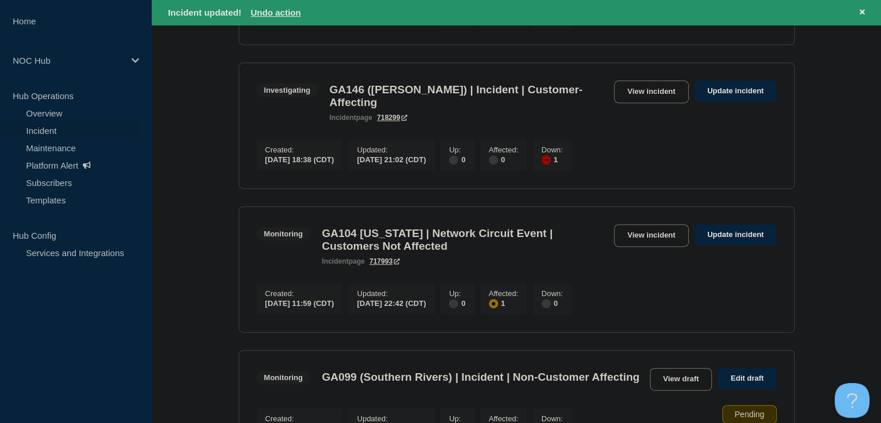
scroll to position [637, 0]
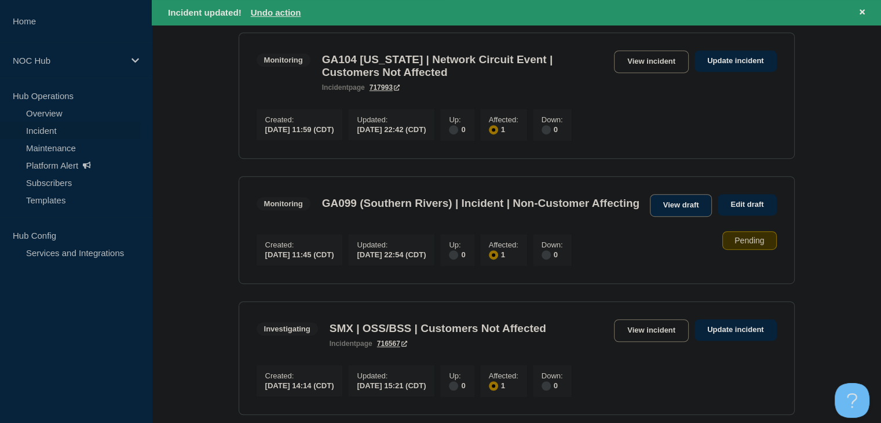
click at [661, 217] on link "View draft" at bounding box center [681, 205] width 63 height 23
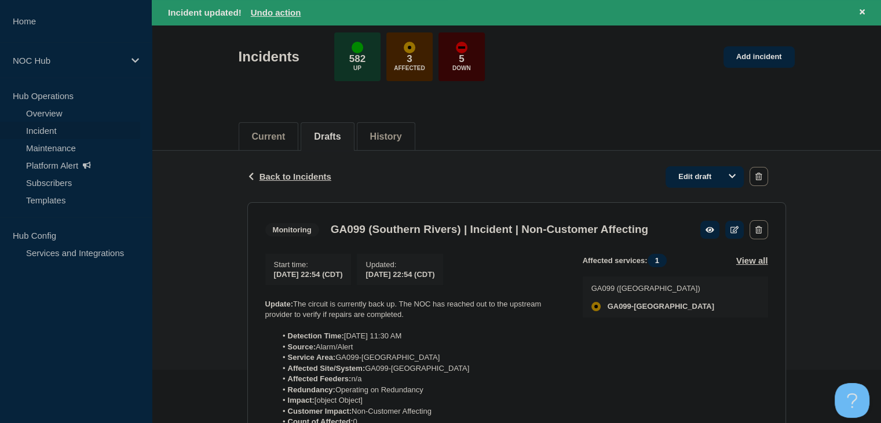
scroll to position [116, 0]
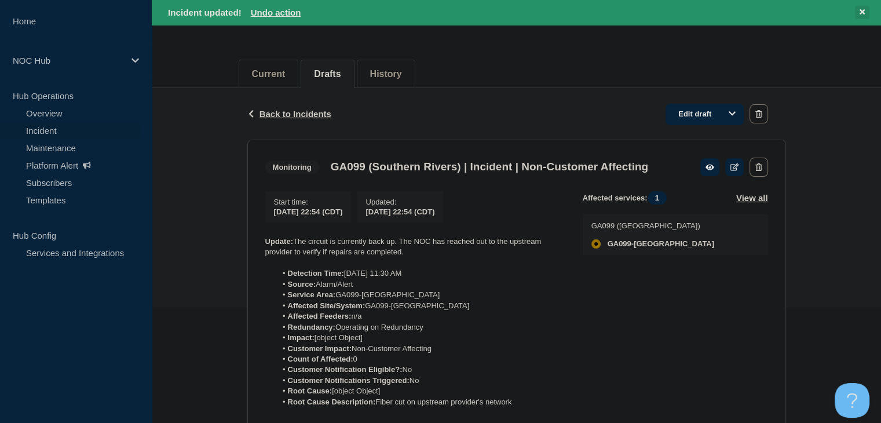
click at [862, 16] on button at bounding box center [862, 12] width 14 height 13
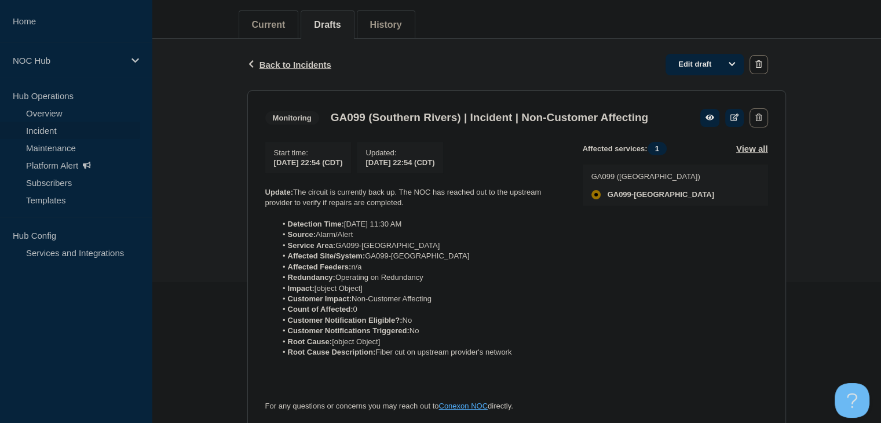
scroll to position [207, 0]
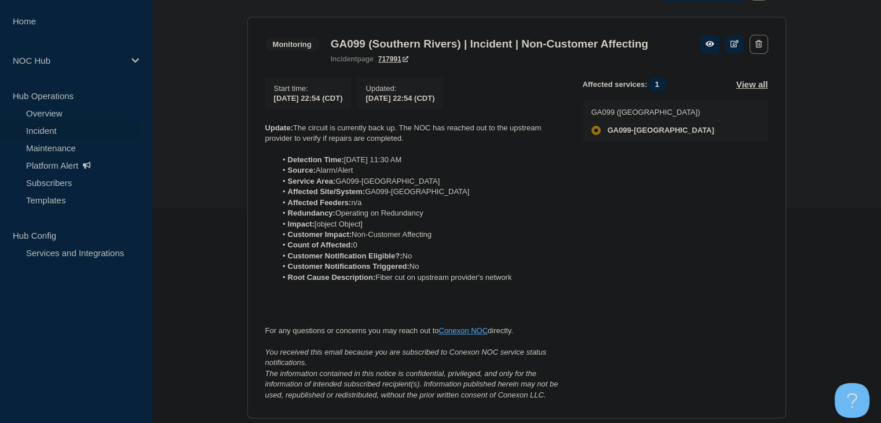
scroll to position [232, 0]
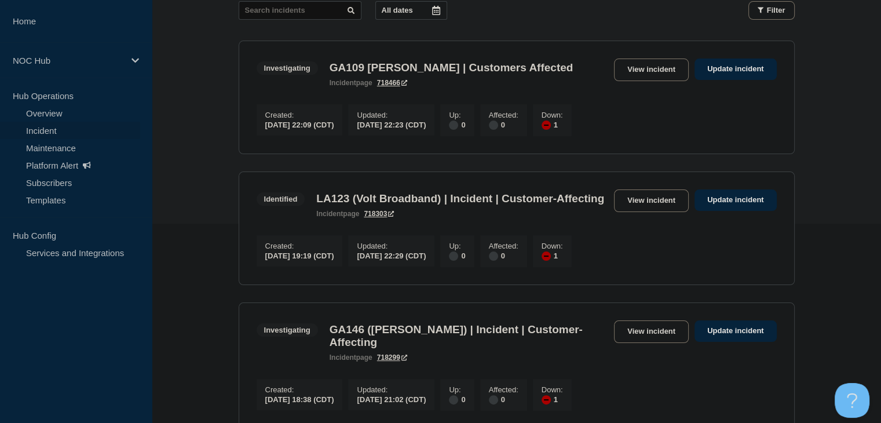
scroll to position [116, 0]
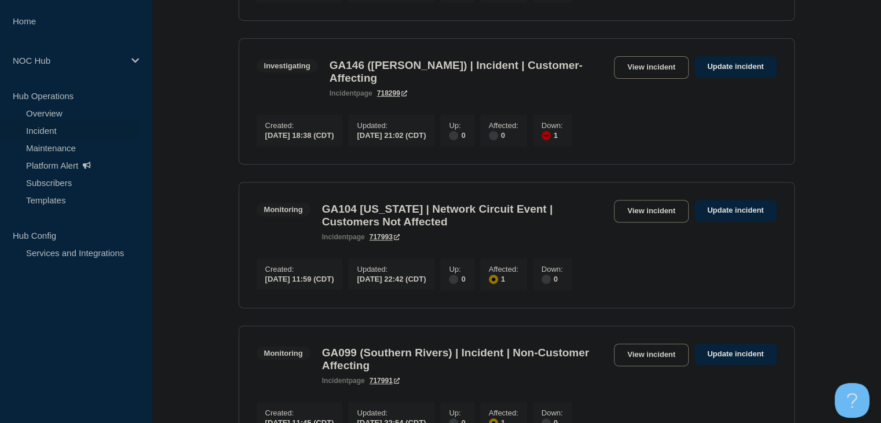
scroll to position [116, 0]
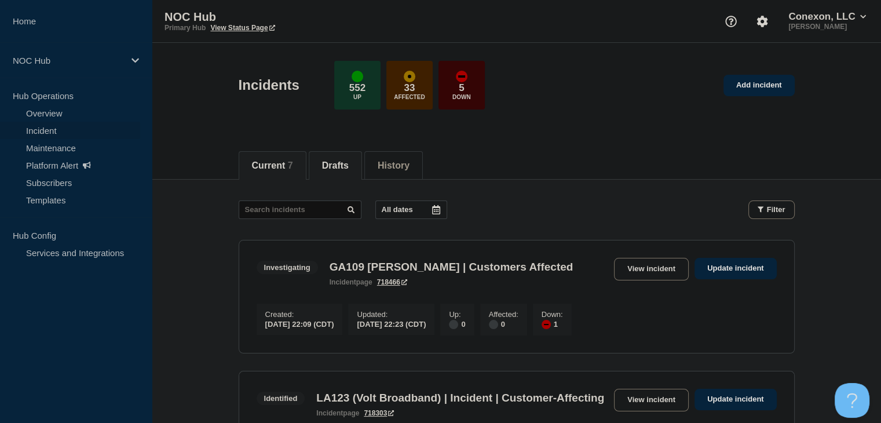
click at [349, 162] on button "Drafts" at bounding box center [335, 165] width 27 height 10
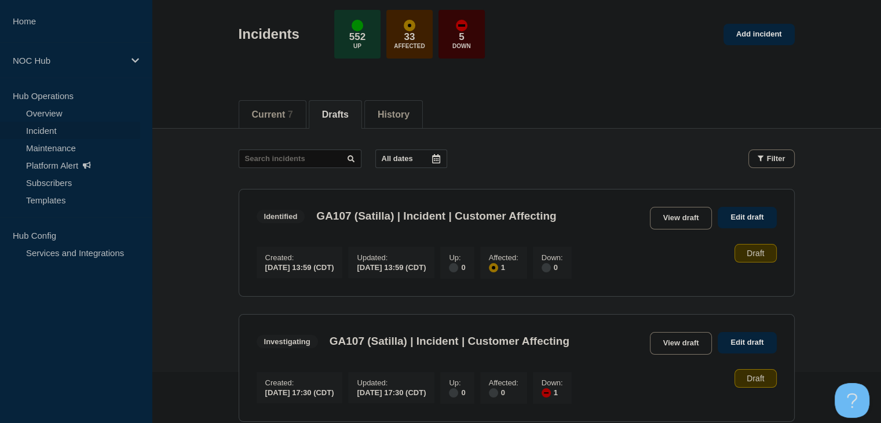
scroll to position [42, 0]
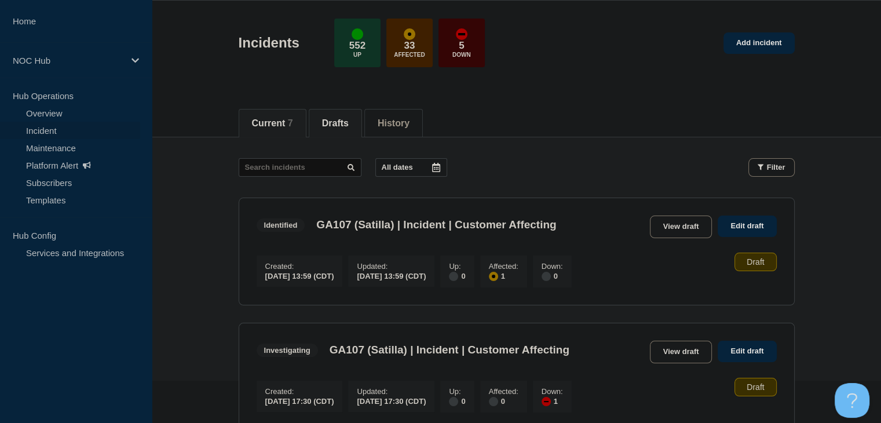
click at [279, 121] on button "Current 7" at bounding box center [272, 123] width 41 height 10
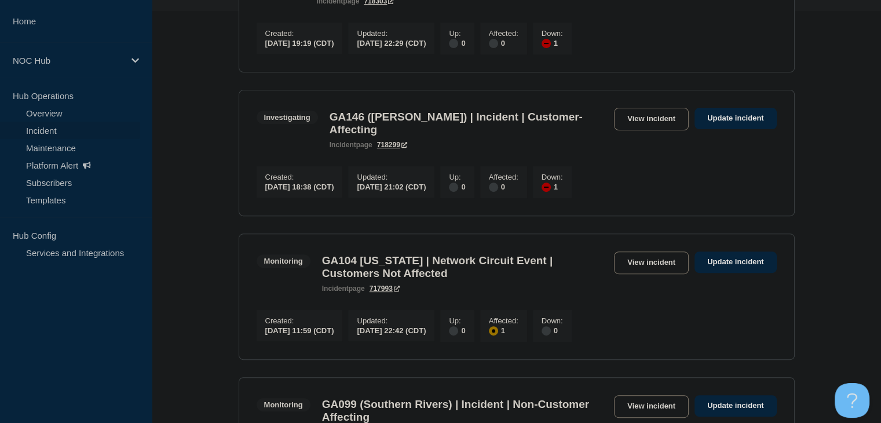
scroll to position [392, 0]
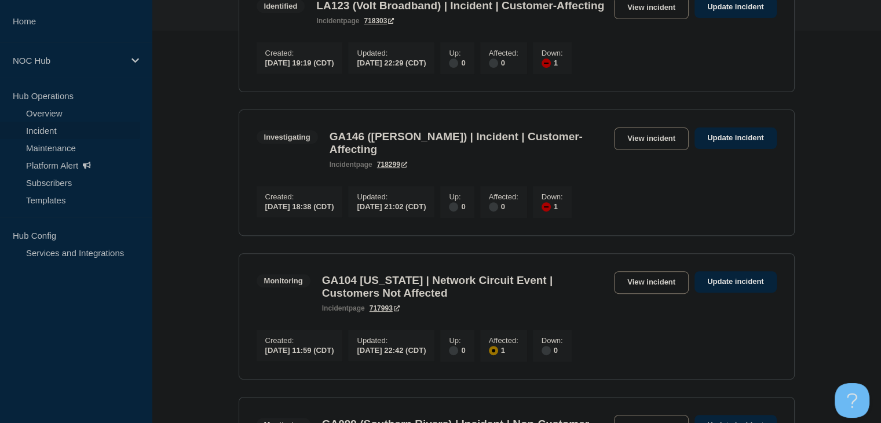
drag, startPoint x: 637, startPoint y: 160, endPoint x: 530, endPoint y: 211, distance: 118.4
click at [637, 150] on link "View incident" at bounding box center [651, 138] width 75 height 23
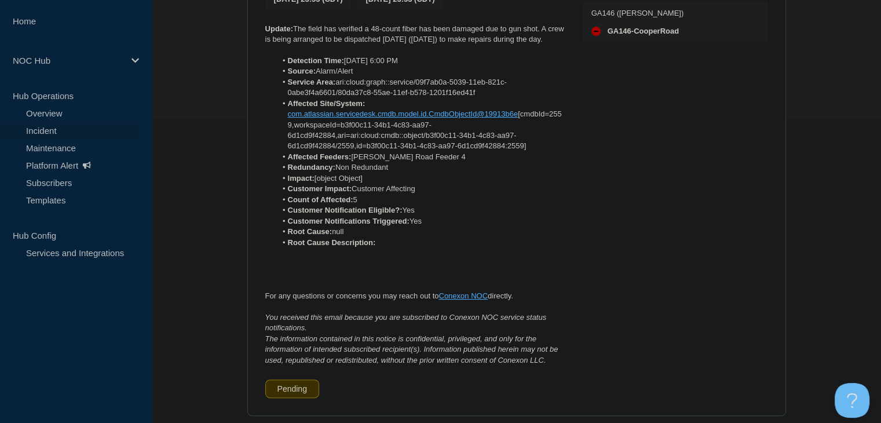
scroll to position [508, 0]
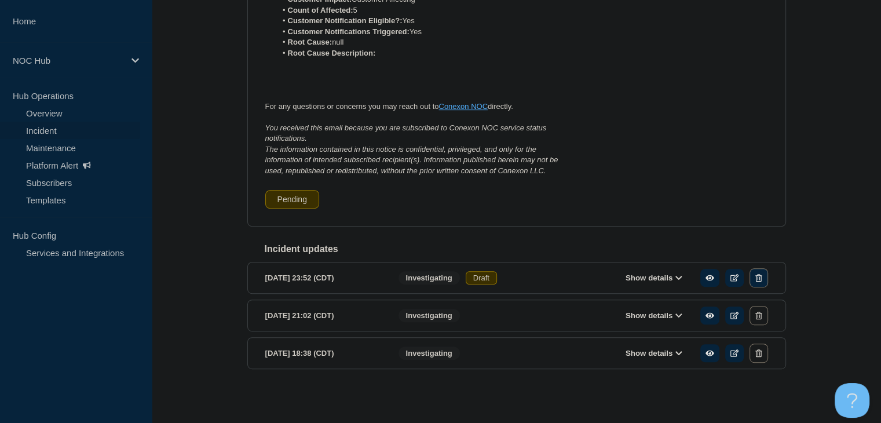
click at [762, 281] on button "button" at bounding box center [758, 277] width 18 height 19
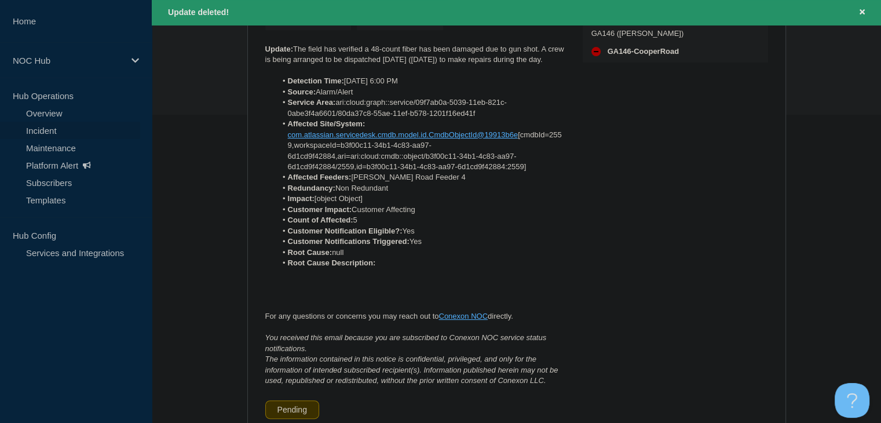
scroll to position [127, 0]
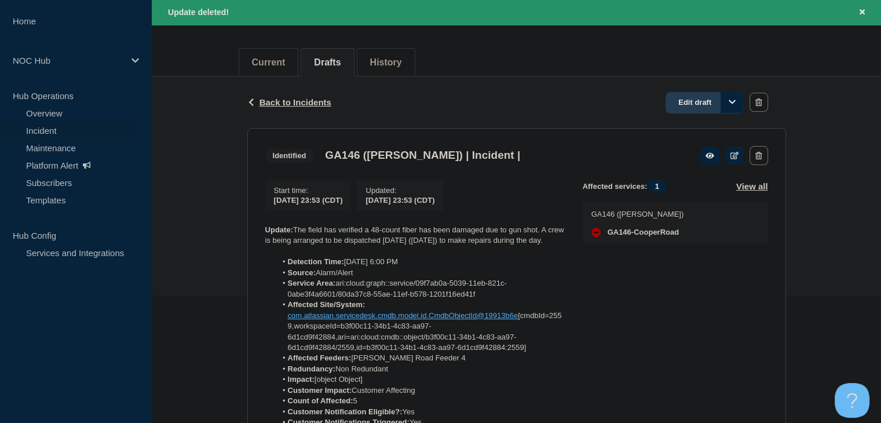
click at [704, 108] on link "Edit draft" at bounding box center [704, 102] width 78 height 21
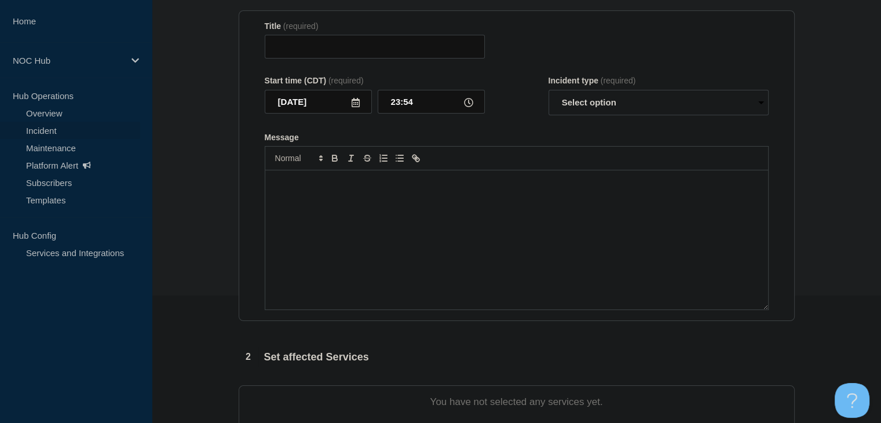
type input "GA146 (Mitchell) | Incident |"
type input "23:53"
select select "identified"
radio input "false"
radio input "true"
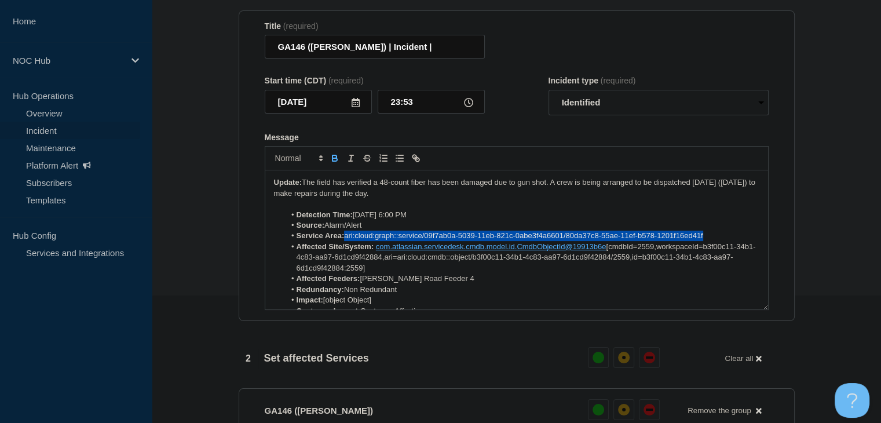
drag, startPoint x: 676, startPoint y: 240, endPoint x: 345, endPoint y: 242, distance: 331.3
click at [345, 241] on li "Service Area: ari:cloud:graph::service/09f7ab0a-5039-11eb-821c-0abe3f4a6601/80d…" at bounding box center [522, 235] width 474 height 10
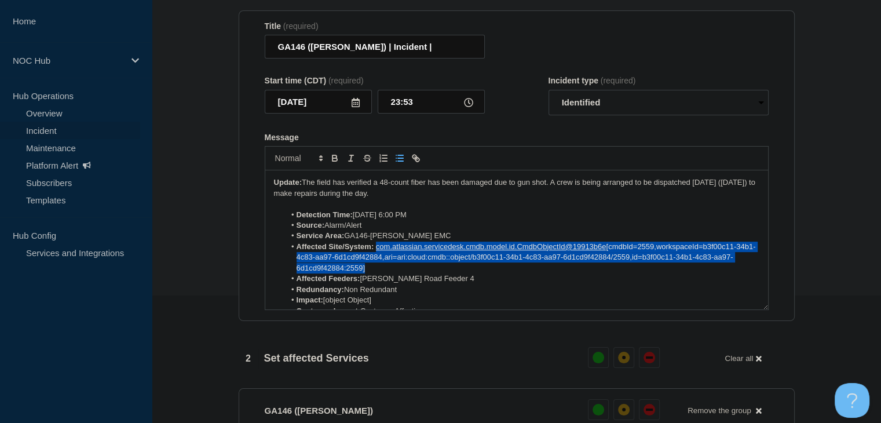
drag, startPoint x: 405, startPoint y: 272, endPoint x: 375, endPoint y: 250, distance: 36.5
click at [375, 250] on li "Affected Site/System: com.atlassian.servicedesk.cmdb.model.id.CmdbObjectId@1991…" at bounding box center [522, 258] width 474 height 32
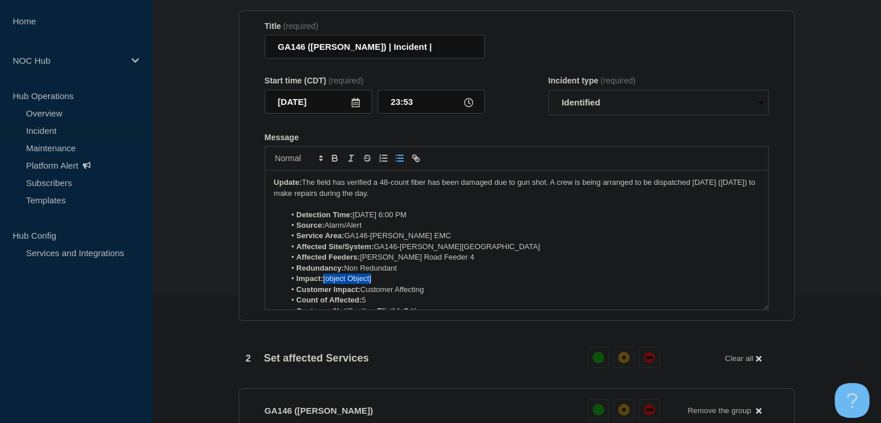
drag, startPoint x: 389, startPoint y: 281, endPoint x: 324, endPoint y: 283, distance: 65.5
click at [324, 283] on li "Impact: [object Object]" at bounding box center [522, 278] width 474 height 10
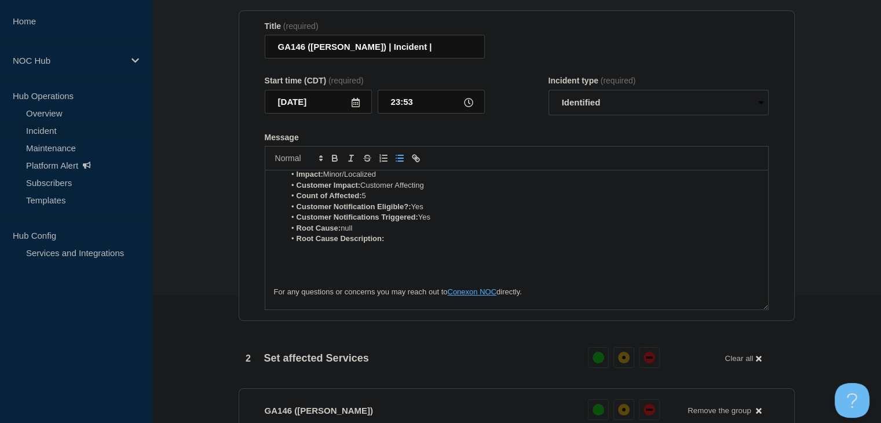
scroll to position [116, 0]
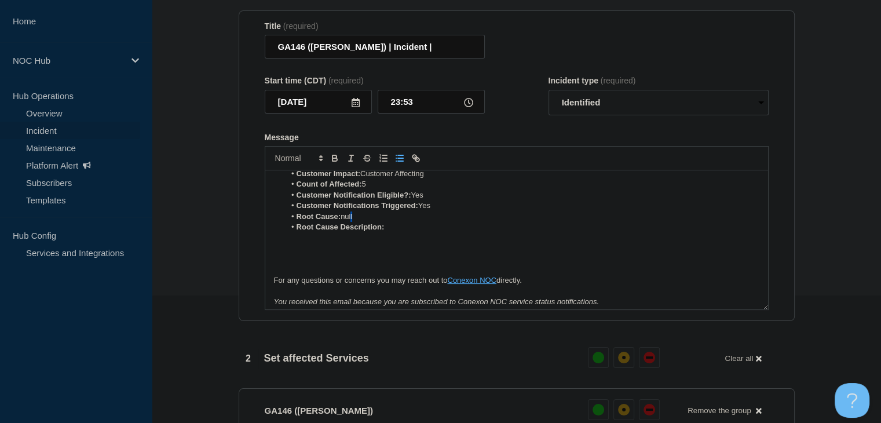
drag, startPoint x: 371, startPoint y: 221, endPoint x: 353, endPoint y: 221, distance: 18.0
click at [353, 221] on li "Root Cause: null" at bounding box center [522, 216] width 474 height 10
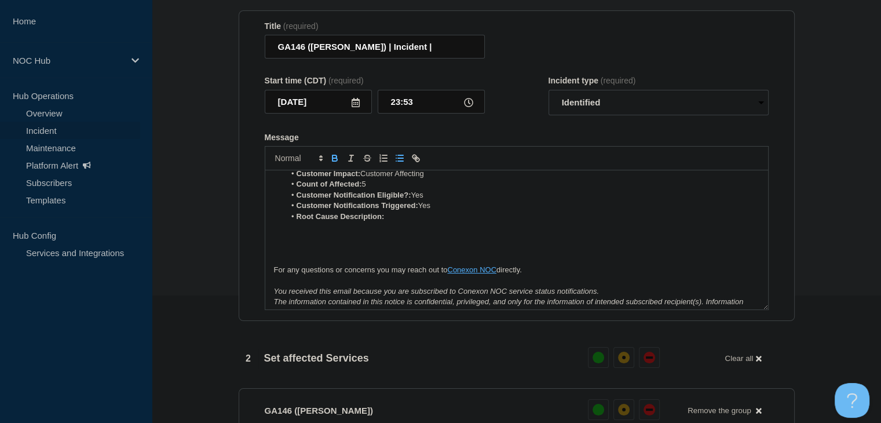
click at [347, 218] on strong "Root Cause Description:" at bounding box center [341, 216] width 88 height 9
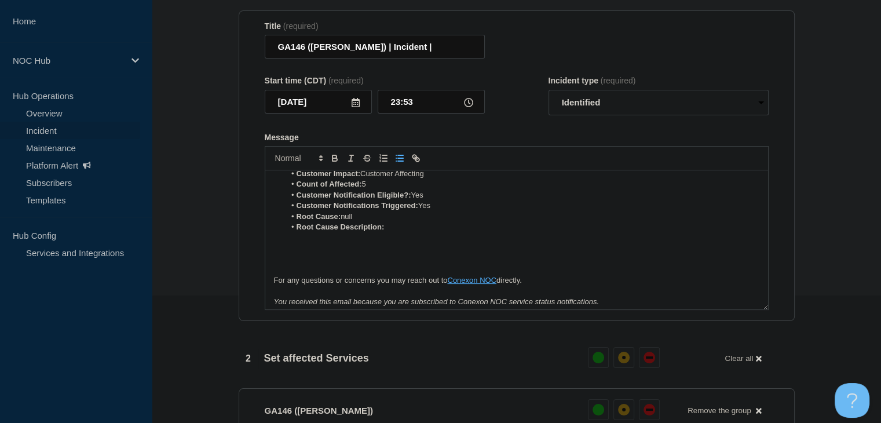
click at [364, 221] on li "Root Cause: null" at bounding box center [522, 216] width 474 height 10
drag, startPoint x: 372, startPoint y: 221, endPoint x: 342, endPoint y: 221, distance: 29.5
click at [342, 221] on li "Root Cause: Civilian" at bounding box center [522, 216] width 474 height 10
click at [336, 158] on icon "Toggle bold text" at bounding box center [334, 156] width 4 height 3
click at [398, 229] on li "Root Cause Description:" at bounding box center [522, 227] width 474 height 10
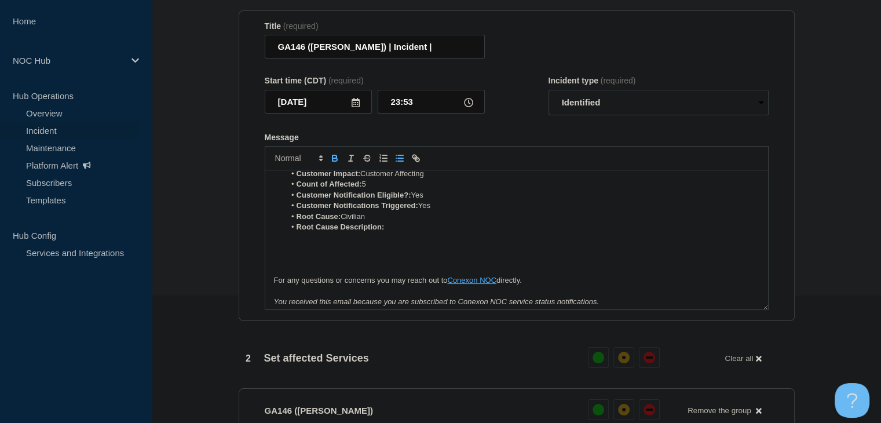
click at [335, 161] on icon "Toggle bold text" at bounding box center [334, 159] width 5 height 3
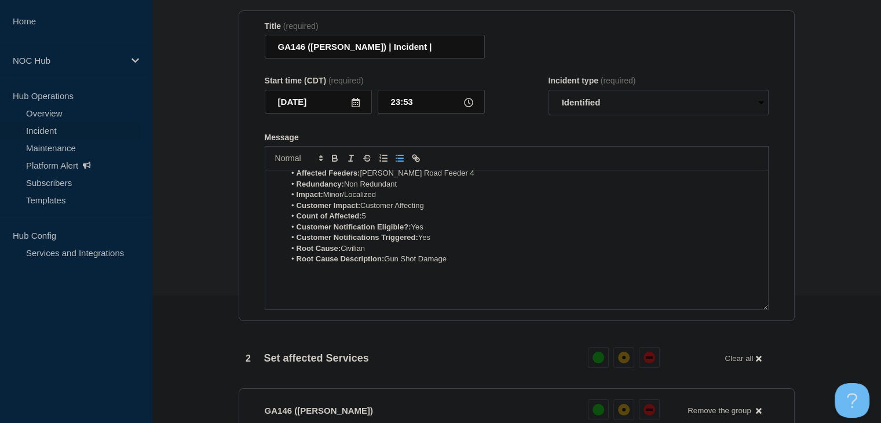
scroll to position [0, 0]
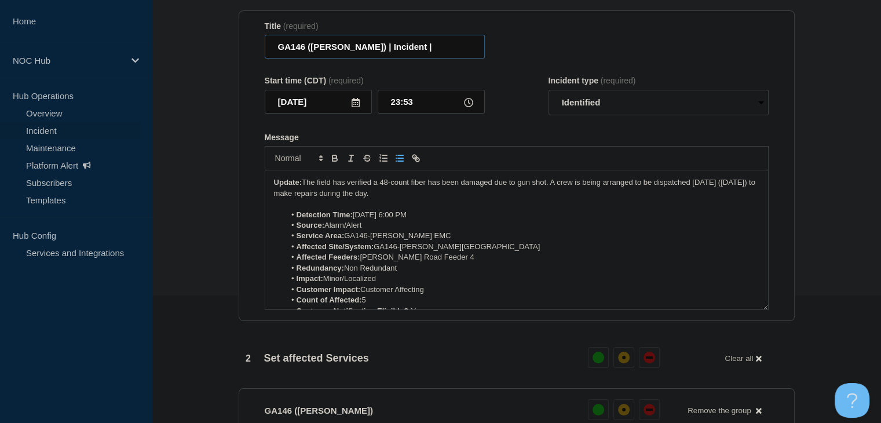
click at [394, 53] on input "GA146 (Mitchell) | Incident |" at bounding box center [375, 47] width 220 height 24
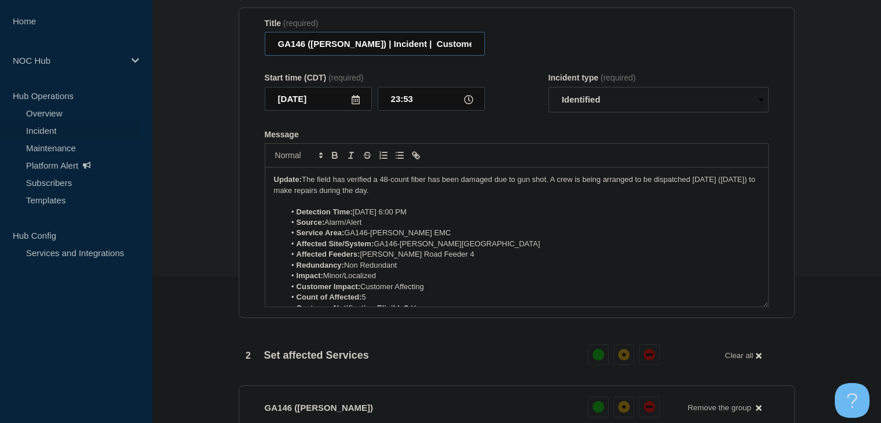
scroll to position [0, 5]
type input "GA146 ([PERSON_NAME]) | Incident | Customer Affecting"
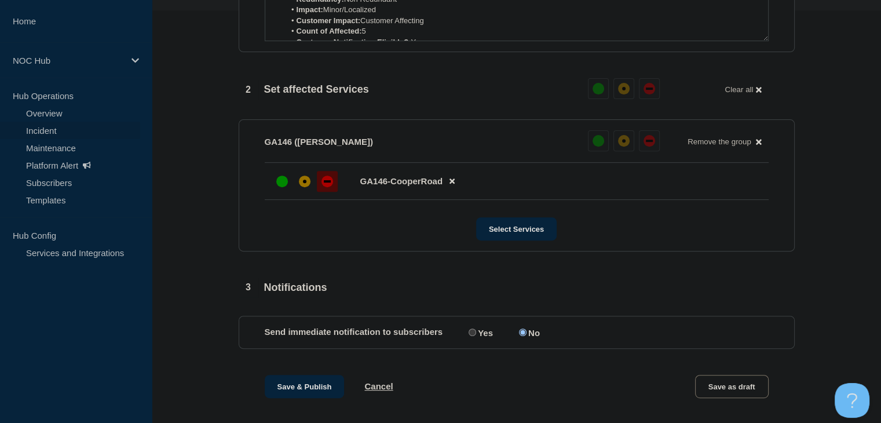
scroll to position [442, 0]
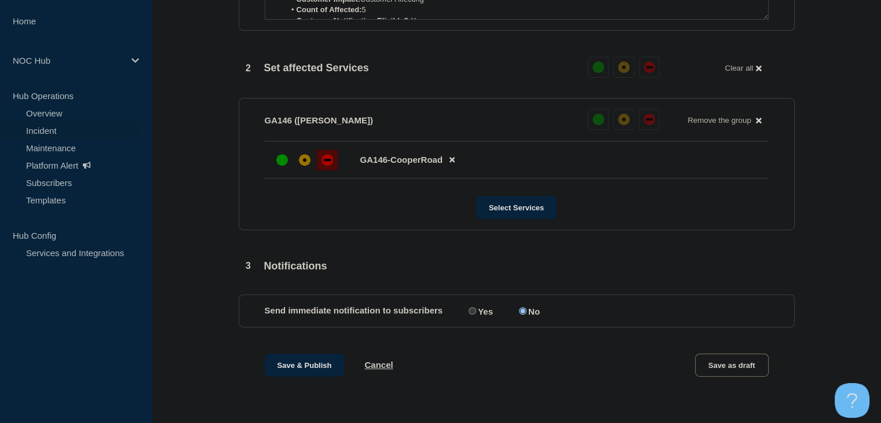
click at [471, 309] on input "Yes" at bounding box center [473, 311] width 8 height 8
radio input "true"
radio input "false"
click at [320, 361] on button "Save & Publish" at bounding box center [305, 364] width 80 height 23
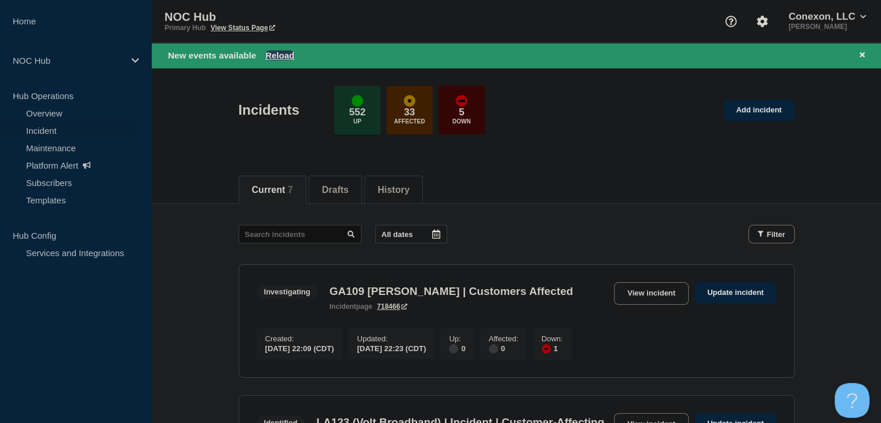
click at [278, 55] on button "Reload" at bounding box center [279, 55] width 29 height 10
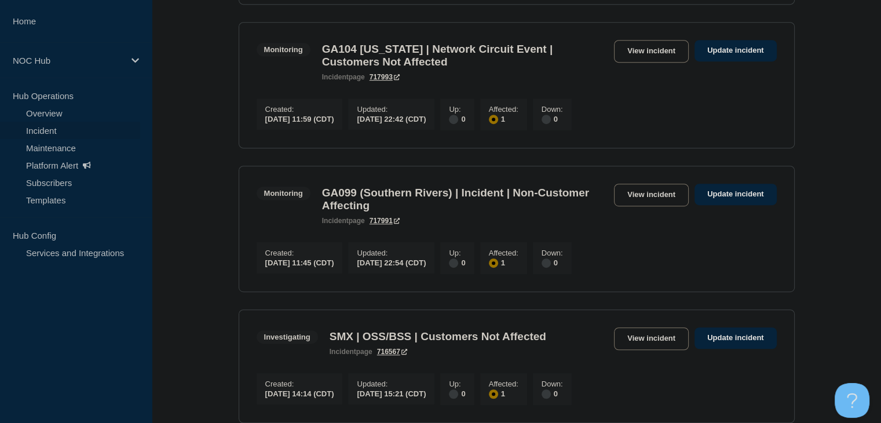
scroll to position [637, 0]
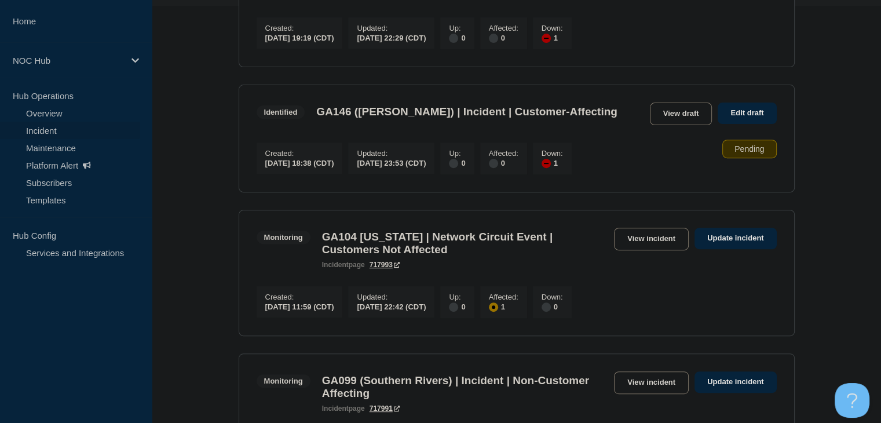
scroll to position [463, 0]
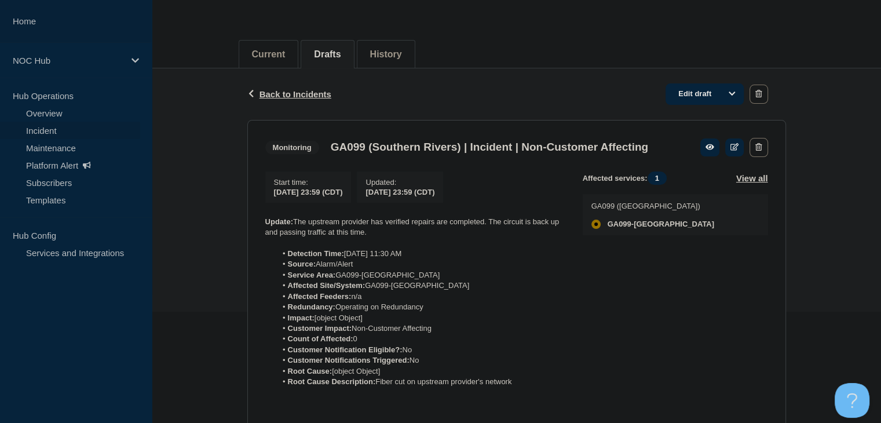
scroll to position [116, 0]
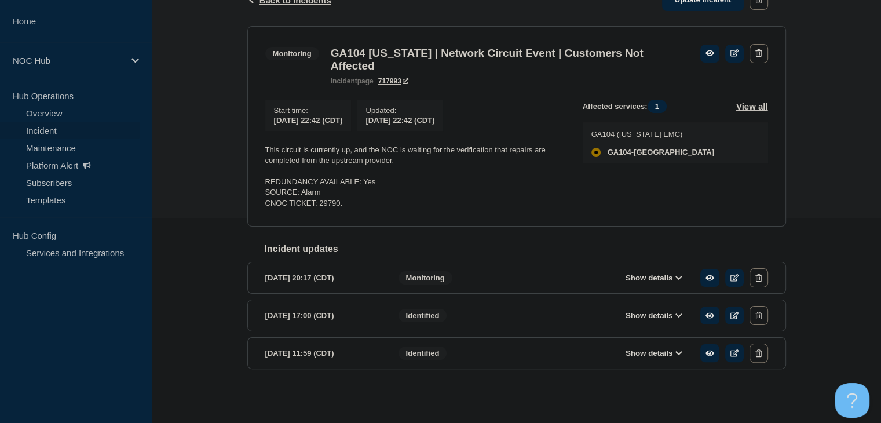
scroll to position [156, 0]
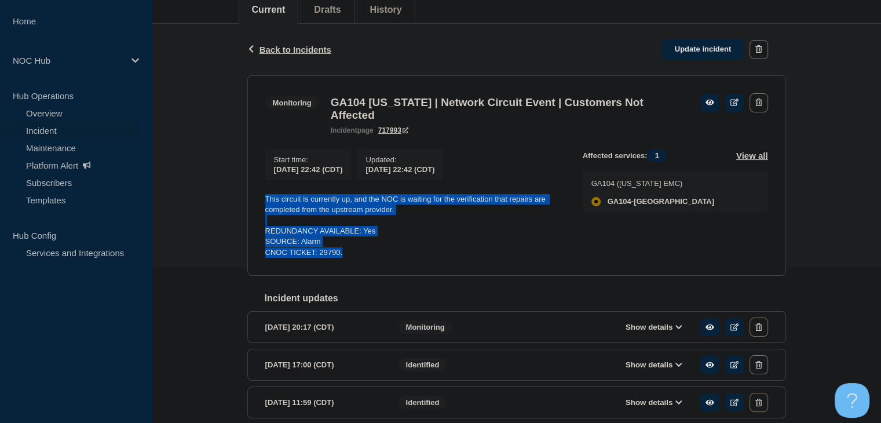
drag, startPoint x: 353, startPoint y: 260, endPoint x: 250, endPoint y: 202, distance: 118.2
click at [246, 204] on div "Back Back to Incidents Update incident Monitoring GA104 [US_STATE] | Network Ci…" at bounding box center [517, 239] width 556 height 431
copy div "This circuit is currently up, and the NOC is waiting for the verification that …"
click at [709, 46] on link "Update incident" at bounding box center [703, 49] width 82 height 21
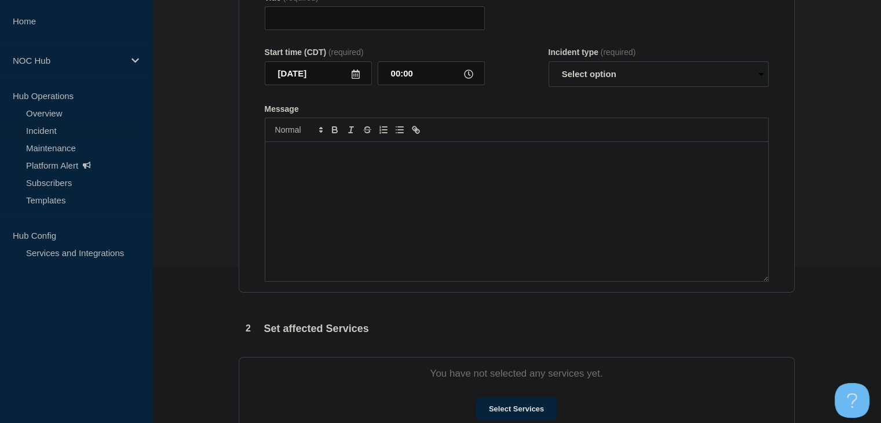
type input "GA104 [US_STATE] | Network Circuit Event | Customers Not Affected"
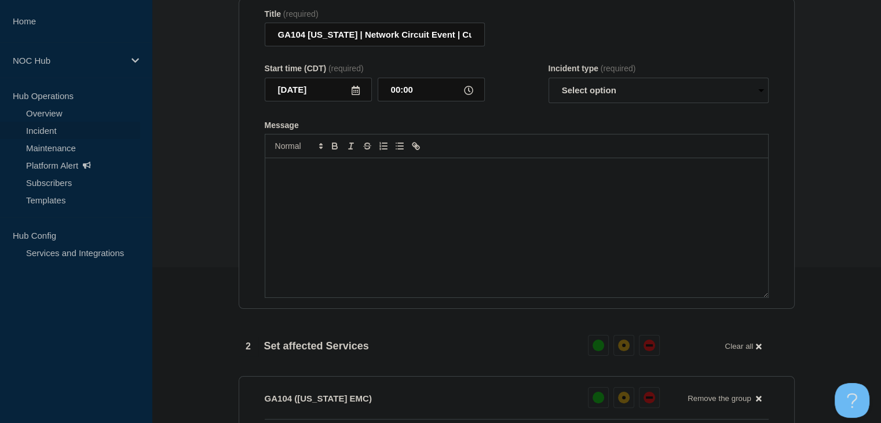
click at [404, 211] on div "Message" at bounding box center [516, 227] width 503 height 139
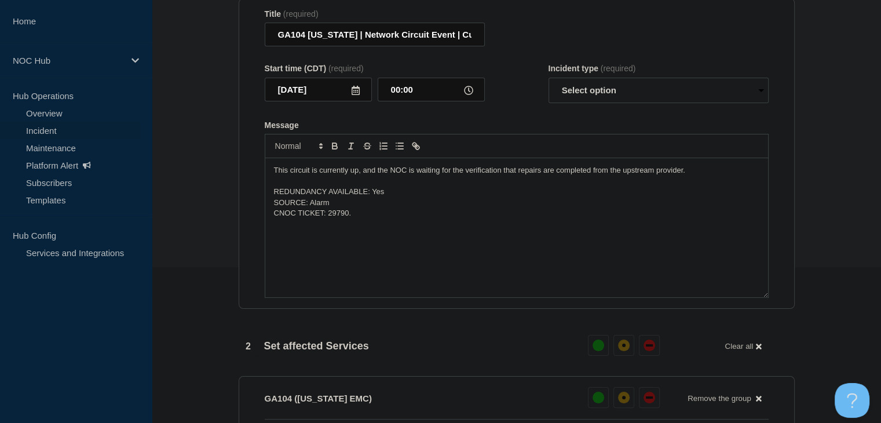
click at [460, 175] on p "This circuit is currently up, and the NOC is waiting for the verification that …" at bounding box center [516, 170] width 485 height 10
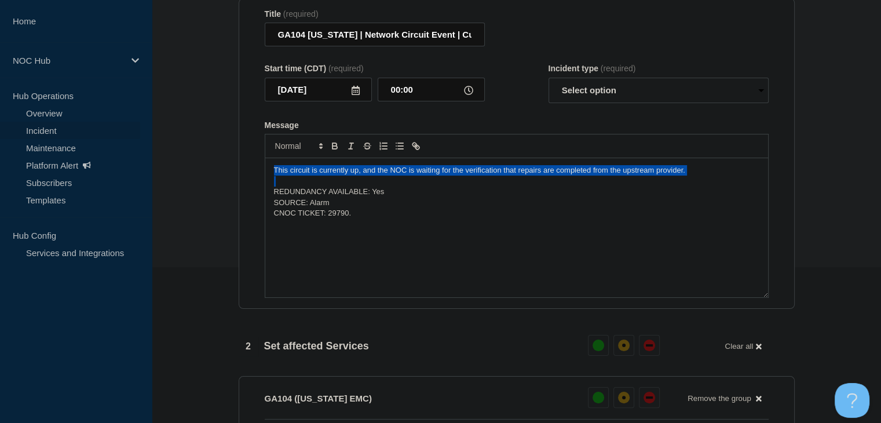
click at [460, 175] on p "This circuit is currently up, and the NOC is waiting for the verification that …" at bounding box center [516, 170] width 485 height 10
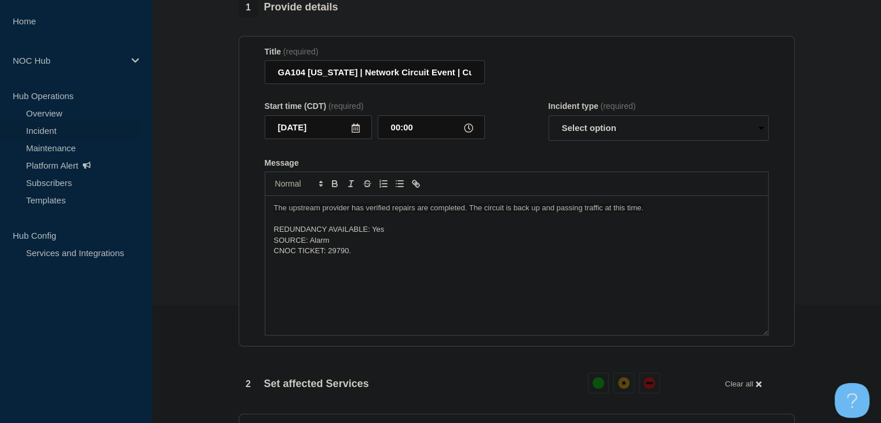
scroll to position [98, 0]
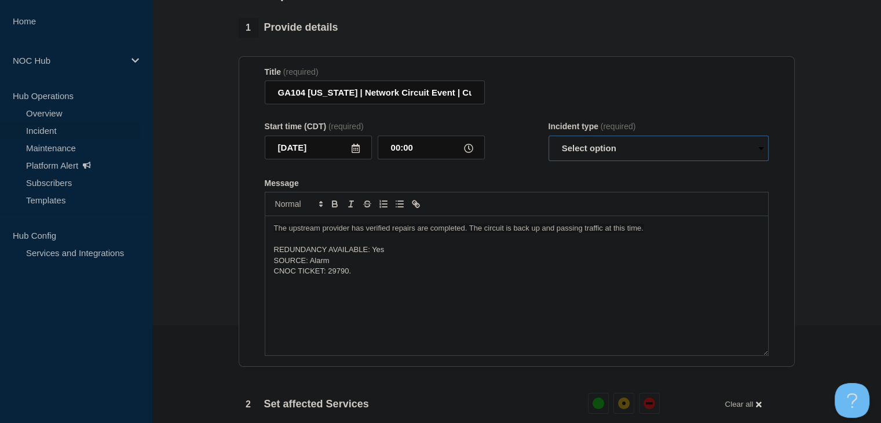
click at [588, 159] on select "Select option Investigating Identified Monitoring Resolved" at bounding box center [658, 148] width 220 height 25
select select "resolved"
click at [548, 142] on select "Select option Investigating Identified Monitoring Resolved" at bounding box center [658, 148] width 220 height 25
click at [532, 188] on div "Message" at bounding box center [517, 182] width 504 height 9
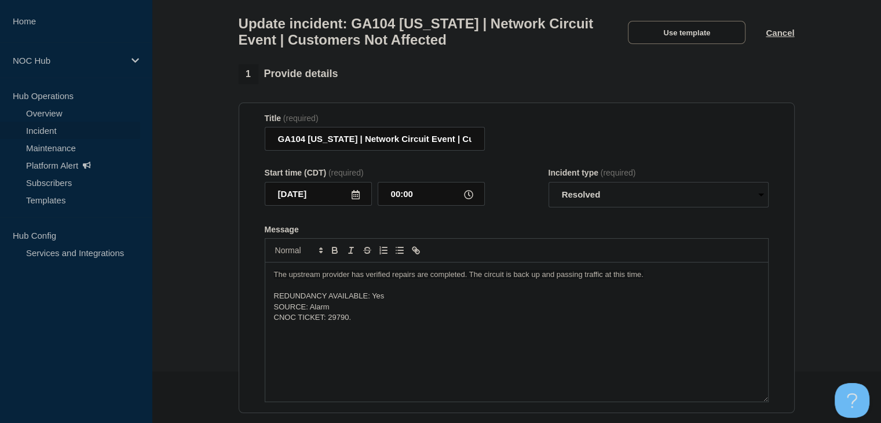
scroll to position [330, 0]
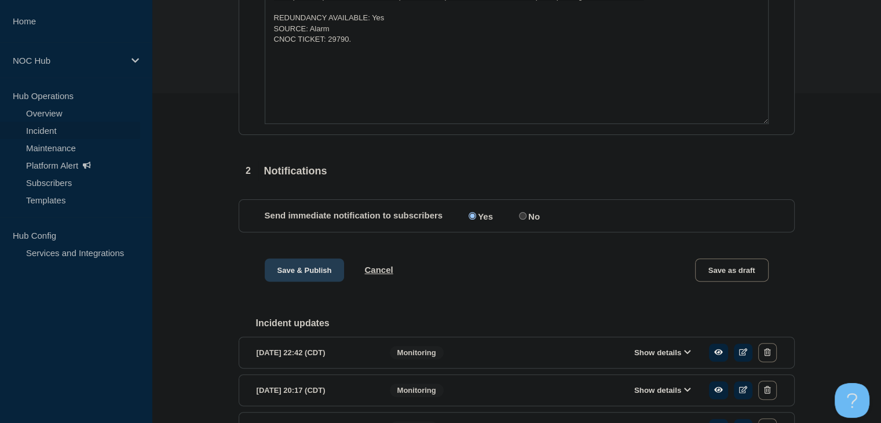
click at [305, 281] on button "Save & Publish" at bounding box center [305, 269] width 80 height 23
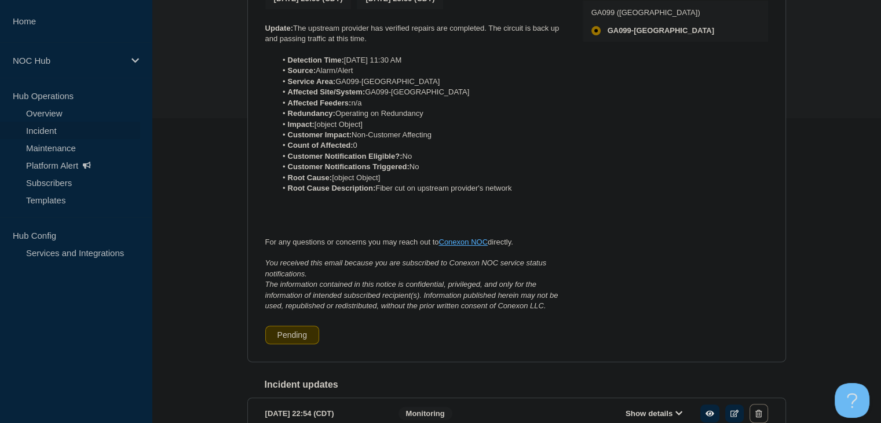
scroll to position [24, 0]
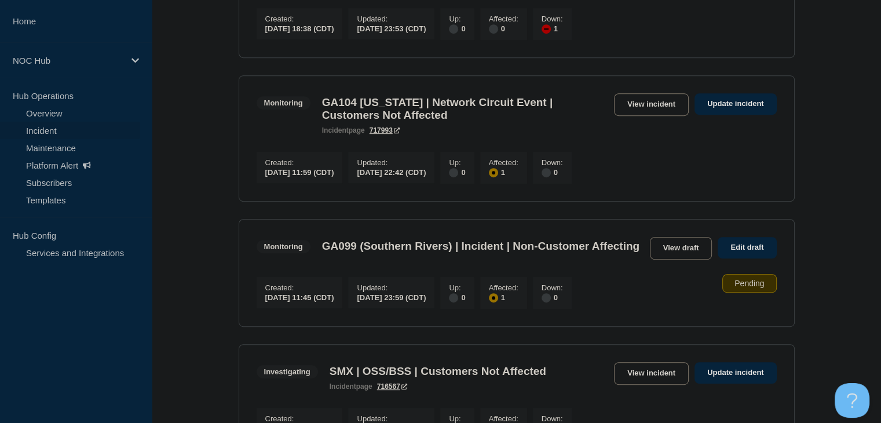
scroll to position [579, 0]
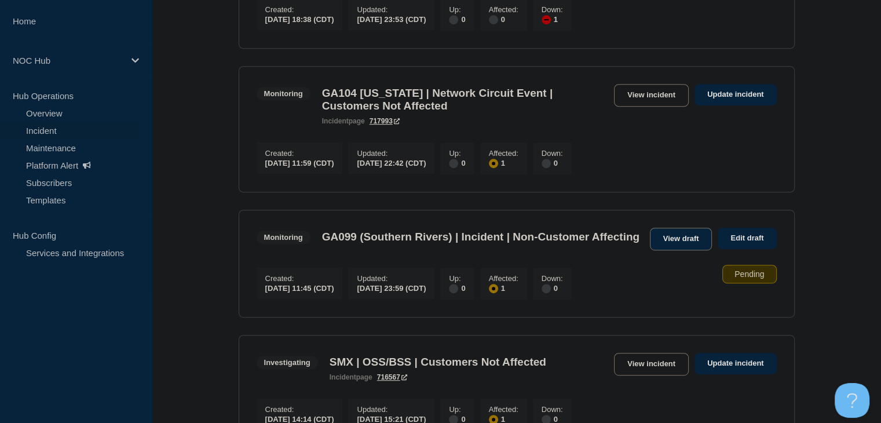
click at [691, 250] on link "View draft" at bounding box center [681, 239] width 63 height 23
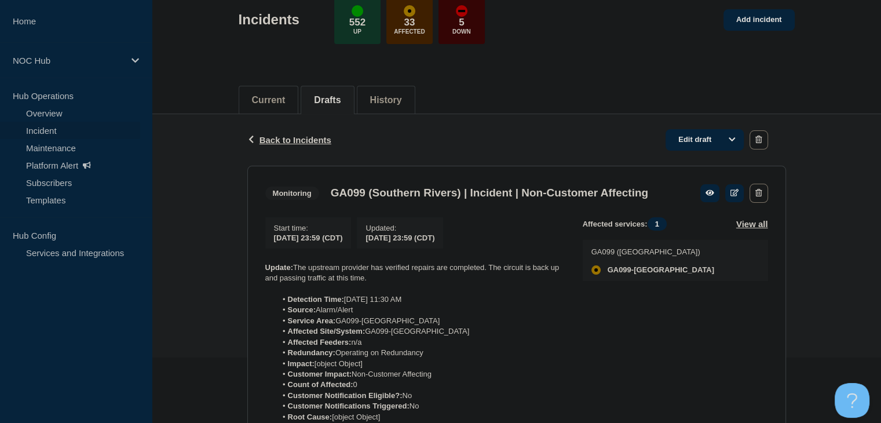
scroll to position [116, 0]
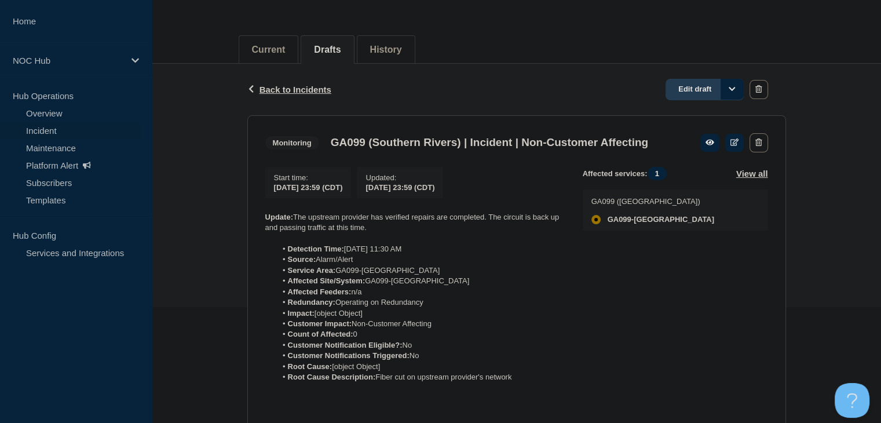
click at [685, 92] on link "Edit draft" at bounding box center [704, 89] width 78 height 21
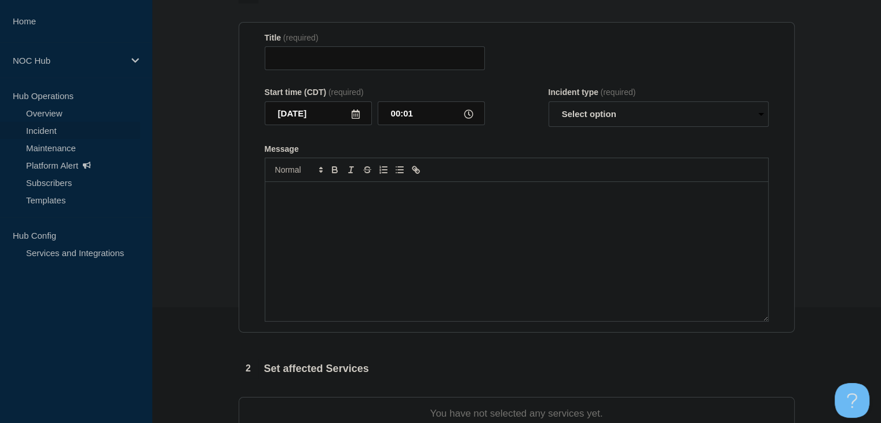
type input "GA099 (Southern Rivers) | Incident | Non-Customer Affecting"
type input "2025-09-17"
type input "23:59"
select select "monitoring"
radio input "false"
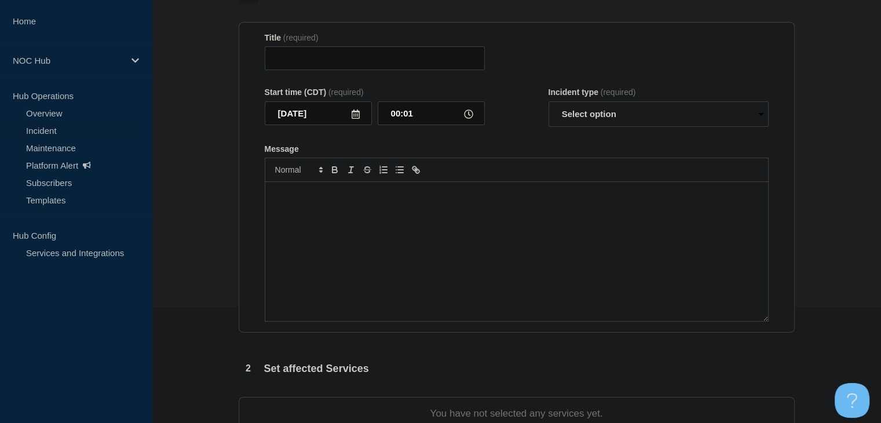
radio input "true"
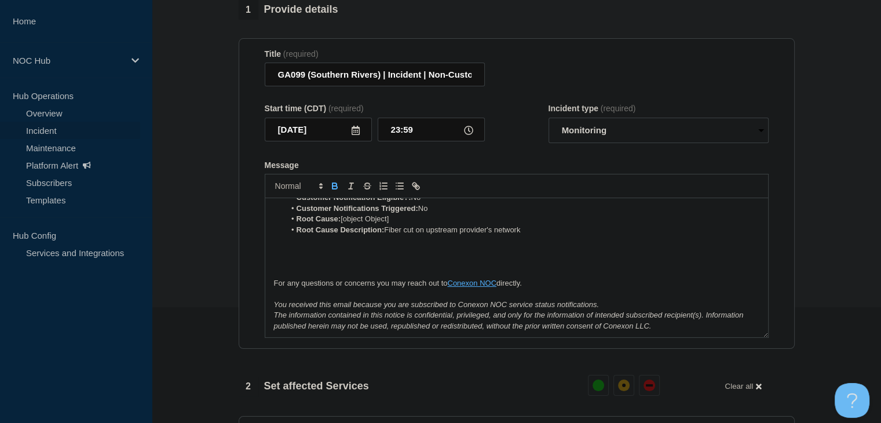
scroll to position [131, 0]
drag, startPoint x: 403, startPoint y: 225, endPoint x: 342, endPoint y: 228, distance: 61.4
click at [342, 224] on li "Root Cause: [object Object]" at bounding box center [522, 218] width 474 height 10
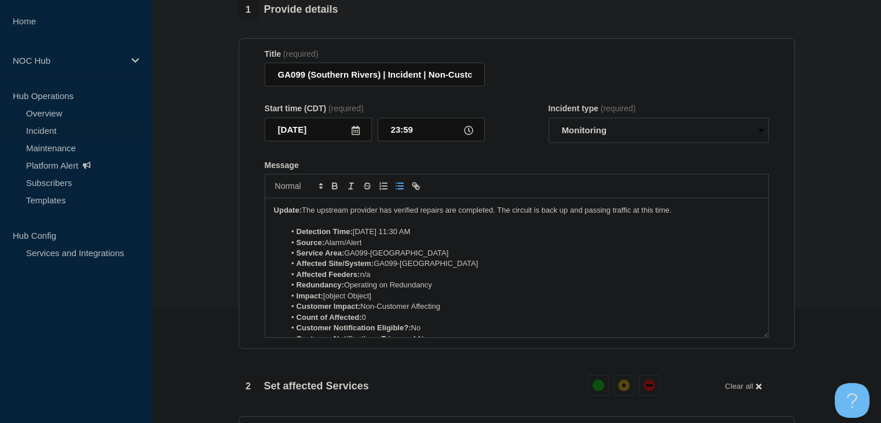
click at [401, 280] on li "Affected Feeders: n/a" at bounding box center [522, 274] width 474 height 10
drag, startPoint x: 387, startPoint y: 304, endPoint x: 324, endPoint y: 303, distance: 63.1
click at [324, 301] on li "Impact: [object Object]" at bounding box center [522, 296] width 474 height 10
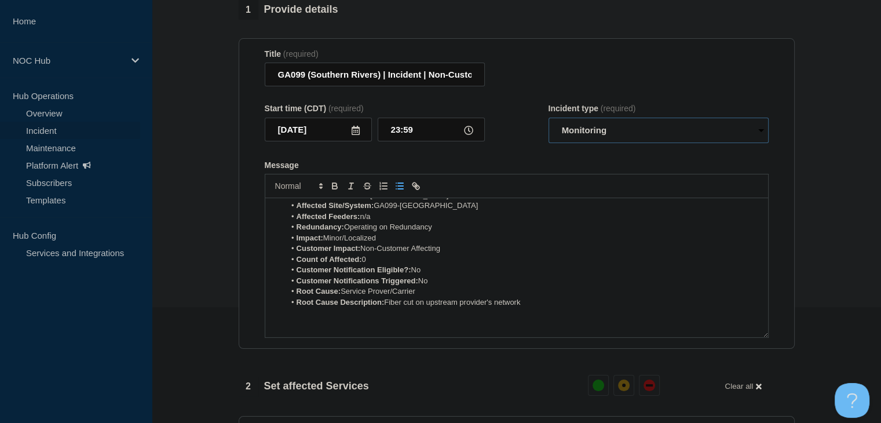
click at [607, 137] on select "Select option Investigating Identified Monitoring Resolved" at bounding box center [658, 130] width 220 height 25
select select "resolved"
click at [548, 125] on select "Select option Investigating Identified Monitoring Resolved" at bounding box center [658, 130] width 220 height 25
click at [536, 160] on form "Title (required) GA099 (Southern Rivers) | Incident | Non-Customer Affecting St…" at bounding box center [517, 193] width 504 height 289
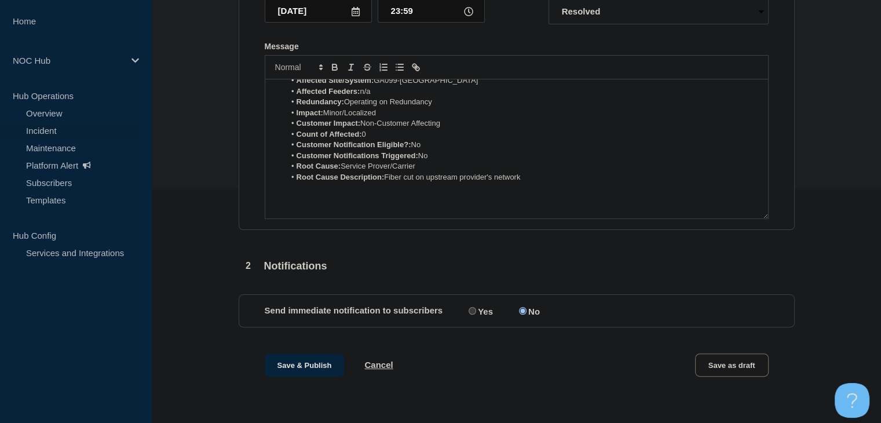
scroll to position [0, 0]
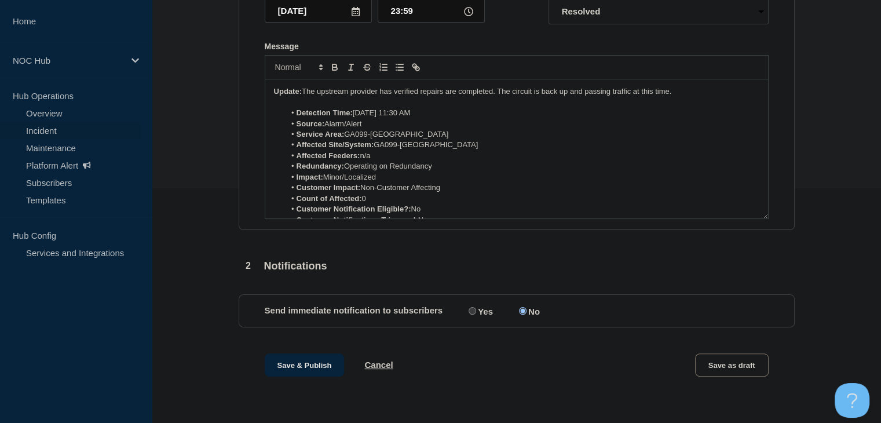
click at [469, 309] on input "Yes" at bounding box center [473, 311] width 8 height 8
radio input "true"
radio input "false"
click at [312, 365] on button "Save & Publish" at bounding box center [305, 364] width 80 height 23
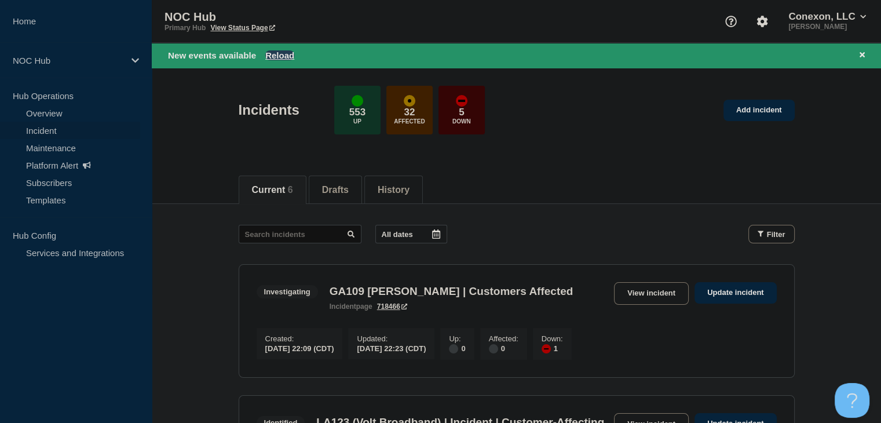
click at [282, 54] on button "Reload" at bounding box center [279, 55] width 29 height 10
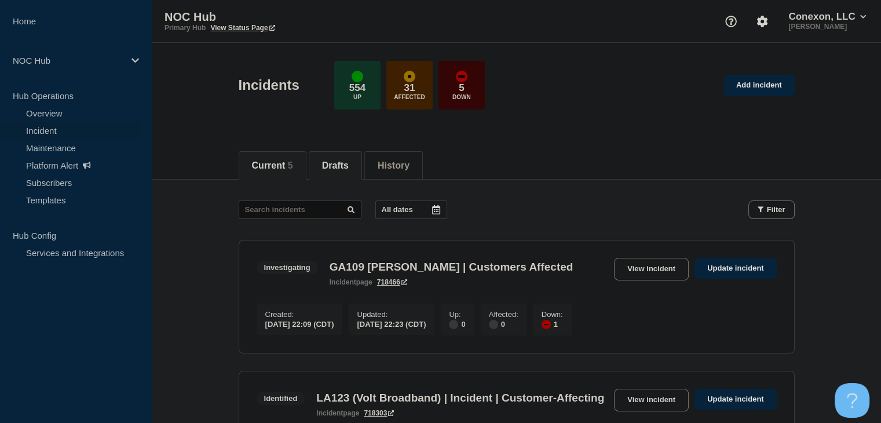
click at [346, 161] on button "Drafts" at bounding box center [335, 165] width 27 height 10
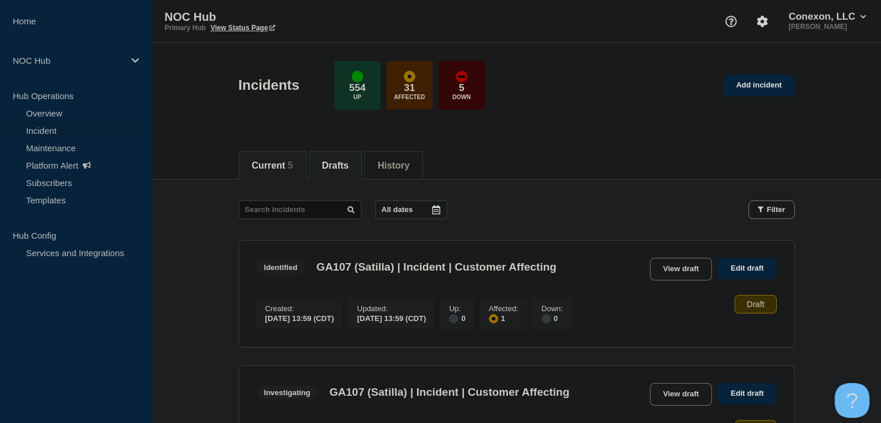
click at [281, 160] on button "Current 5" at bounding box center [272, 165] width 41 height 10
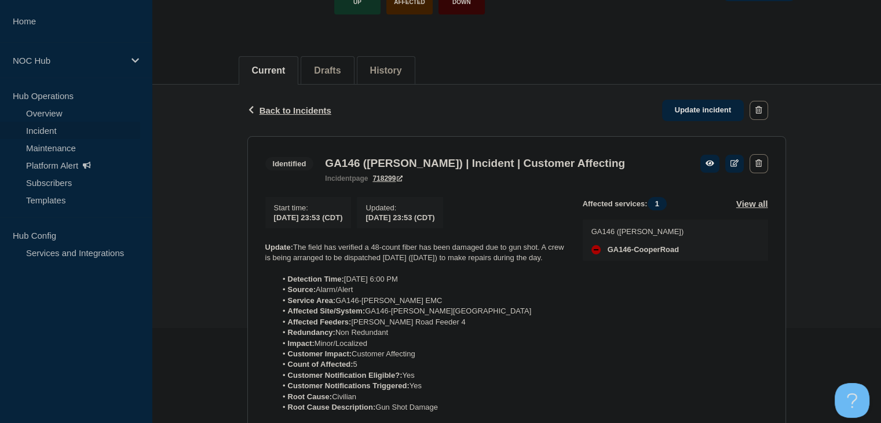
scroll to position [232, 0]
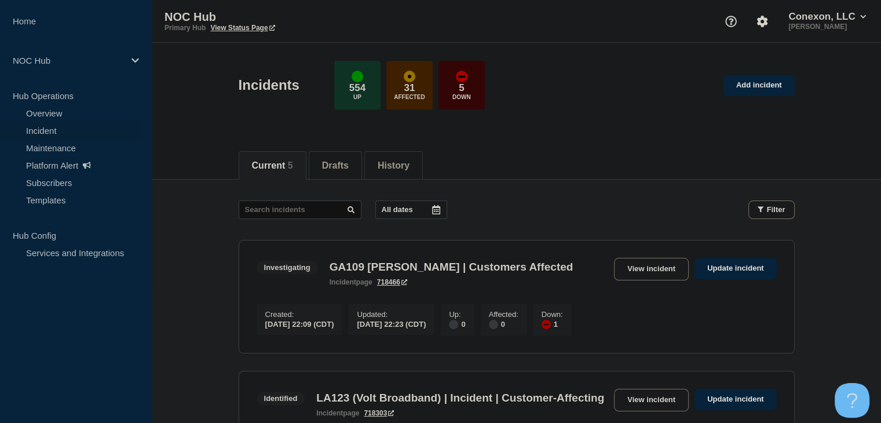
scroll to position [116, 0]
